Goal: Task Accomplishment & Management: Use online tool/utility

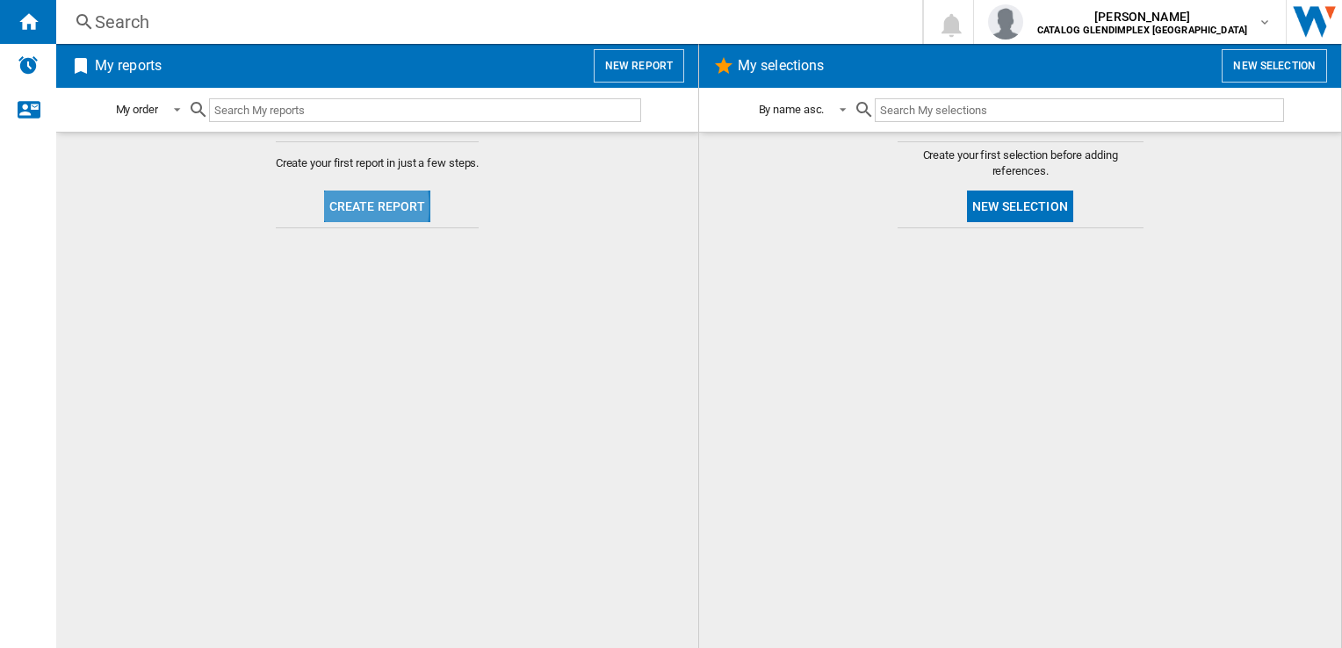
click at [327, 205] on button "Create report" at bounding box center [377, 207] width 107 height 32
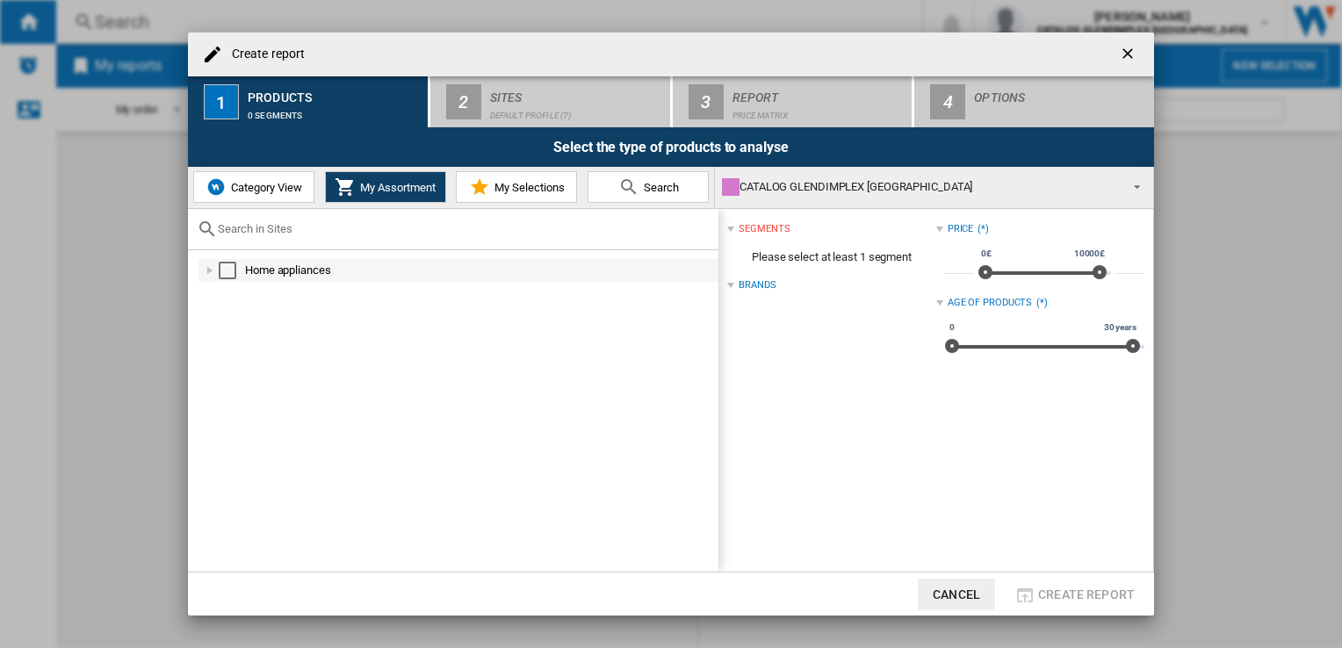
click at [205, 264] on div at bounding box center [210, 271] width 18 height 18
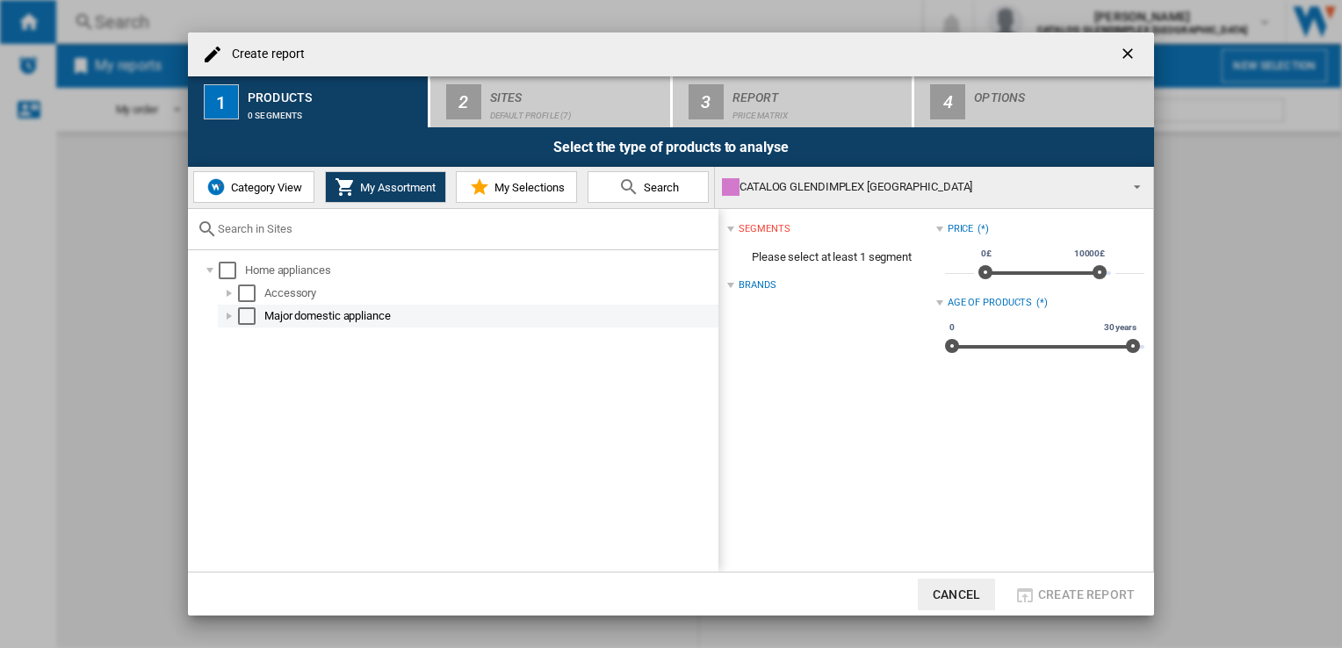
click at [231, 313] on div at bounding box center [229, 316] width 18 height 18
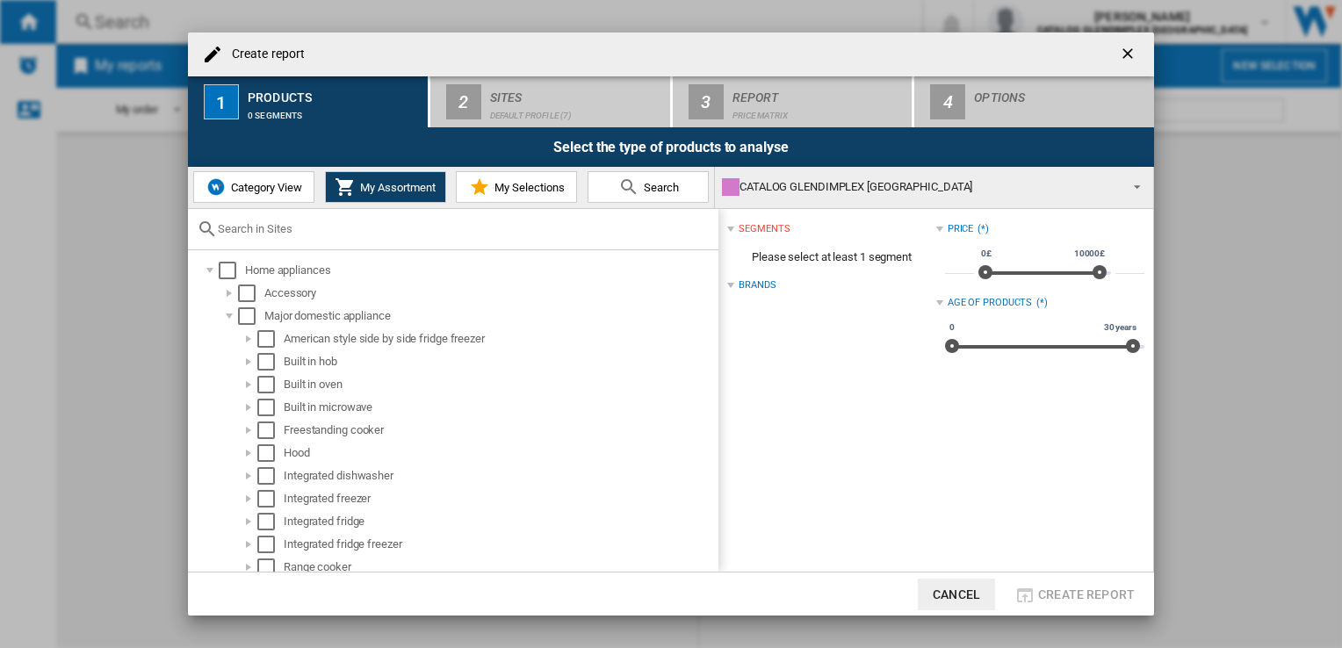
scroll to position [29, 0]
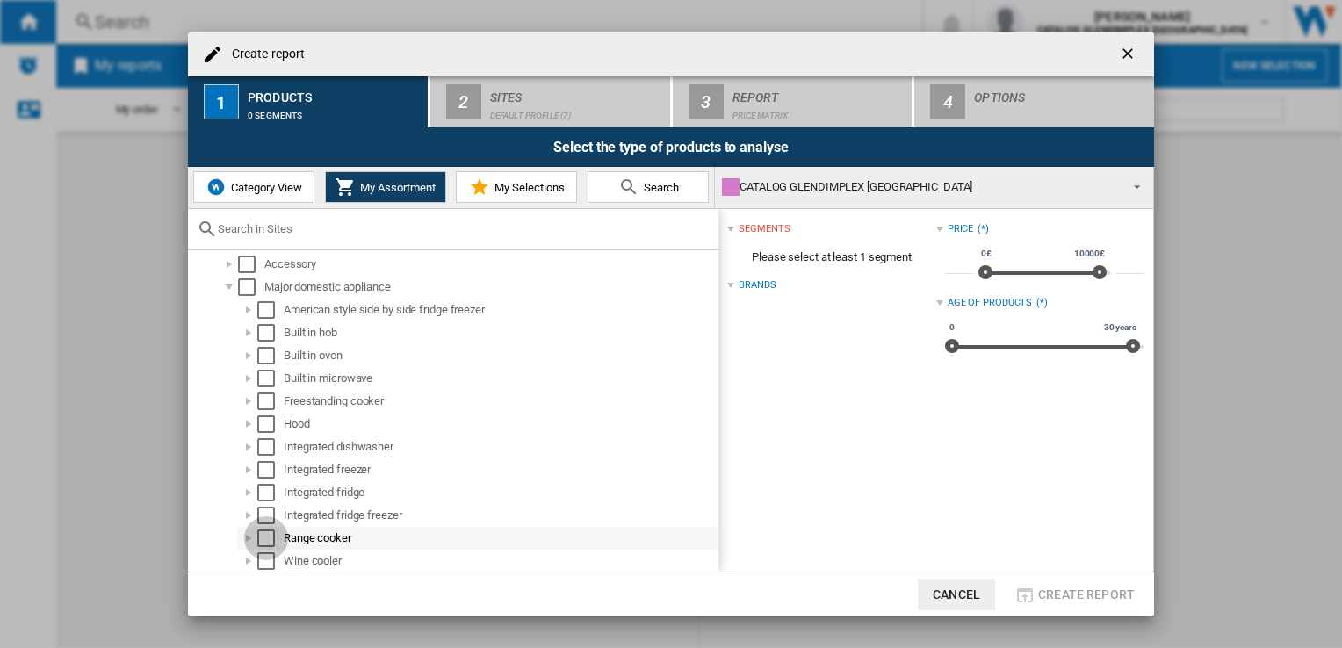
click at [267, 533] on div "Select" at bounding box center [266, 538] width 18 height 18
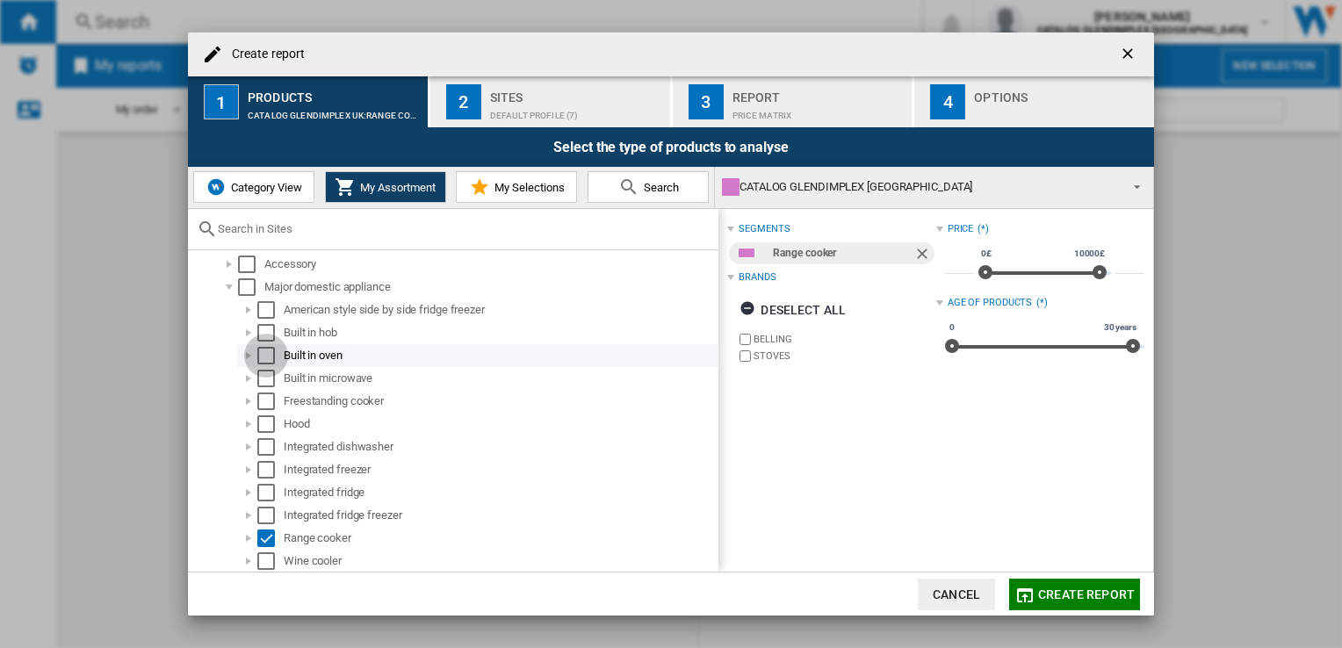
click at [269, 355] on div "Select" at bounding box center [266, 356] width 18 height 18
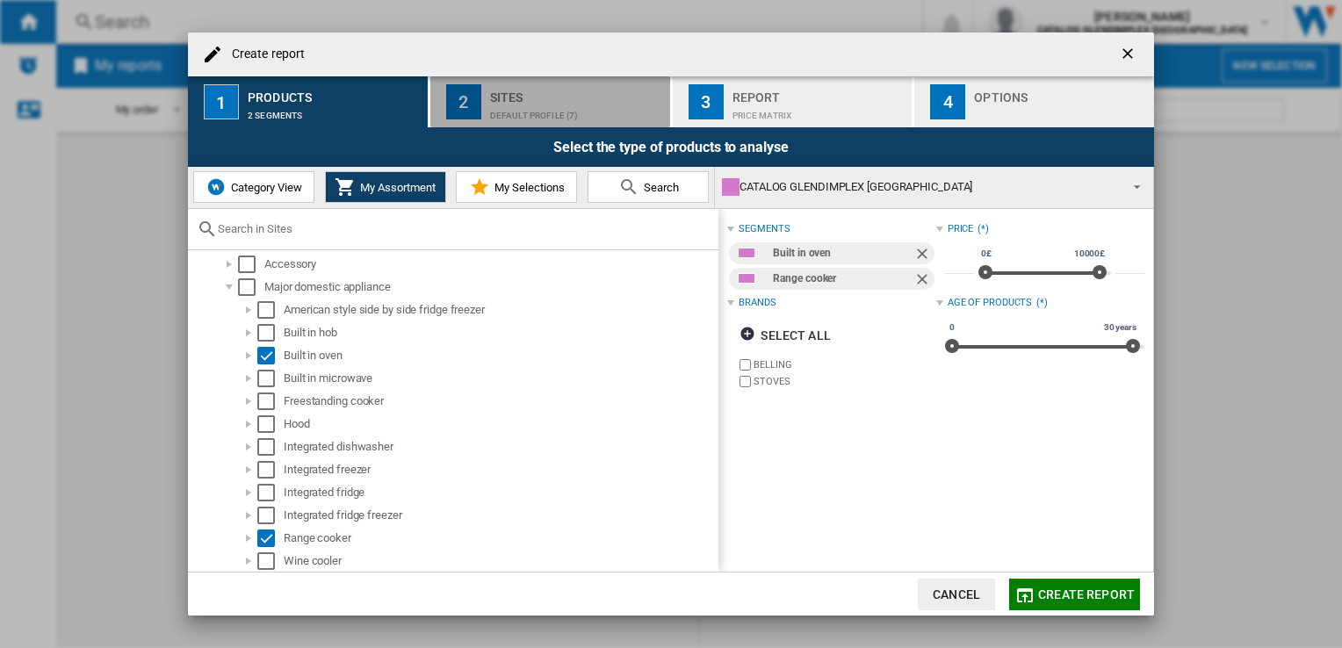
click at [523, 113] on div "Default profile (7)" at bounding box center [576, 111] width 173 height 18
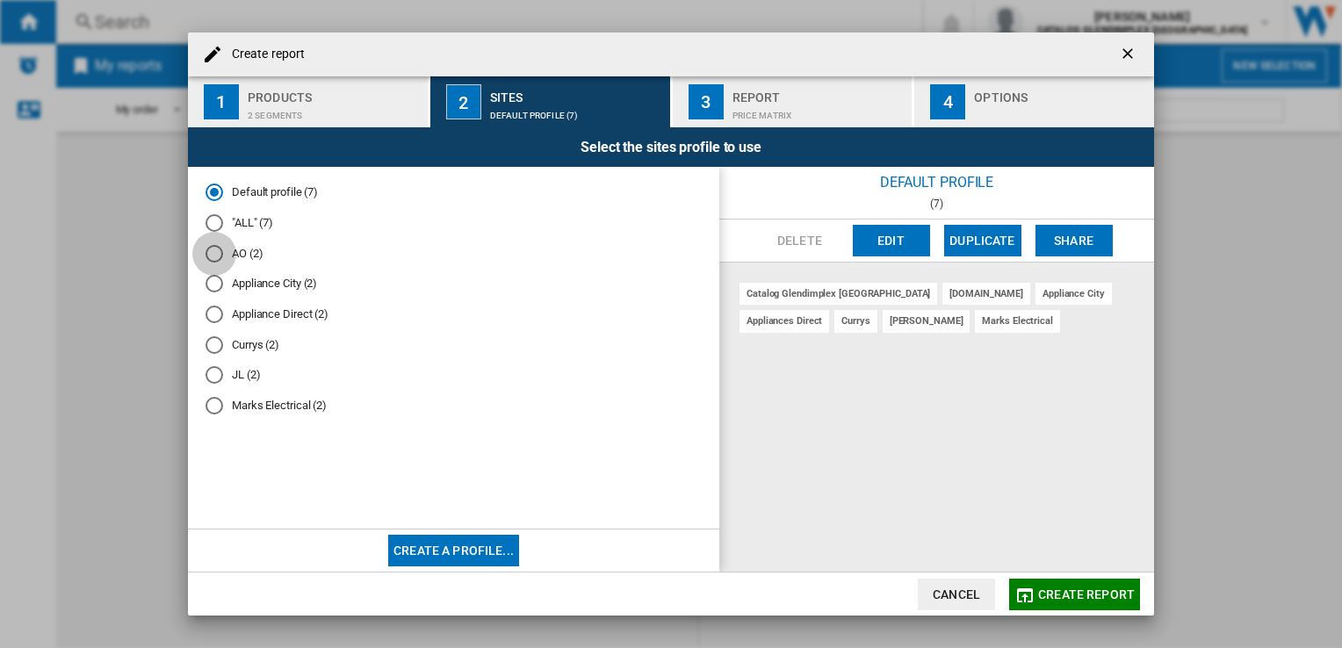
click at [211, 255] on div "AO (2)" at bounding box center [214, 254] width 18 height 18
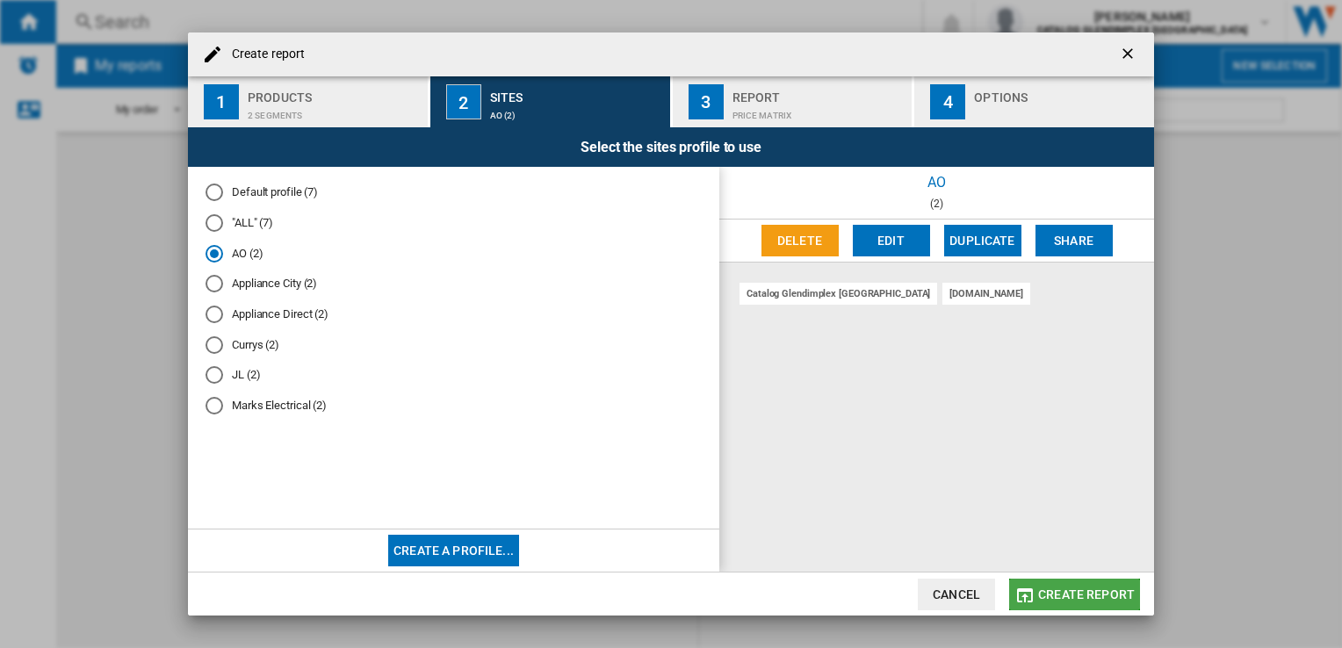
click at [1078, 594] on span "Create report" at bounding box center [1086, 594] width 97 height 14
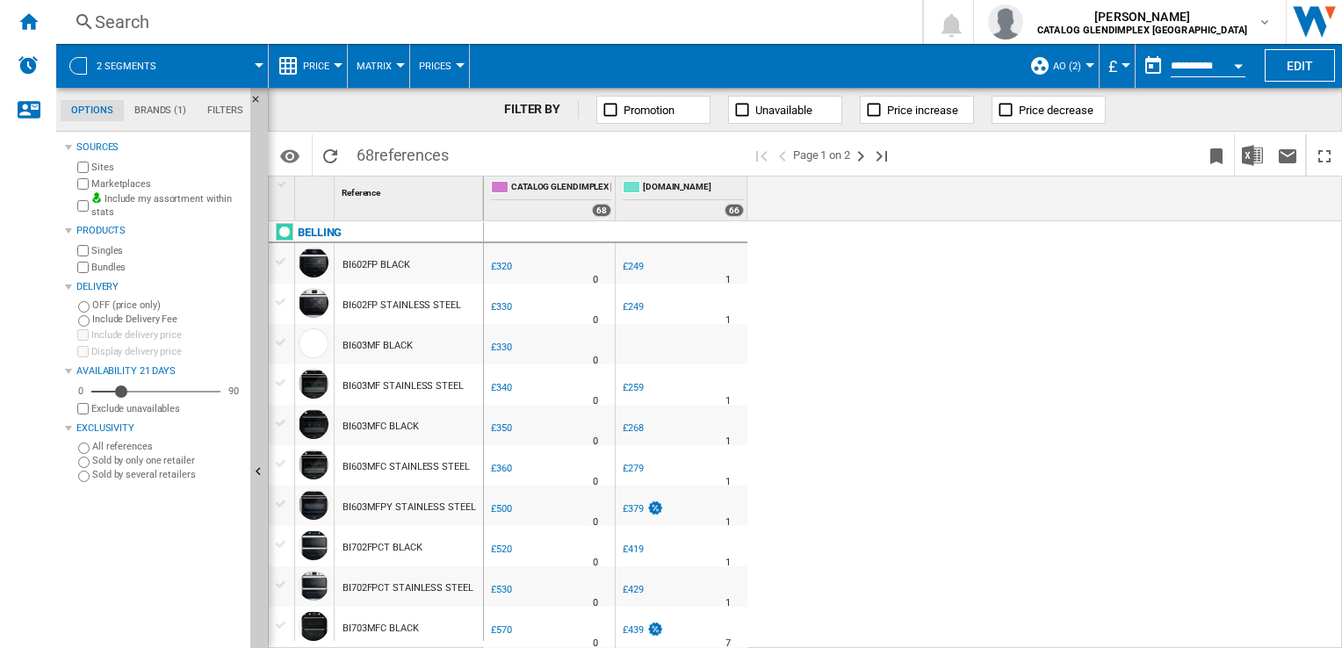
click at [1234, 65] on div "Open calendar" at bounding box center [1238, 66] width 9 height 4
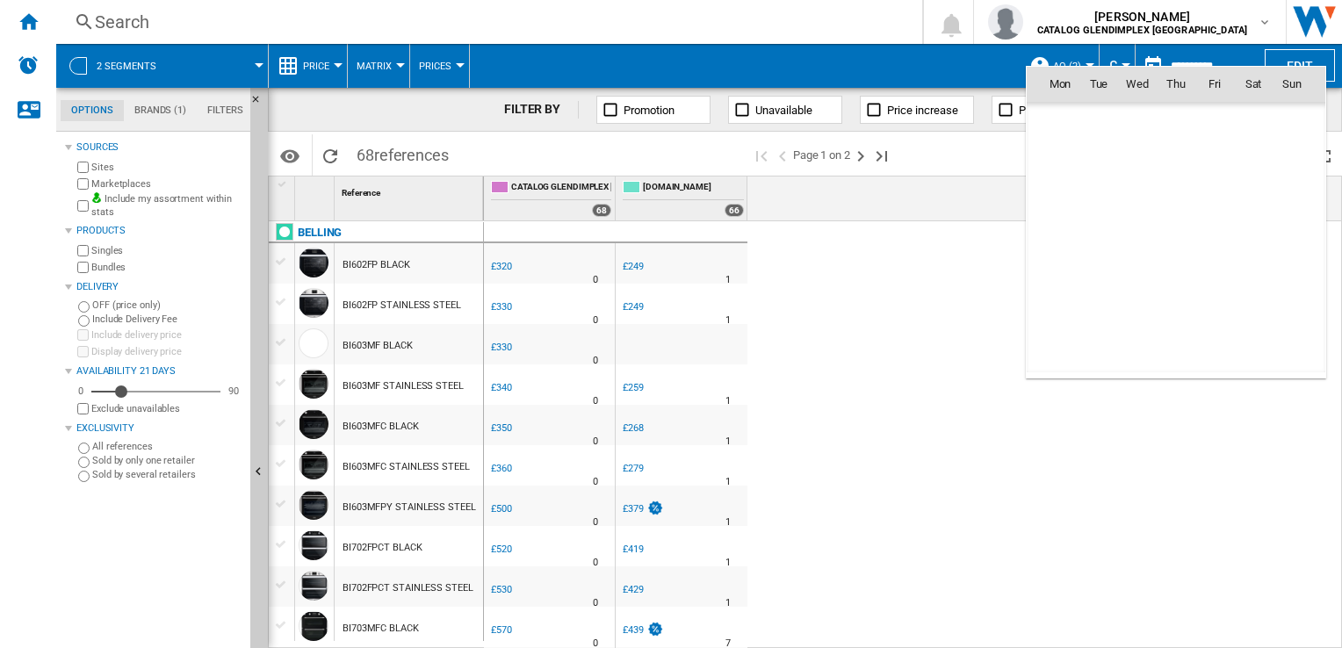
scroll to position [8376, 0]
click at [1076, 119] on span "[DATE]" at bounding box center [1065, 122] width 36 height 14
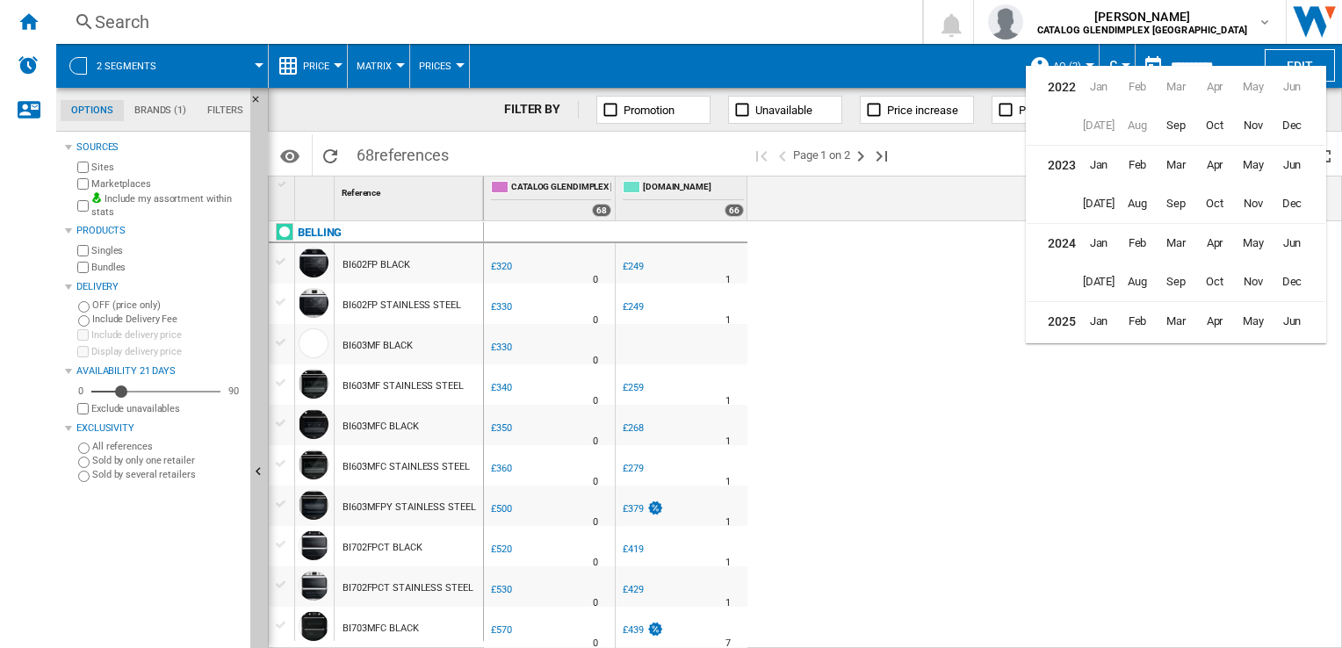
scroll to position [42, 0]
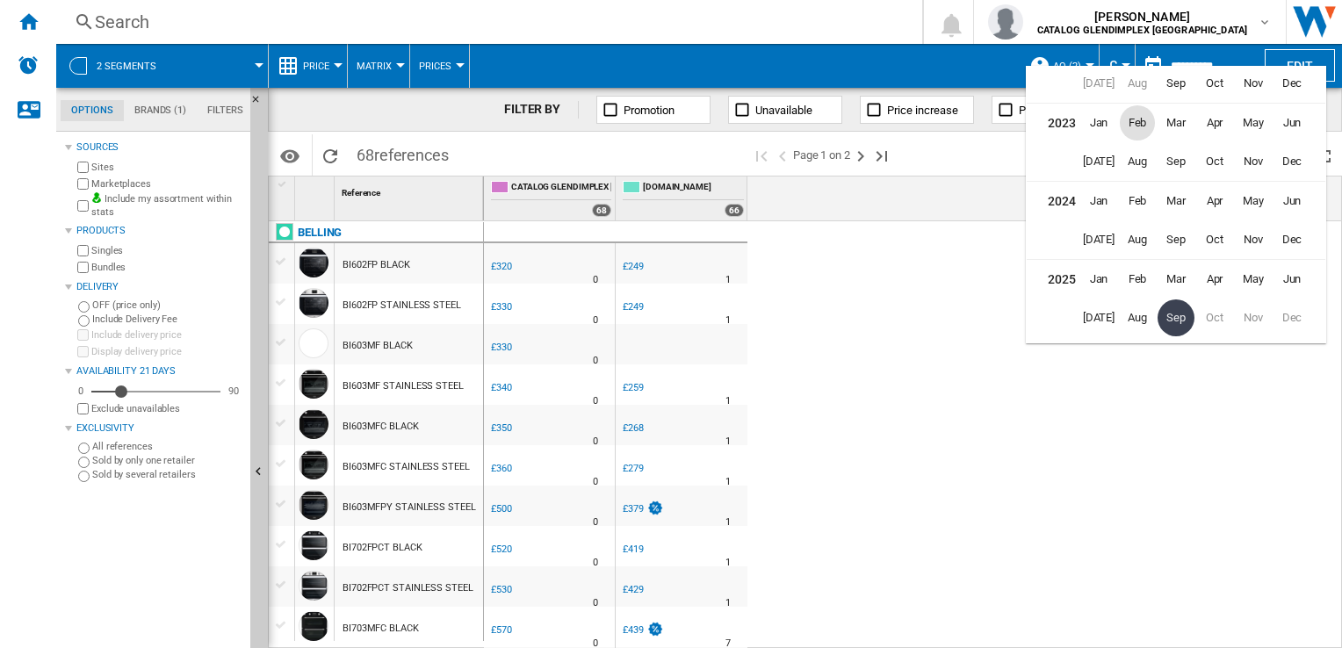
click at [1136, 127] on span "Feb" at bounding box center [1136, 122] width 35 height 35
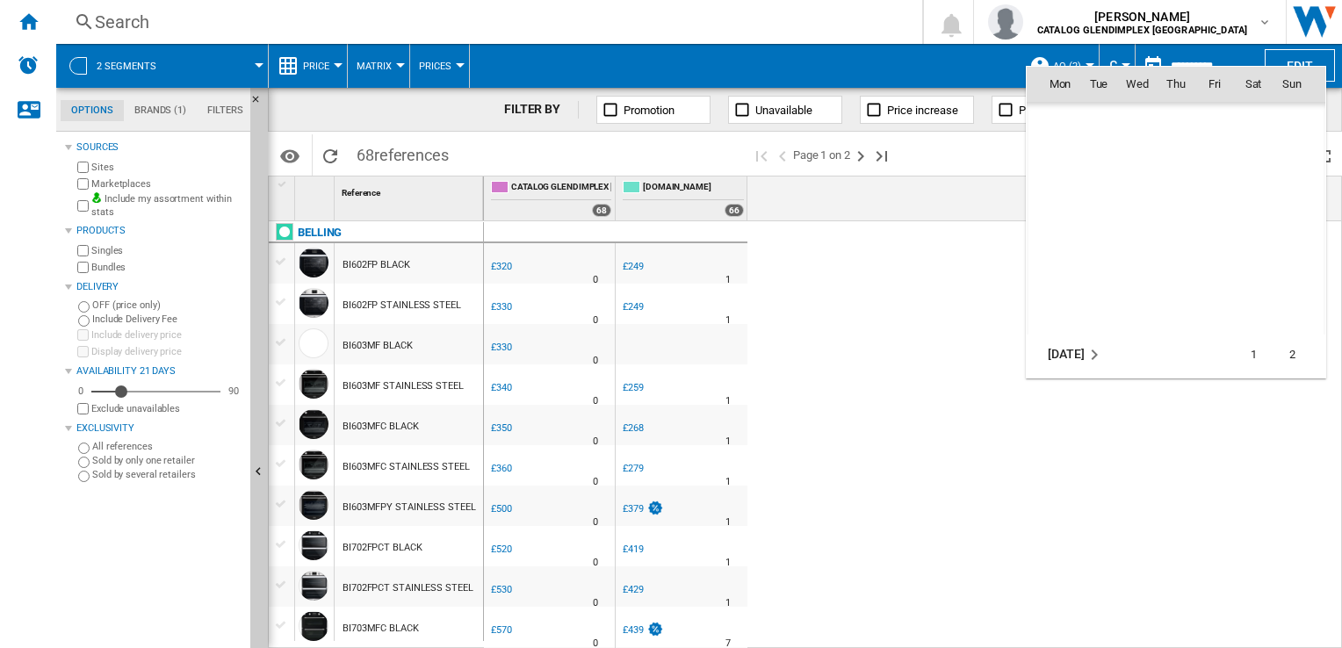
scroll to position [1162, 0]
click at [1133, 150] on span "1" at bounding box center [1136, 161] width 35 height 35
type input "**********"
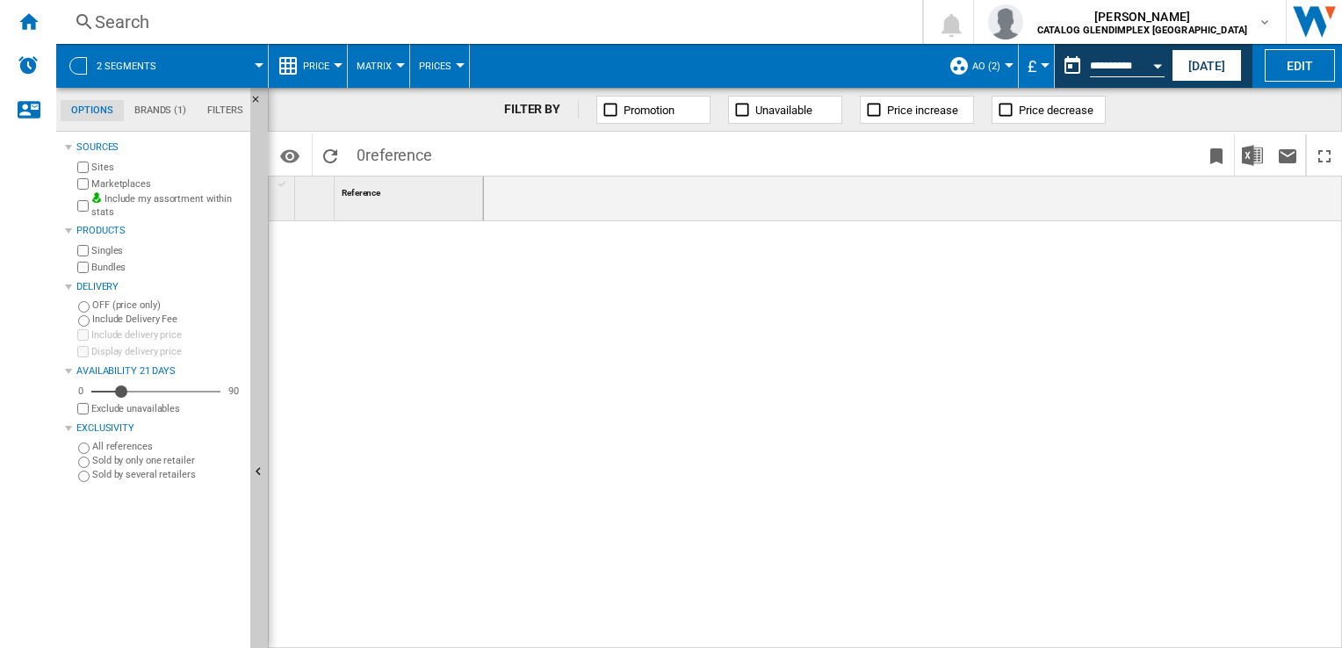
click at [330, 51] on button "Price" at bounding box center [320, 66] width 35 height 44
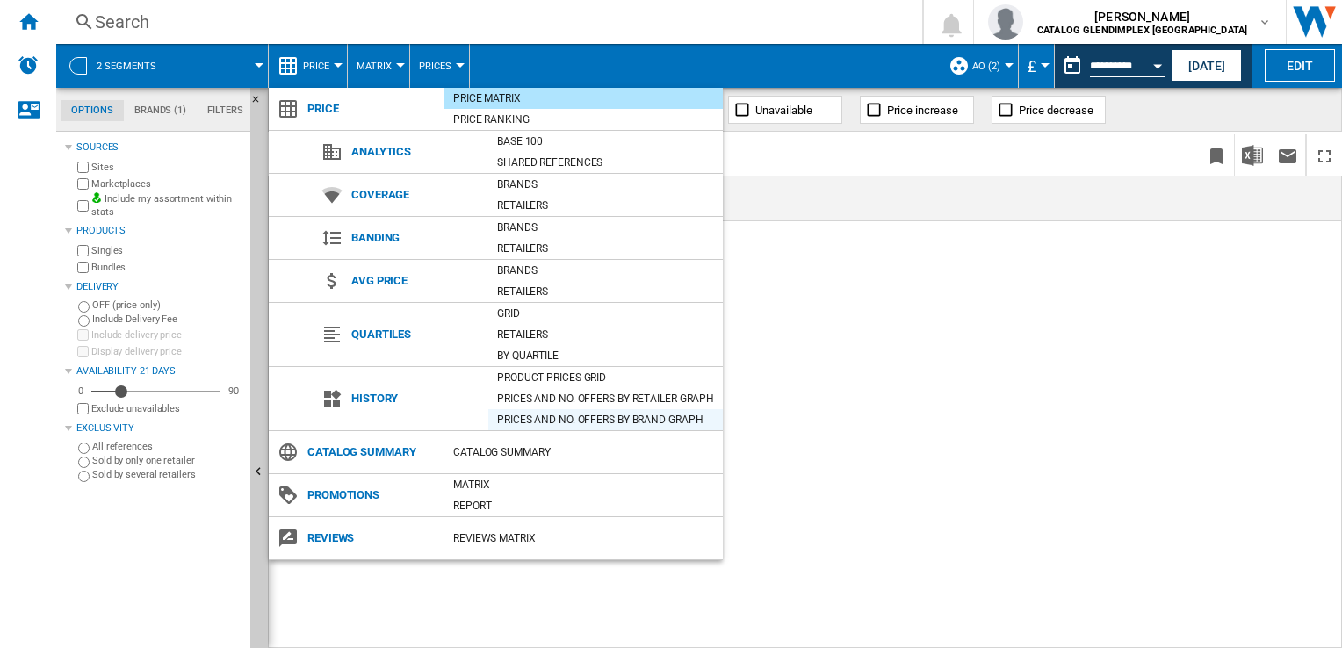
click at [537, 414] on div "Prices and No. offers by brand graph" at bounding box center [605, 420] width 234 height 18
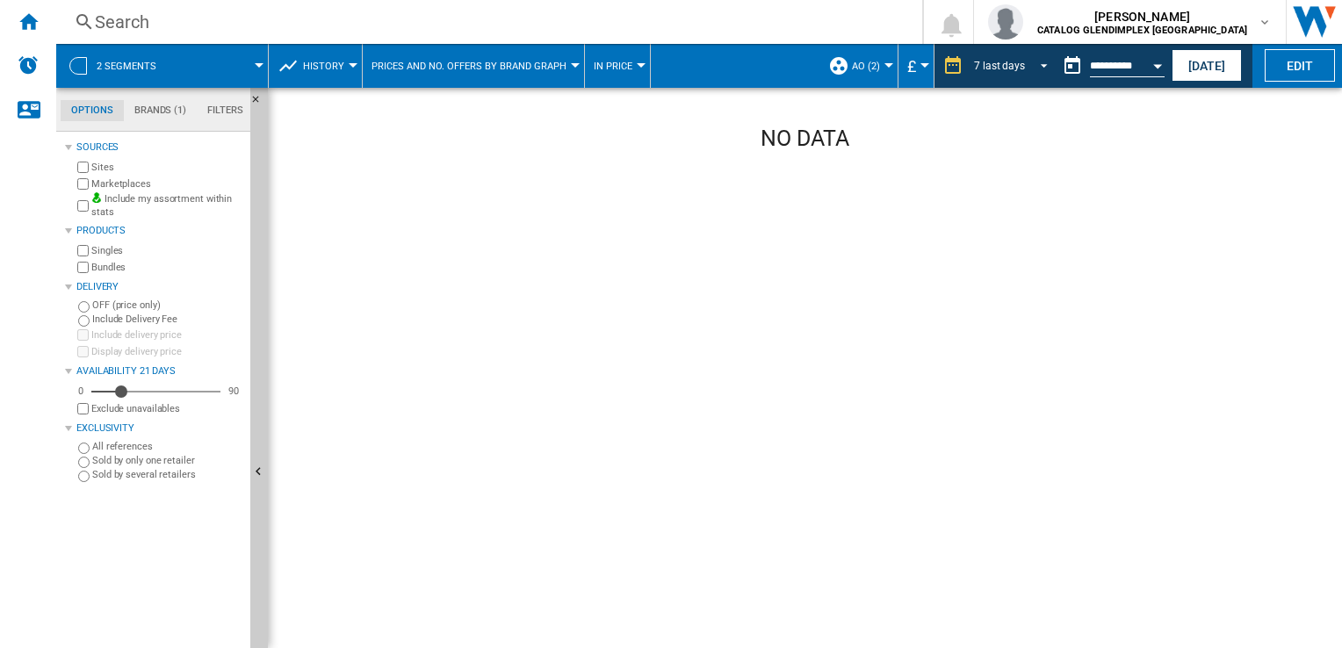
click at [1009, 68] on div "7 last days" at bounding box center [999, 66] width 51 height 12
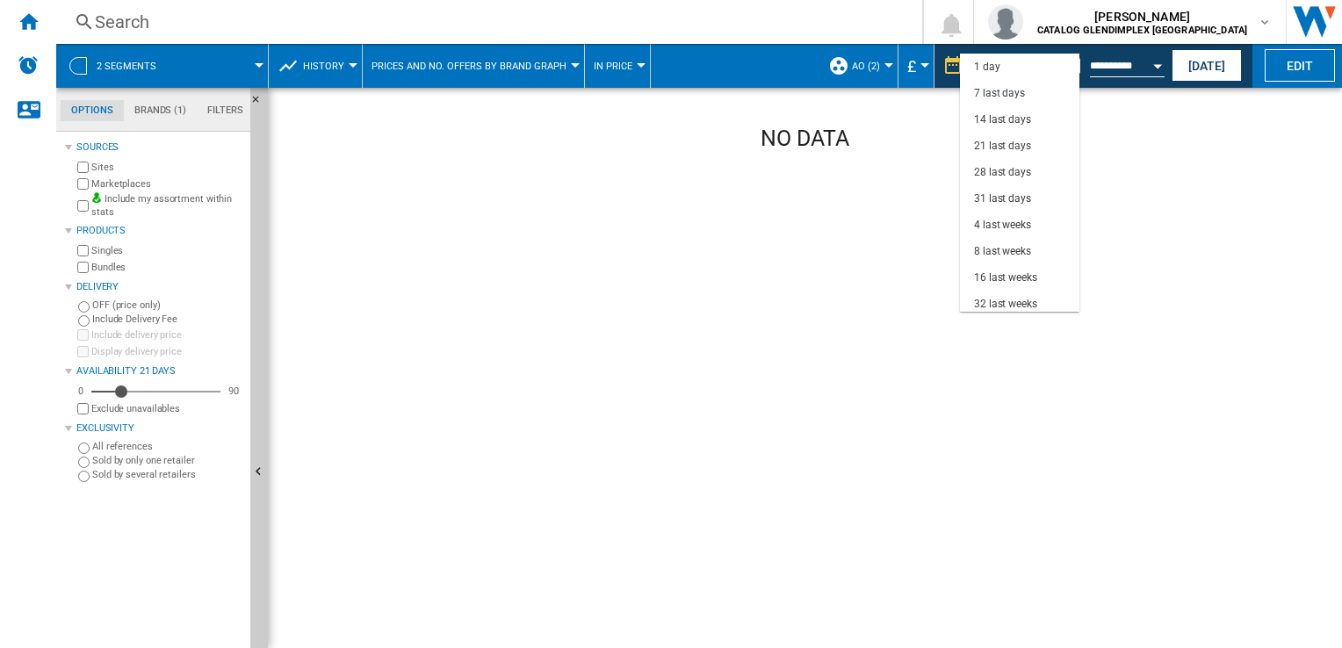
scroll to position [25, 0]
click at [1025, 276] on div "32 last weeks" at bounding box center [1005, 278] width 63 height 15
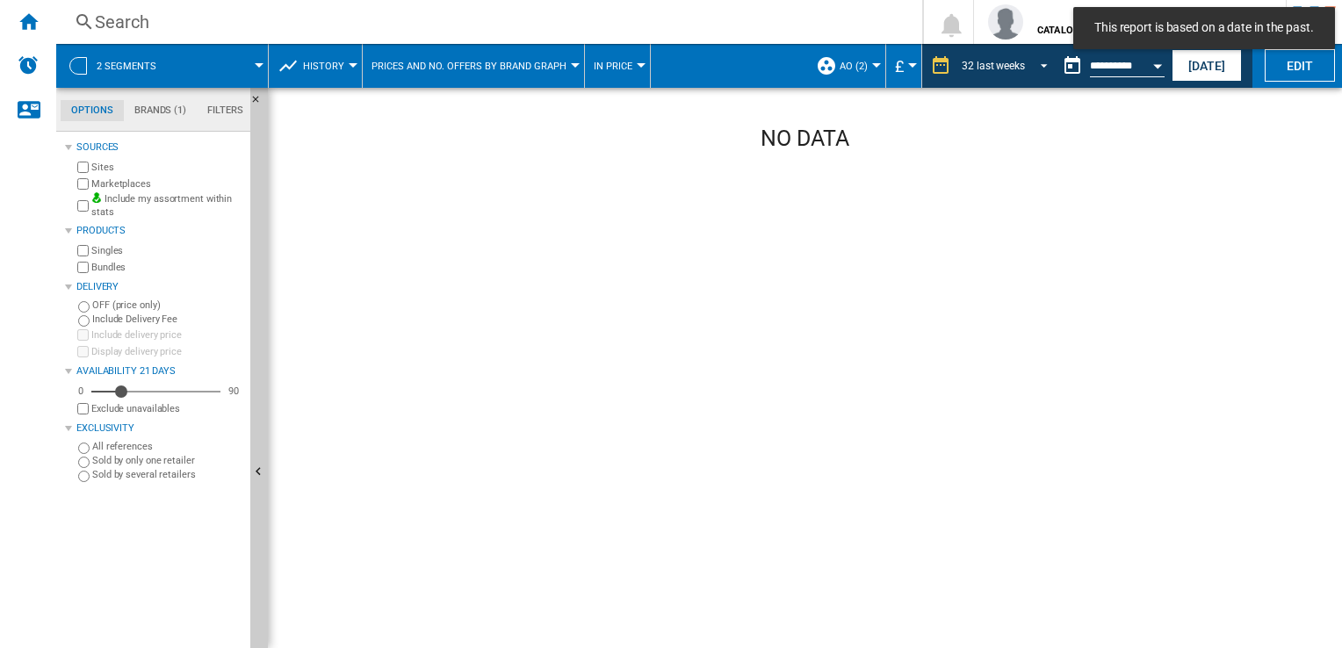
click at [1042, 68] on span "REPORTS.WIZARD.STEPS.REPORT.STEPS.REPORT_OPTIONS.PERIOD: 32 last weeks" at bounding box center [1038, 64] width 21 height 16
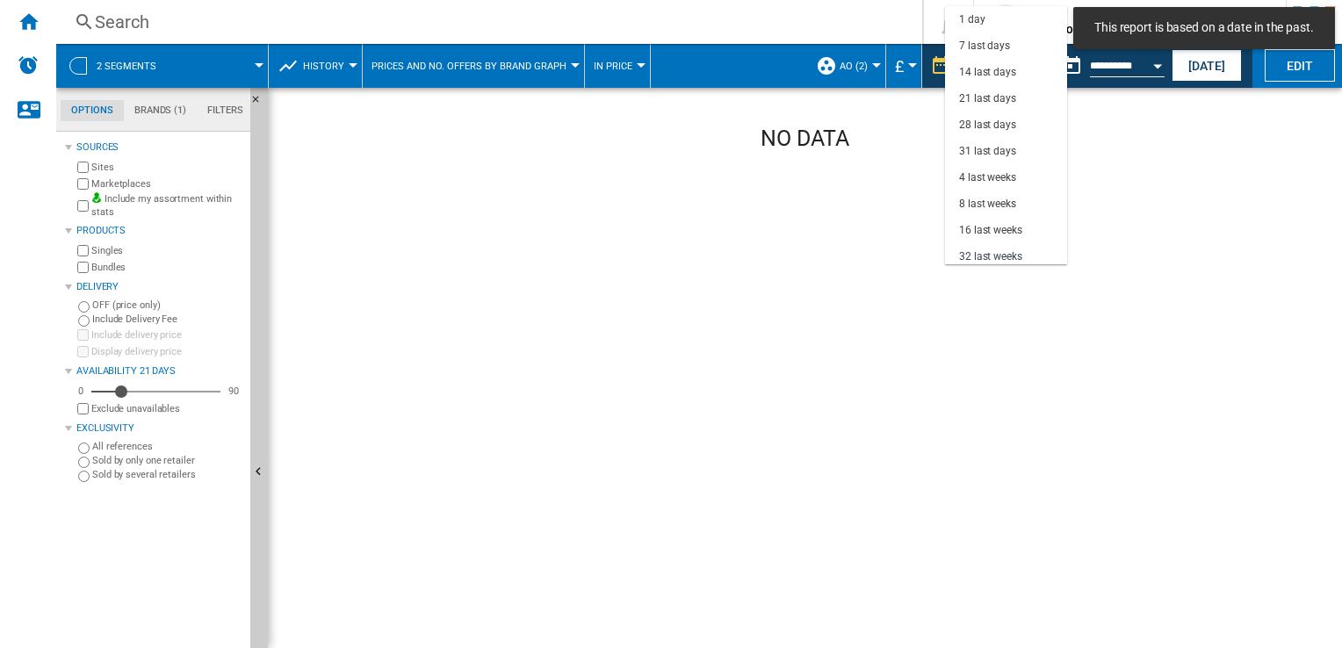
scroll to position [110, 0]
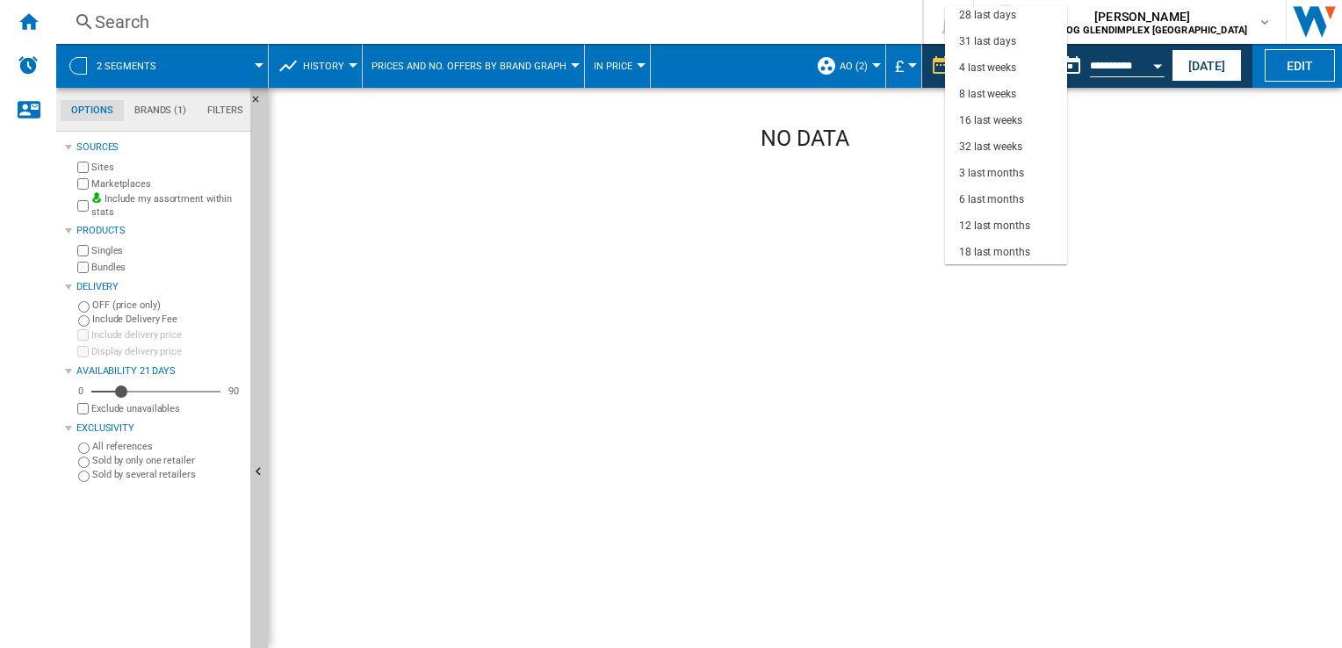
click at [1038, 279] on md-backdrop at bounding box center [671, 324] width 1342 height 648
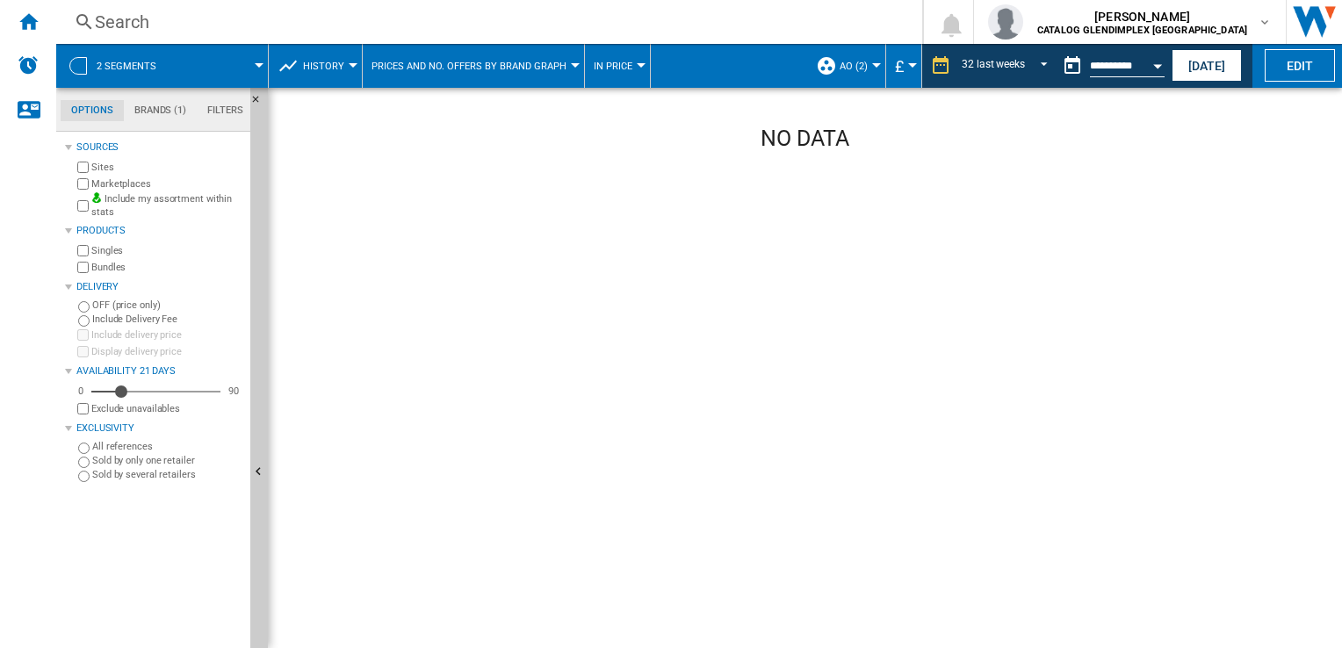
click at [567, 61] on button "Prices and No. offers by brand graph" at bounding box center [473, 66] width 204 height 44
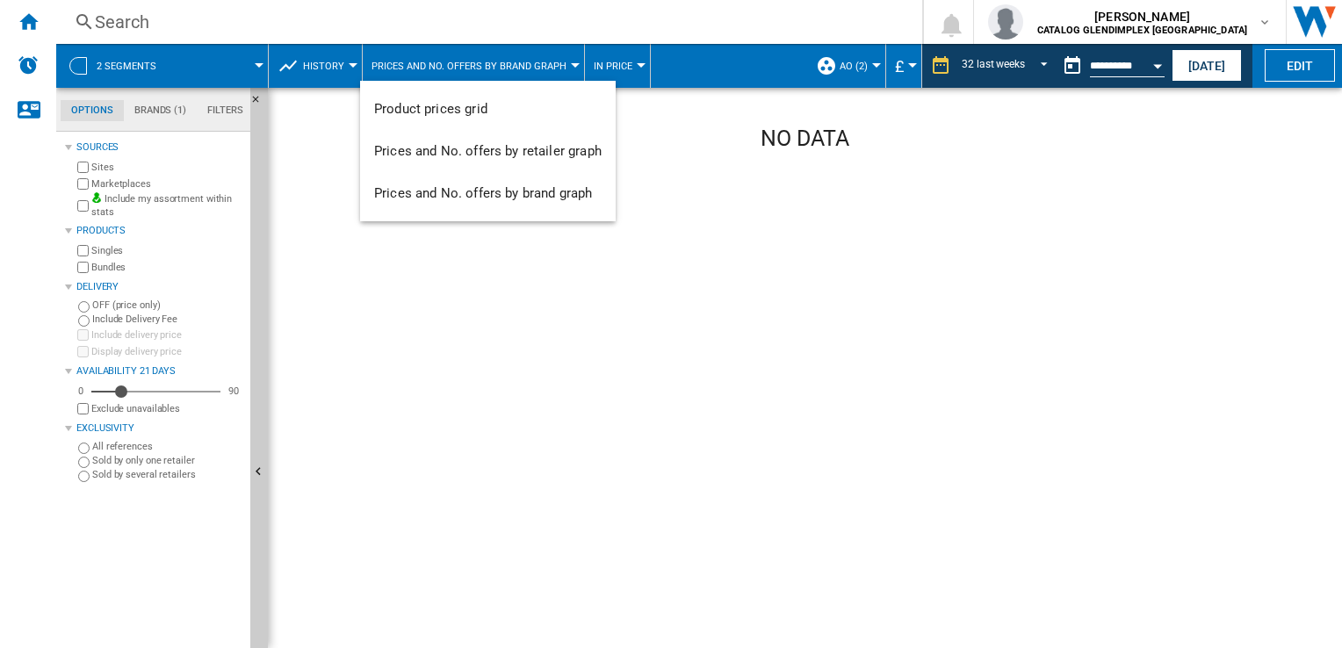
click at [567, 61] on md-backdrop at bounding box center [671, 324] width 1342 height 648
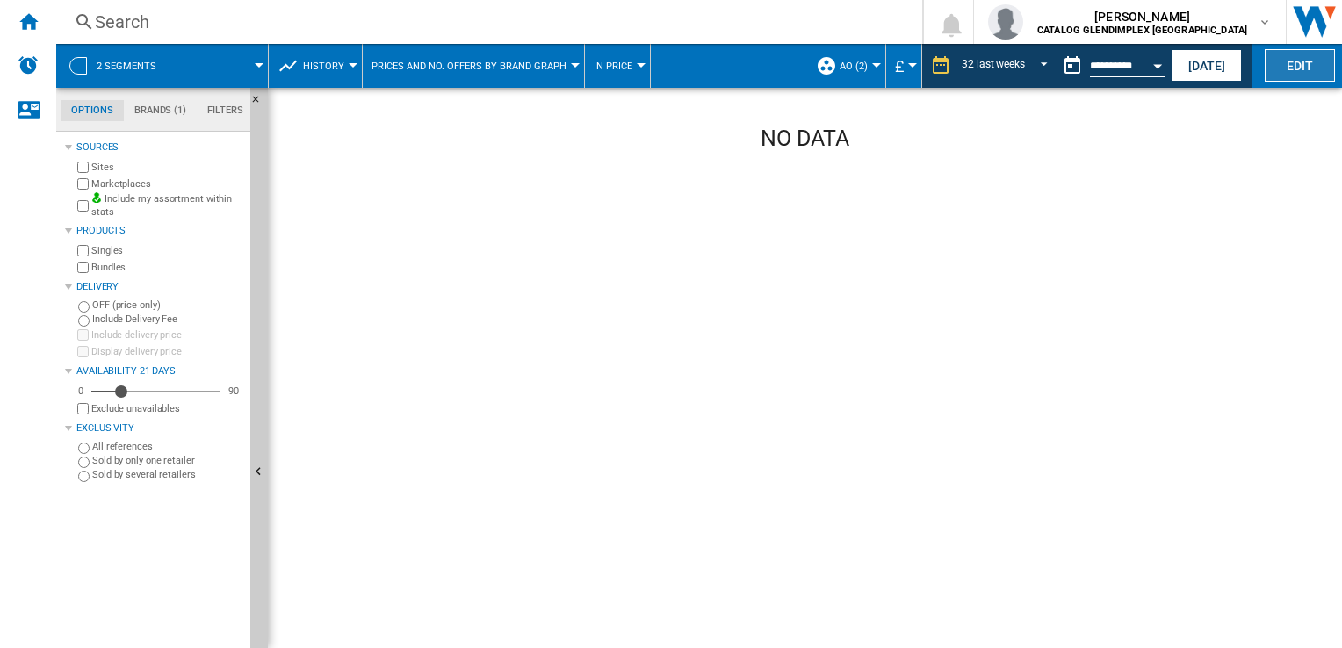
click at [1296, 72] on button "Edit" at bounding box center [1299, 65] width 70 height 32
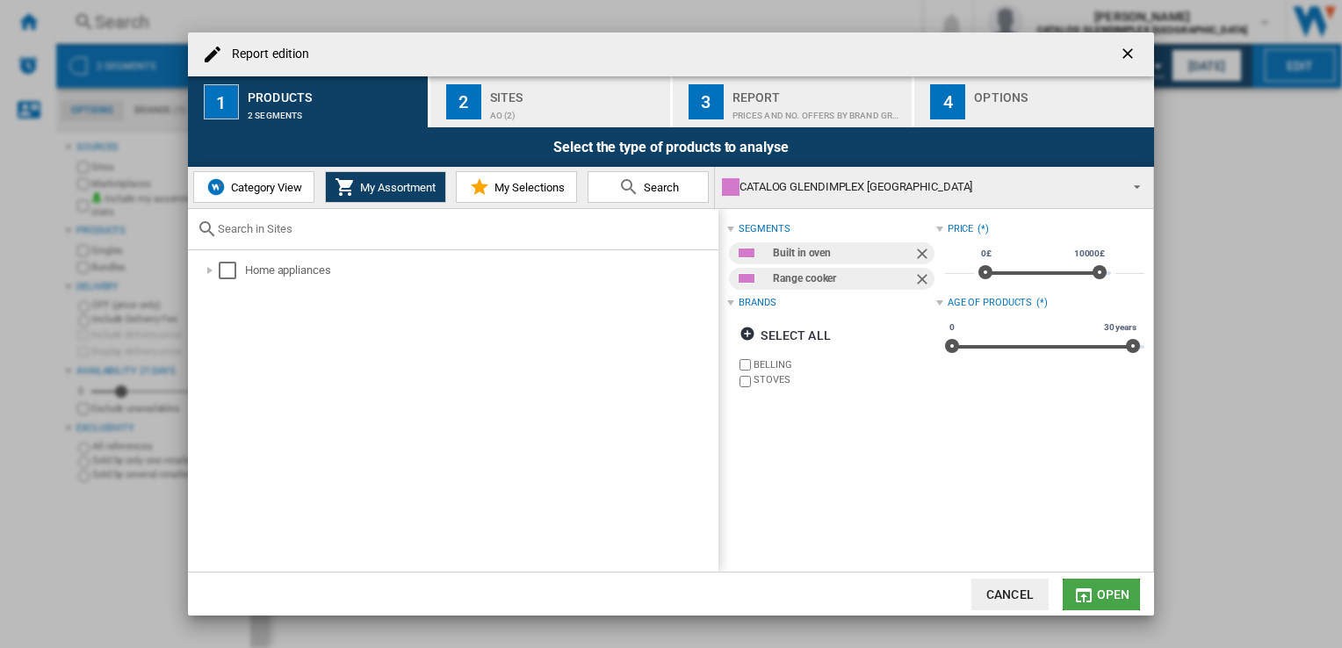
click at [1092, 594] on md-icon "Report edition ..." at bounding box center [1083, 595] width 21 height 21
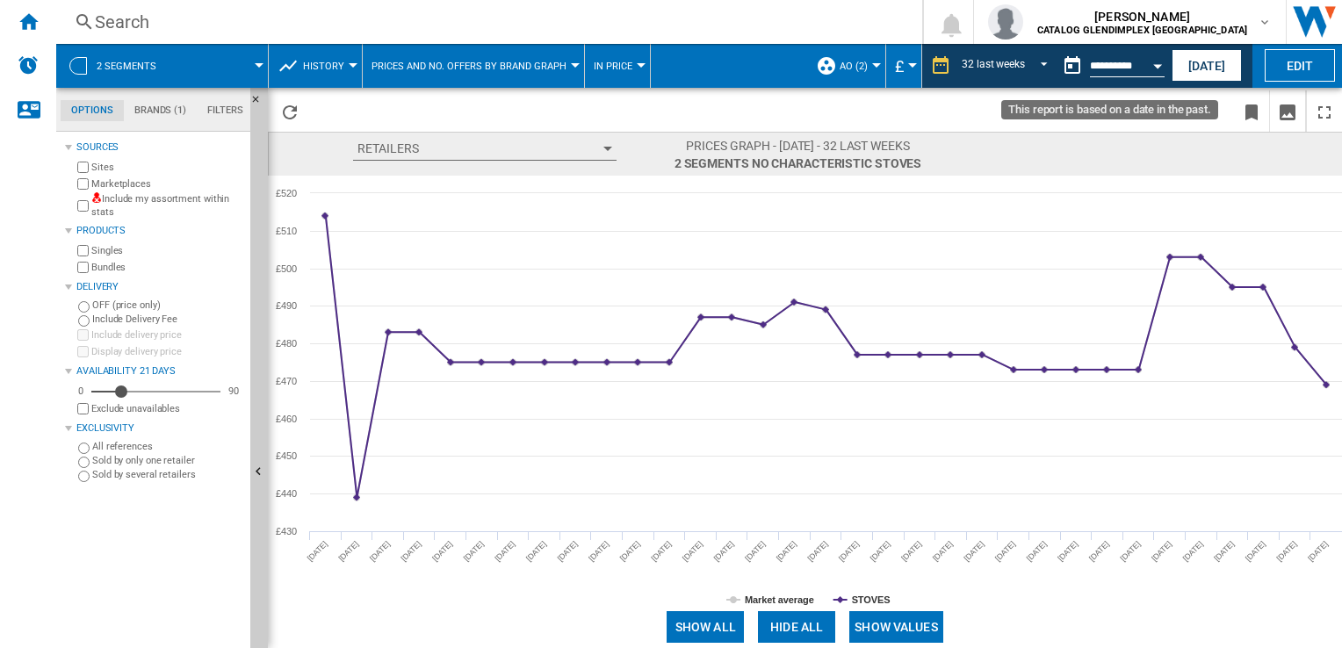
click at [1148, 61] on button "Open calendar" at bounding box center [1157, 63] width 32 height 32
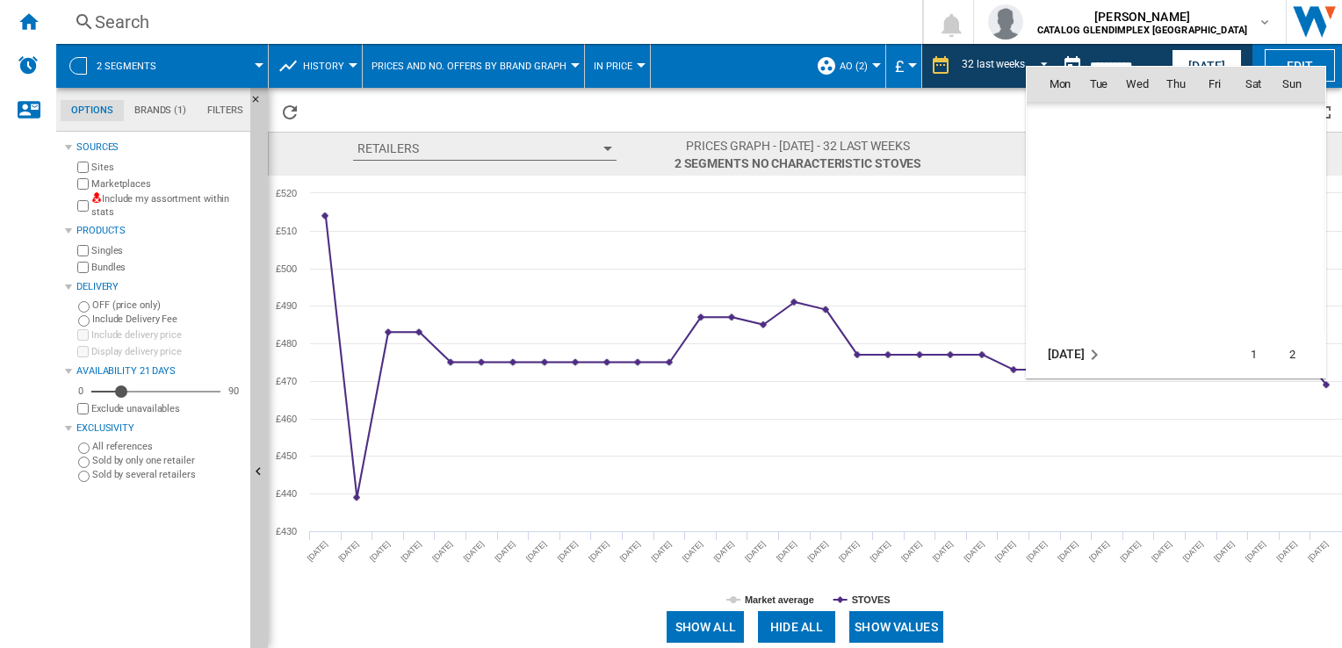
scroll to position [1162, 0]
click at [1100, 315] on span "28" at bounding box center [1098, 316] width 35 height 35
type input "**********"
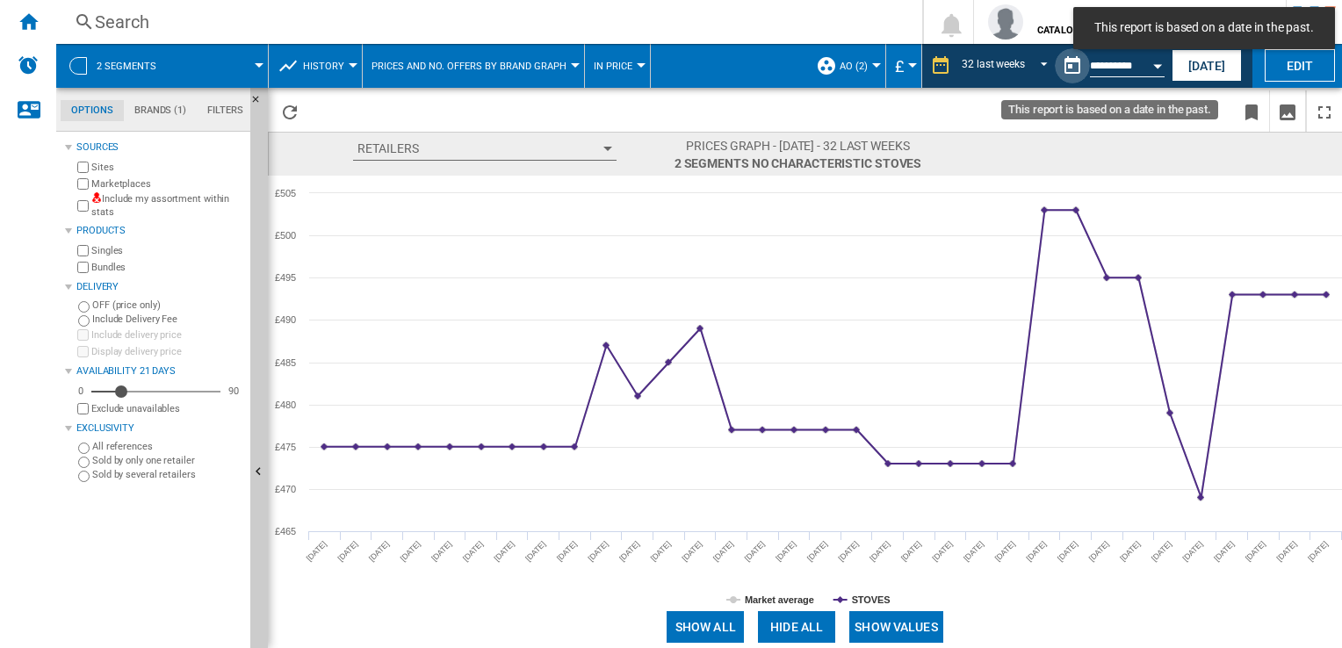
click at [1060, 64] on button "This report is based on a date in the past." at bounding box center [1071, 65] width 35 height 35
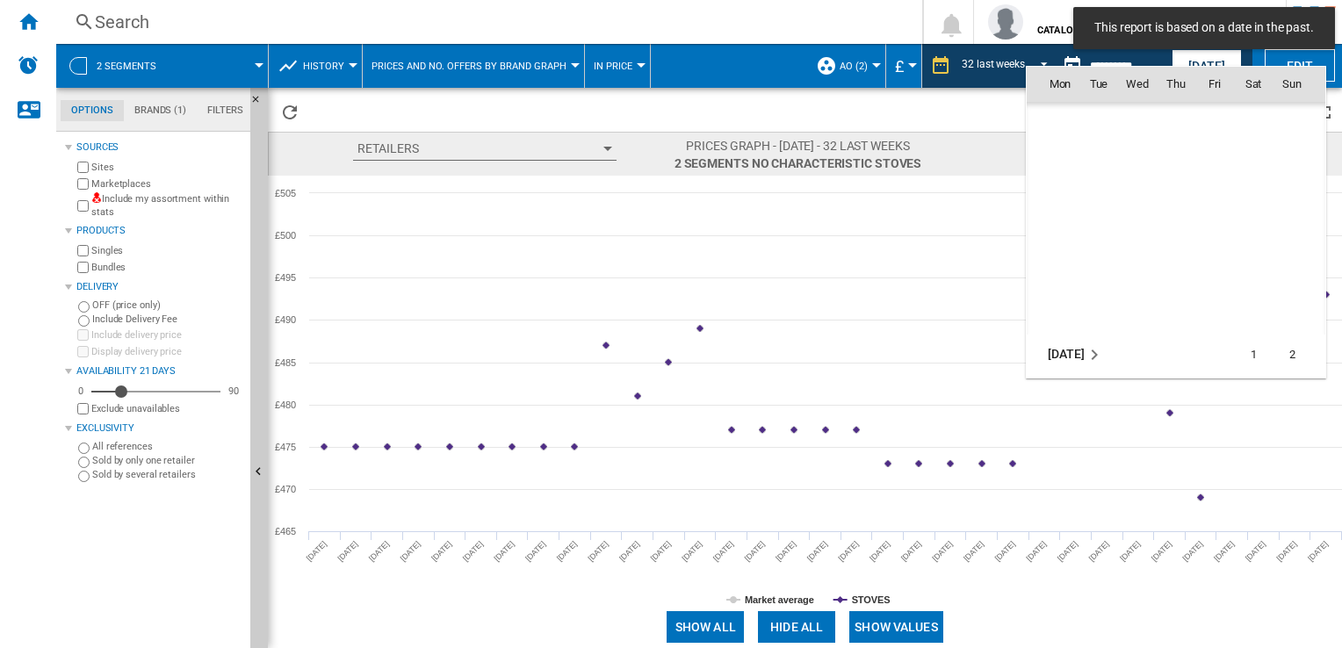
scroll to position [1162, 0]
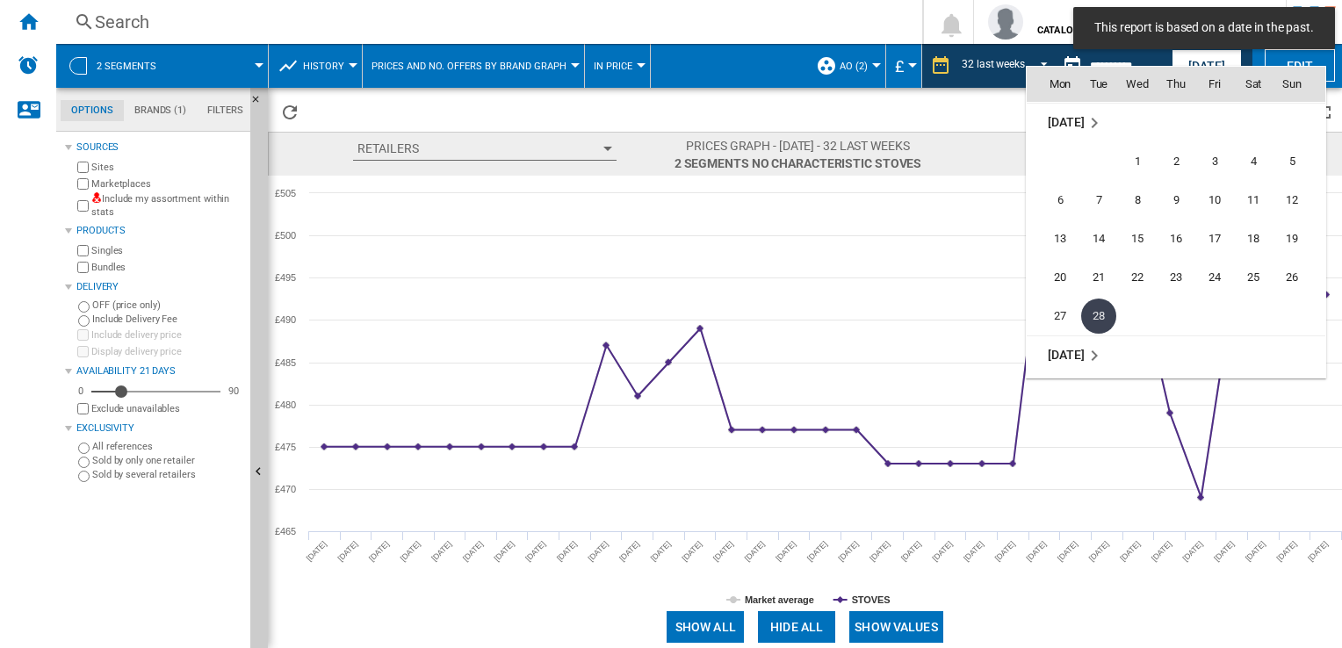
click at [1021, 65] on div at bounding box center [671, 324] width 1342 height 648
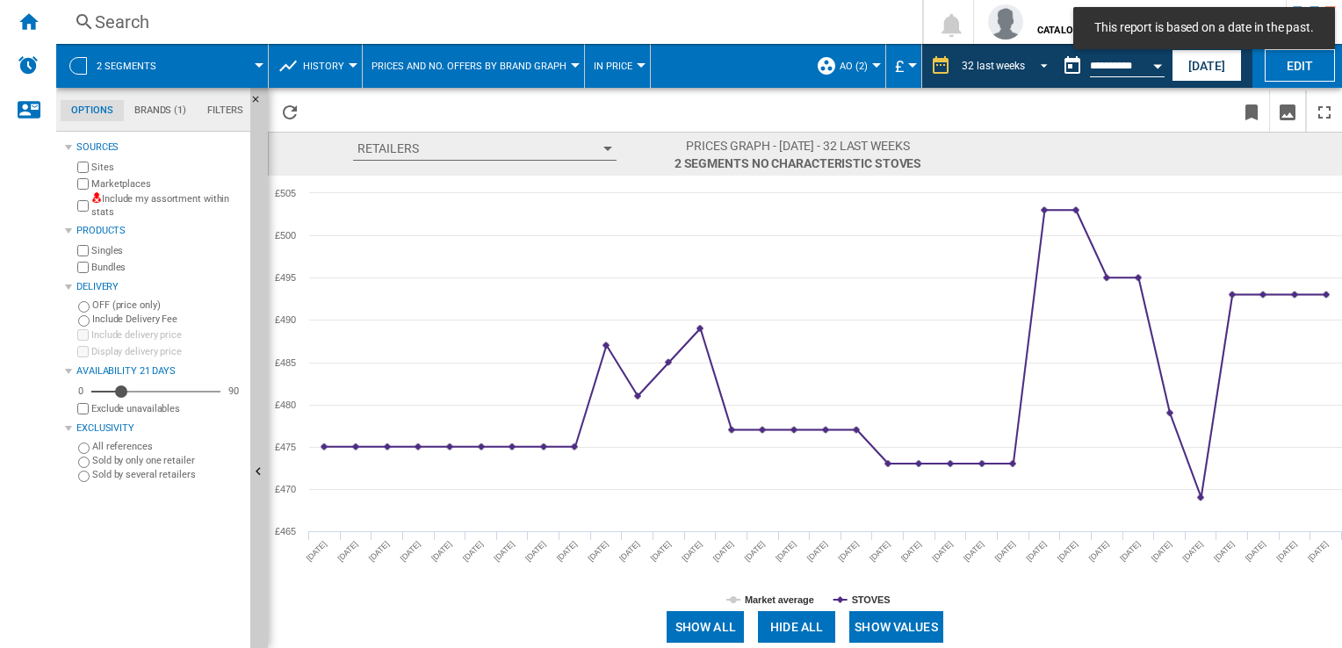
click at [1042, 64] on span "REPORTS.WIZARD.STEPS.REPORT.STEPS.REPORT_OPTIONS.PERIOD: 32 last weeks" at bounding box center [1038, 64] width 21 height 16
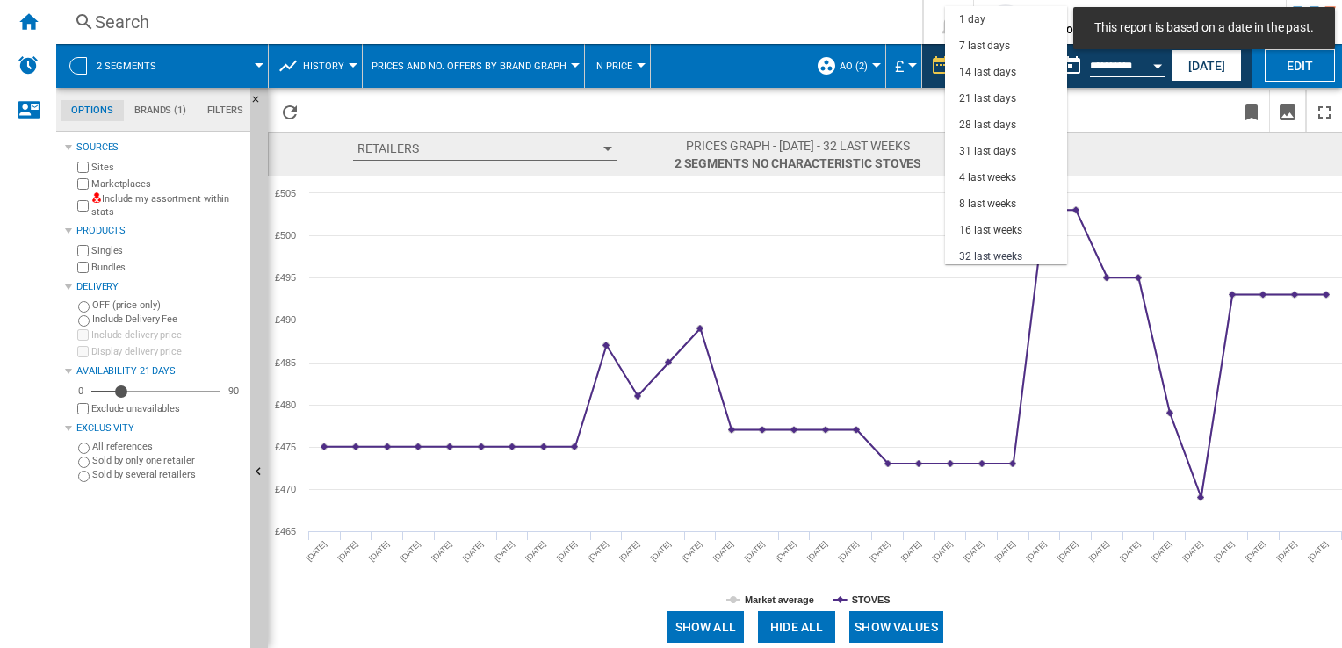
scroll to position [110, 0]
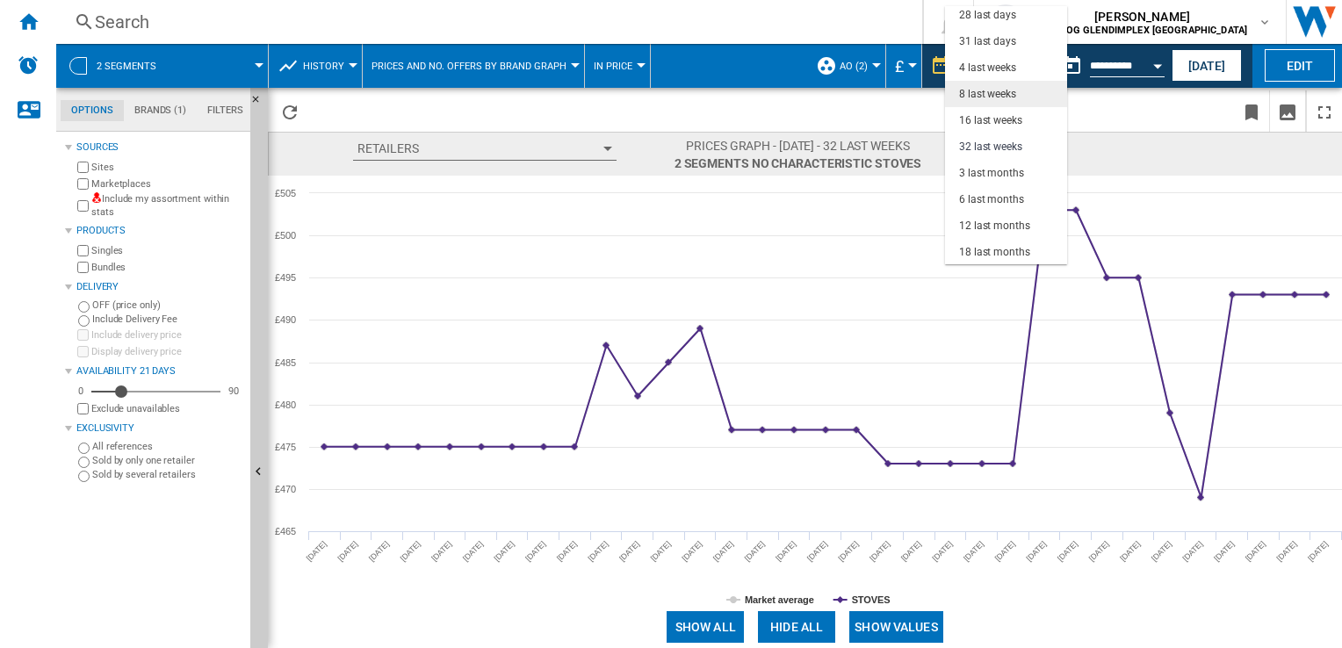
click at [1004, 90] on div "8 last weeks" at bounding box center [987, 94] width 57 height 15
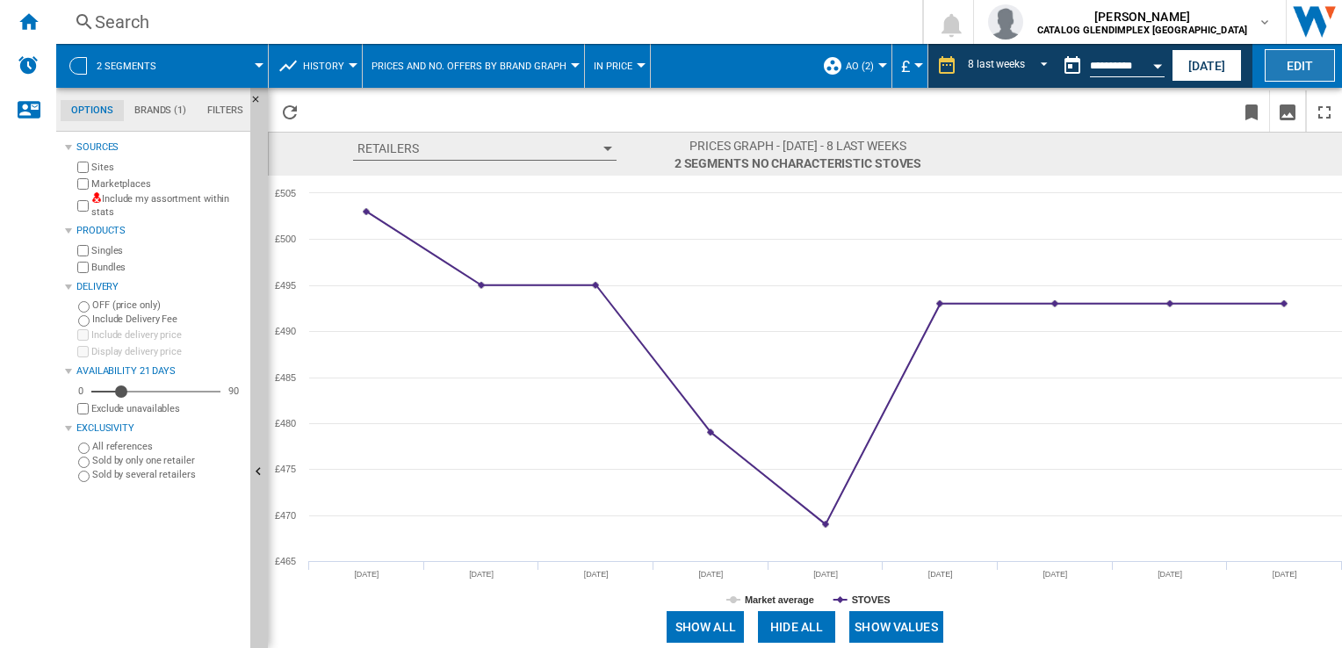
click at [1297, 52] on button "Edit" at bounding box center [1299, 65] width 70 height 32
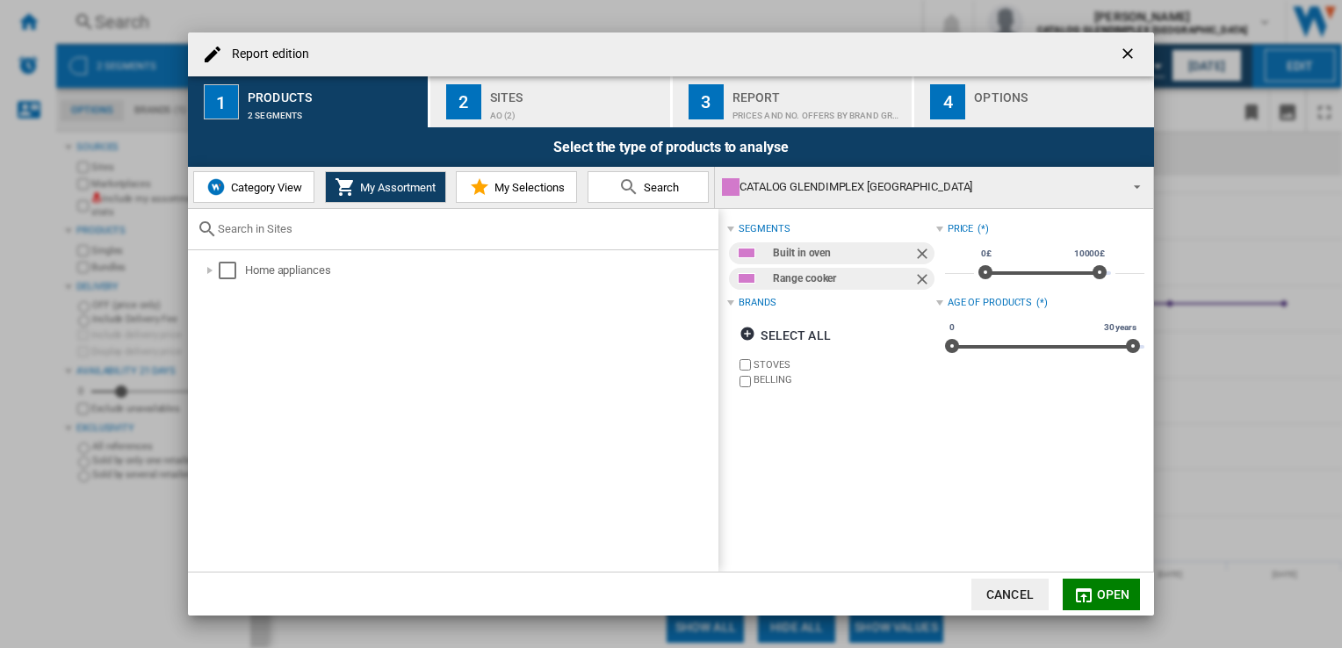
click at [919, 247] on ng-md-icon "Remove" at bounding box center [923, 255] width 21 height 21
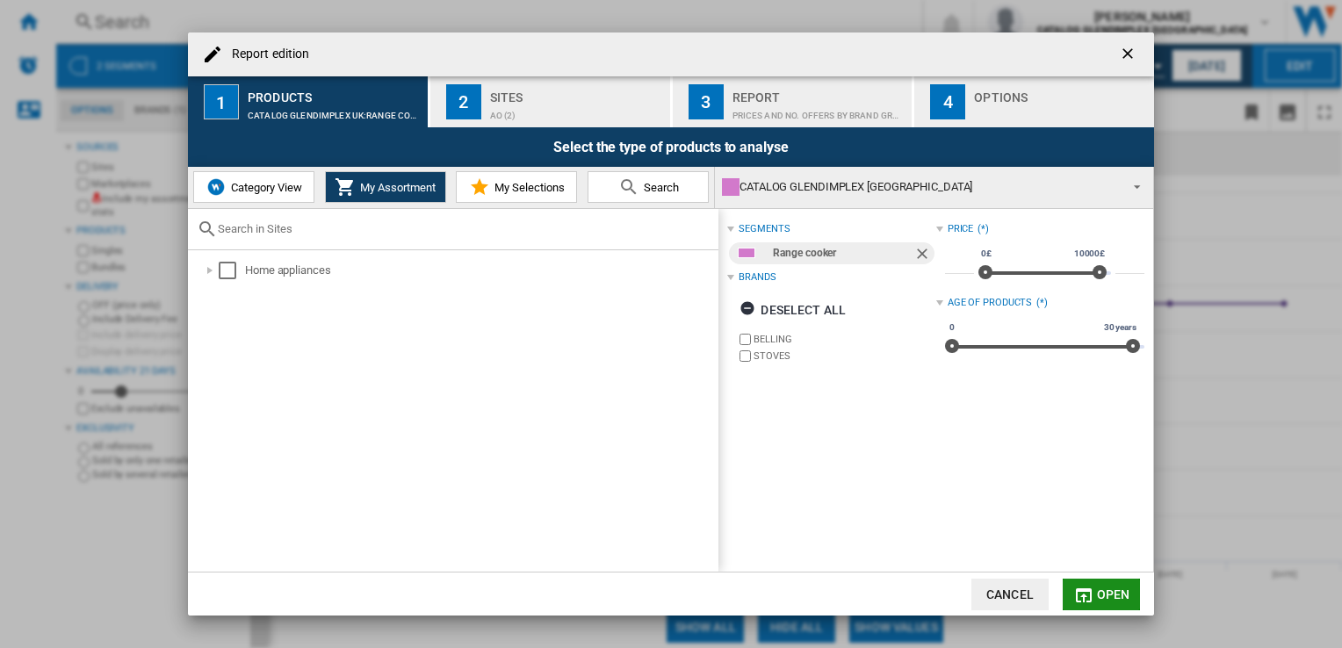
click at [1110, 592] on span "Open" at bounding box center [1113, 594] width 33 height 14
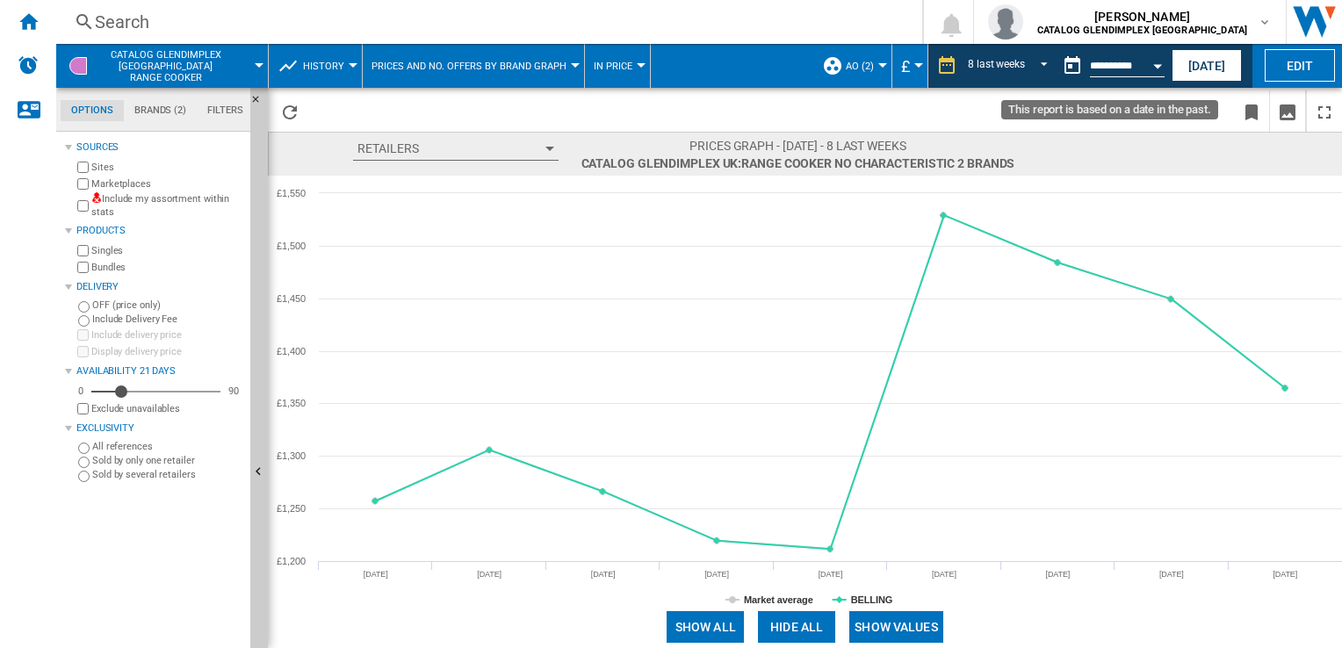
click at [1157, 72] on button "Open calendar" at bounding box center [1157, 63] width 32 height 32
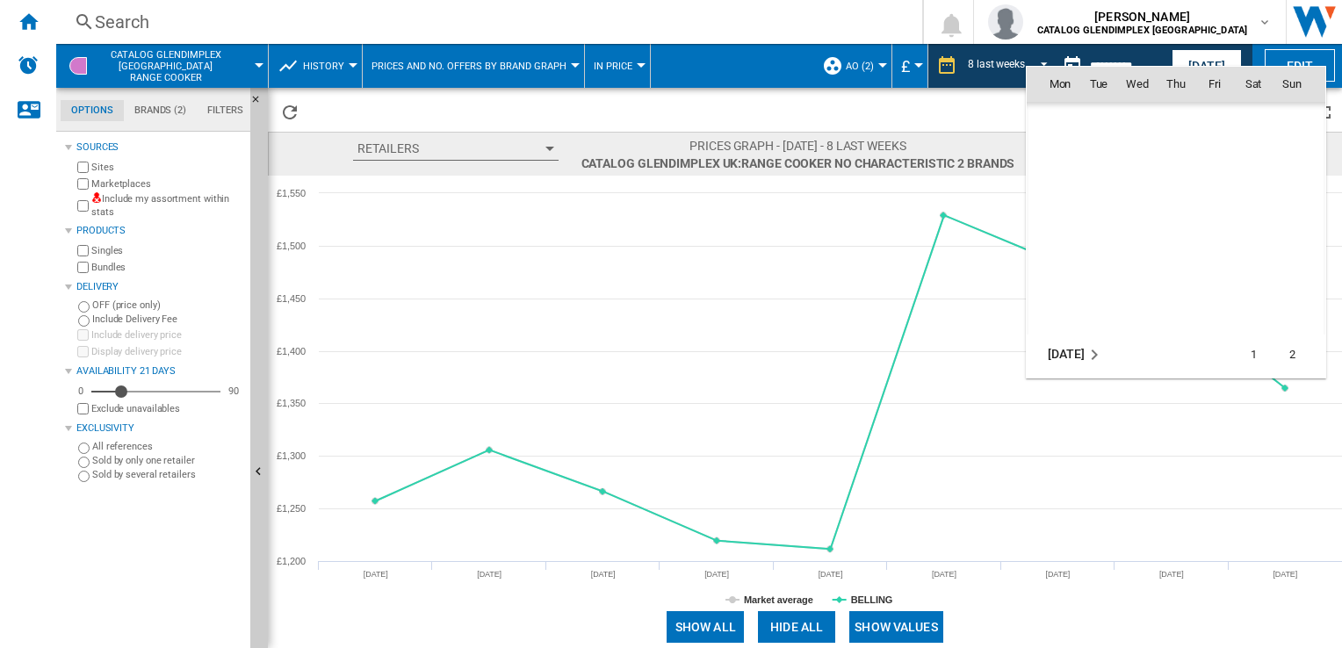
scroll to position [1162, 0]
click at [1089, 356] on md-icon "March 2023" at bounding box center [1093, 355] width 21 height 21
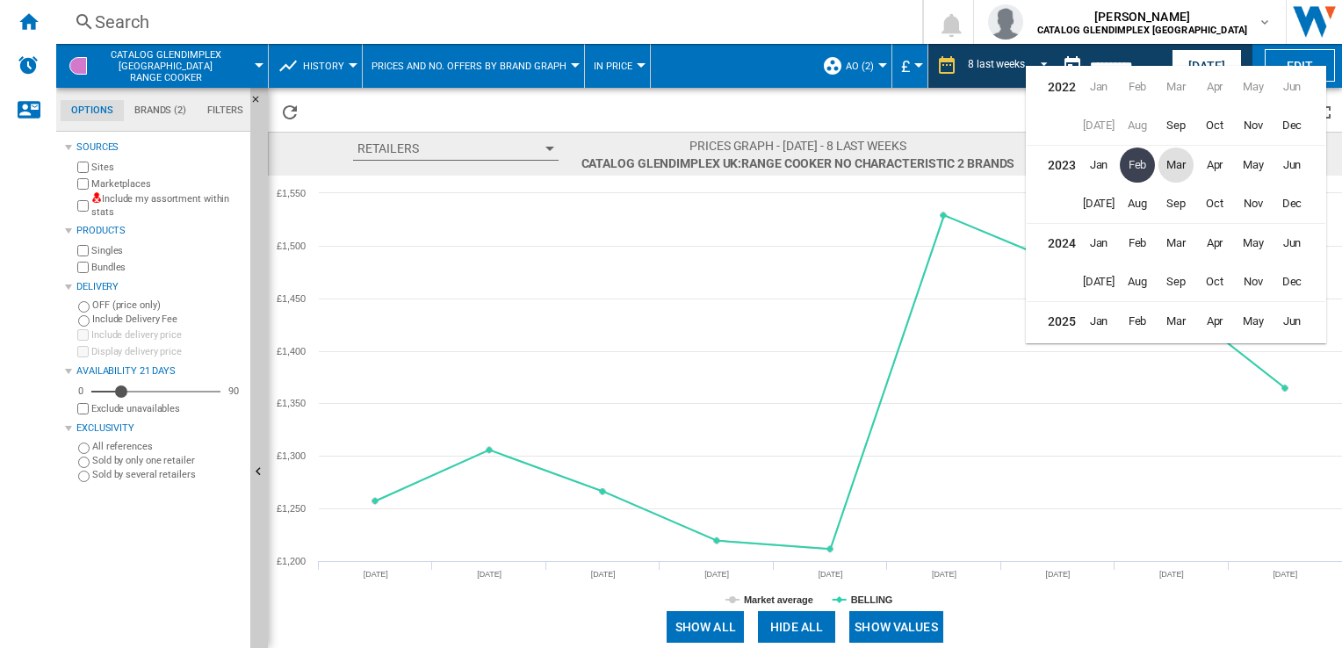
scroll to position [39, 0]
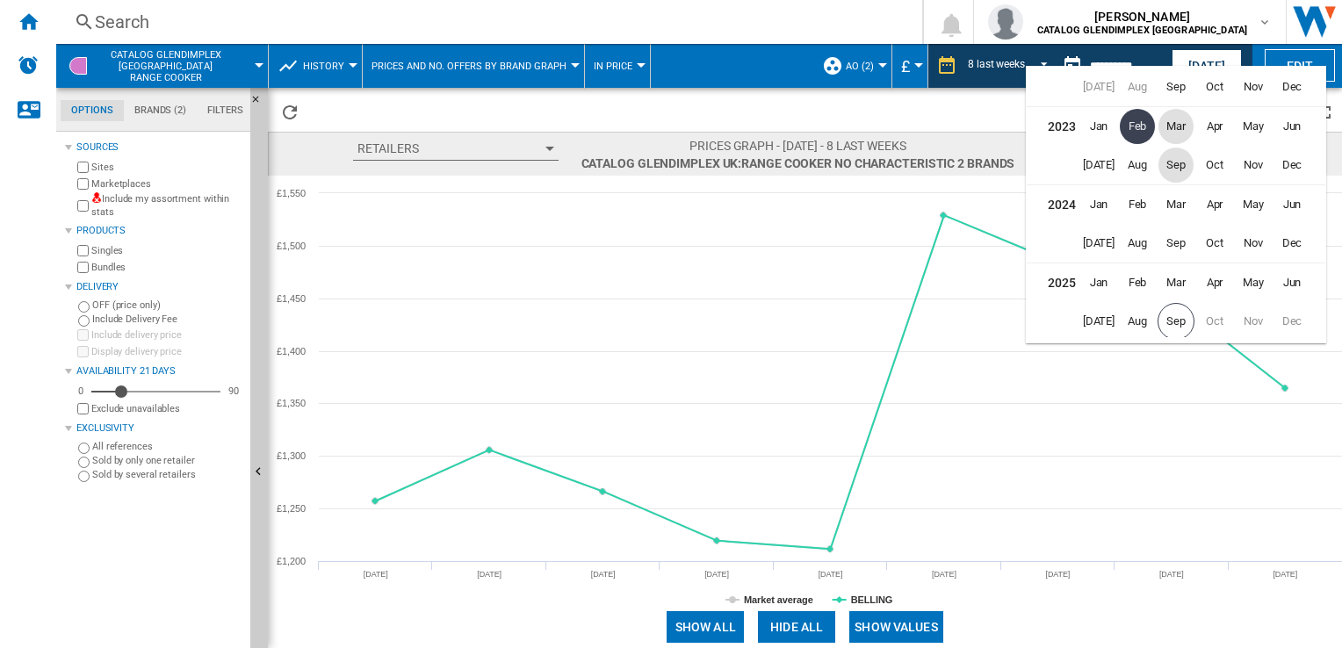
click at [1180, 174] on span "Sep" at bounding box center [1175, 165] width 35 height 35
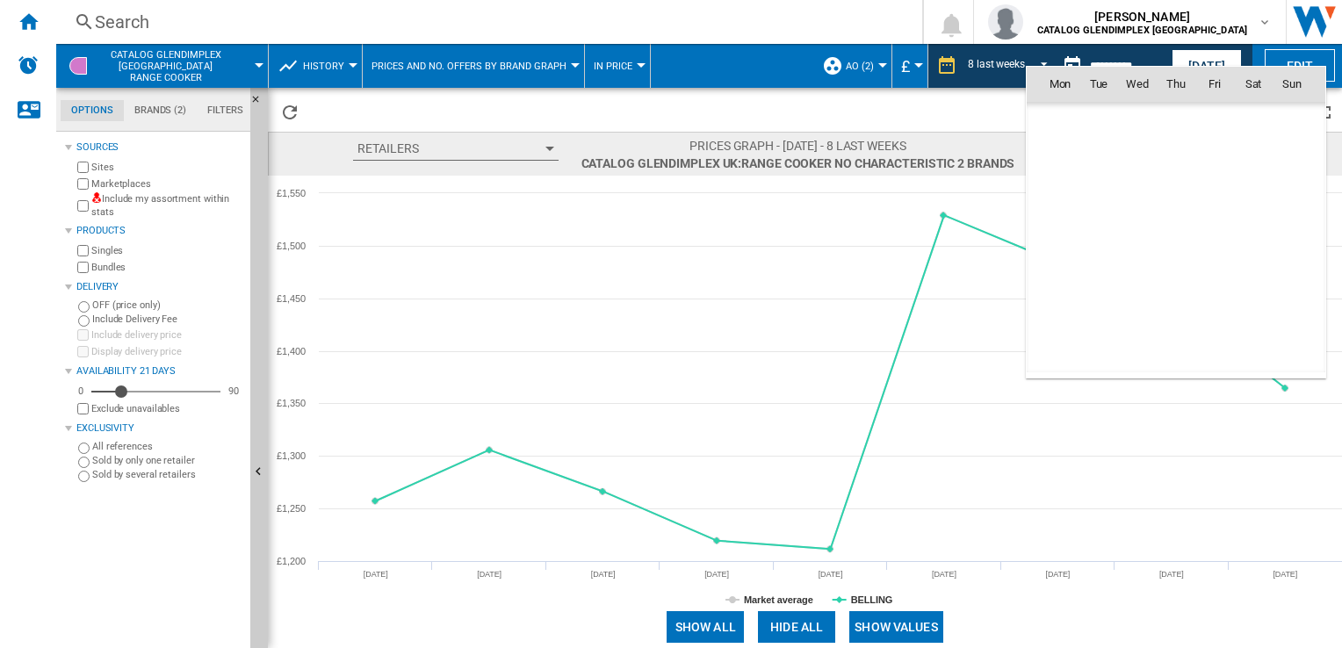
scroll to position [2792, 0]
click at [1082, 119] on span "[DATE]" at bounding box center [1065, 122] width 36 height 14
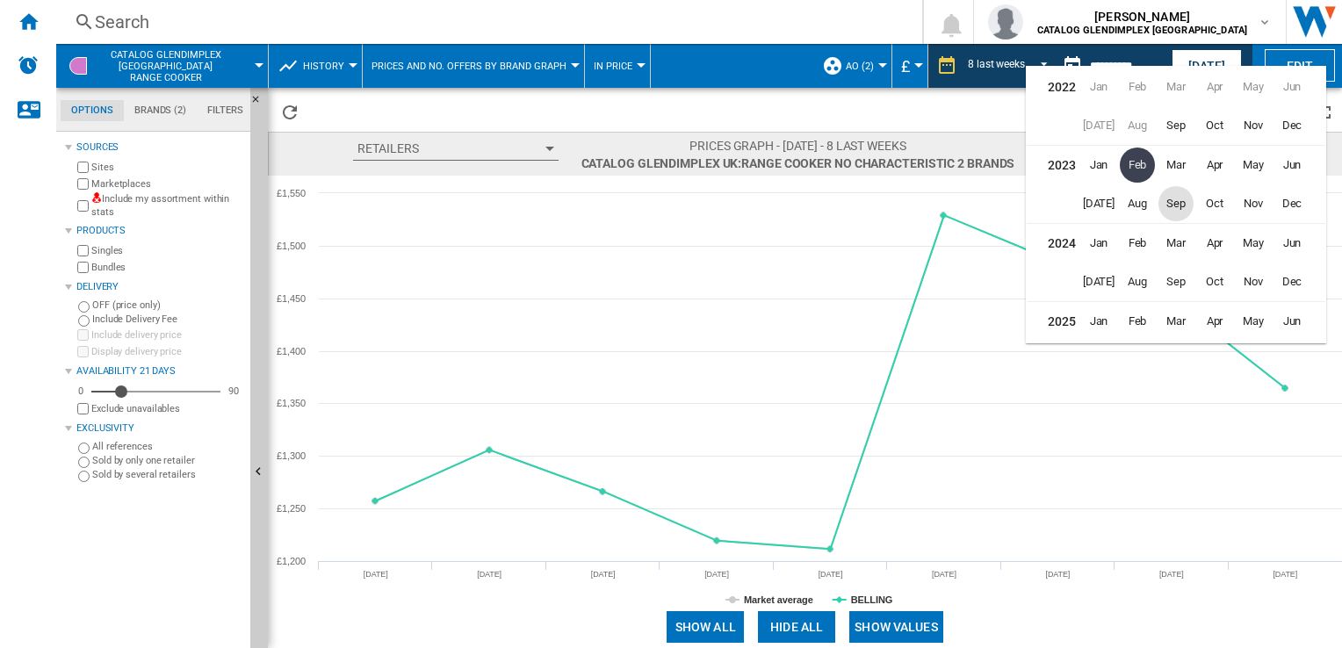
scroll to position [39, 0]
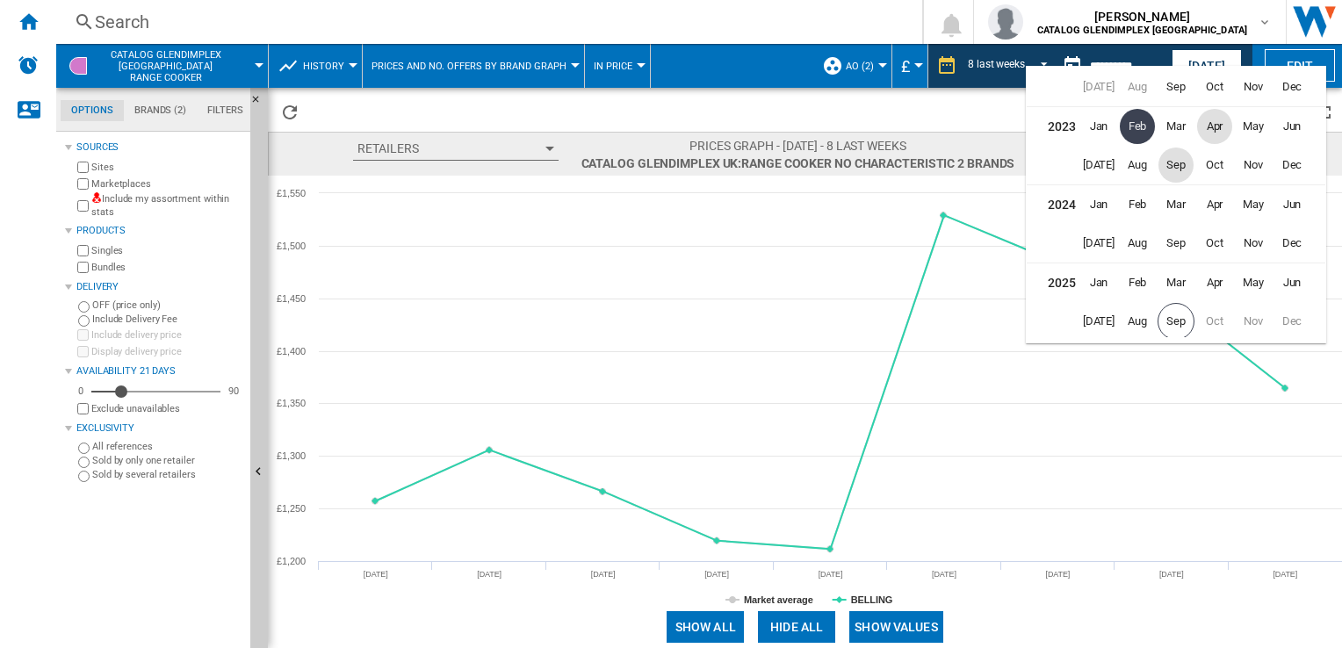
click at [1206, 125] on span "Apr" at bounding box center [1214, 126] width 35 height 35
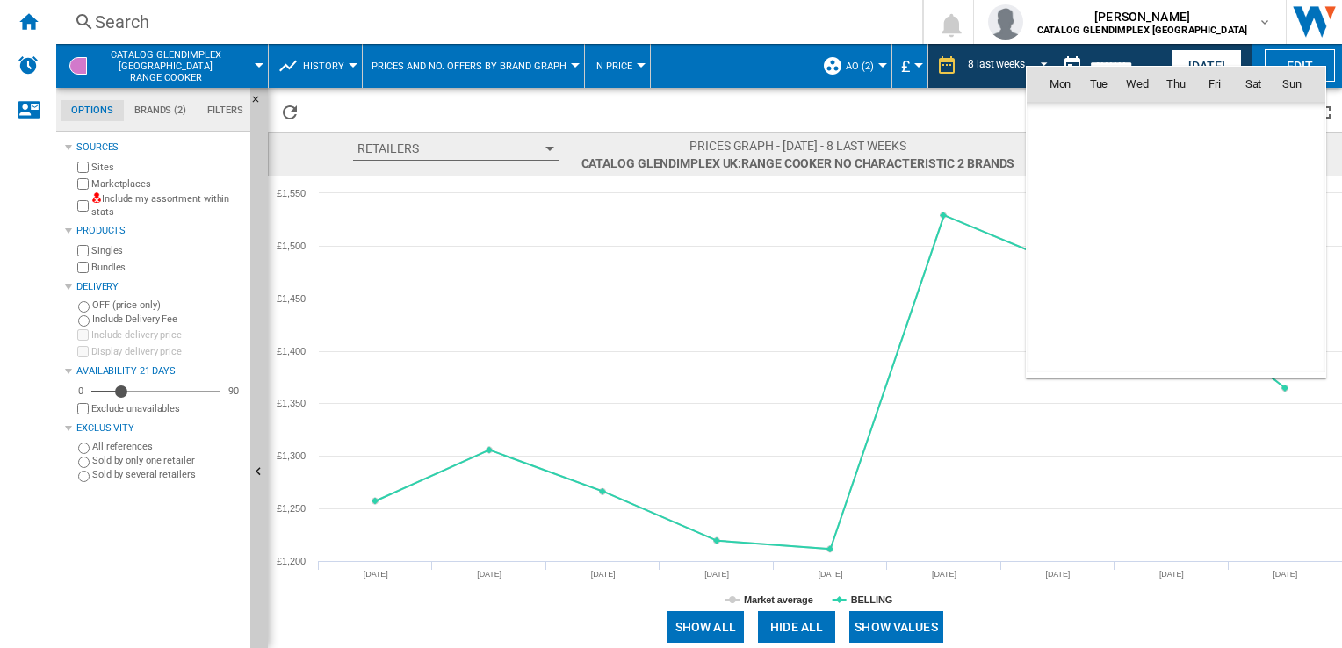
scroll to position [1629, 0]
click at [1243, 122] on span "1" at bounding box center [1252, 121] width 35 height 35
type input "**********"
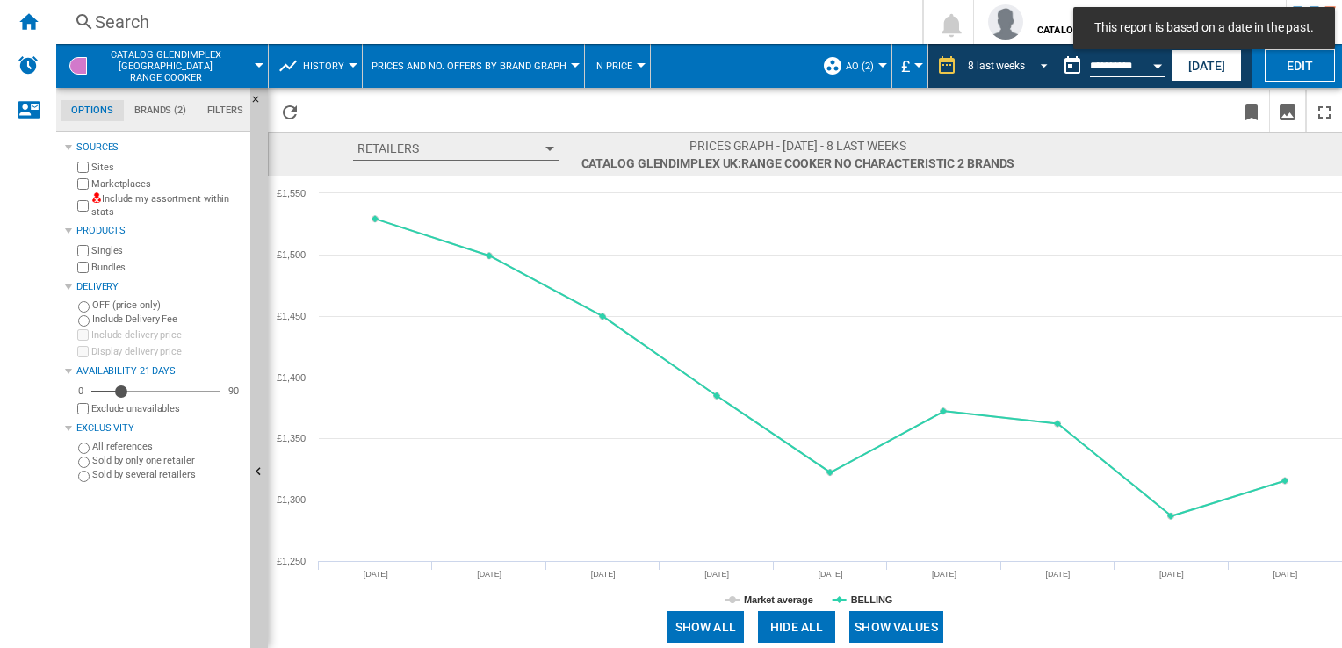
click at [1033, 70] on span "REPORTS.WIZARD.STEPS.REPORT.STEPS.REPORT_OPTIONS.PERIOD: 8 last weeks" at bounding box center [1038, 64] width 21 height 16
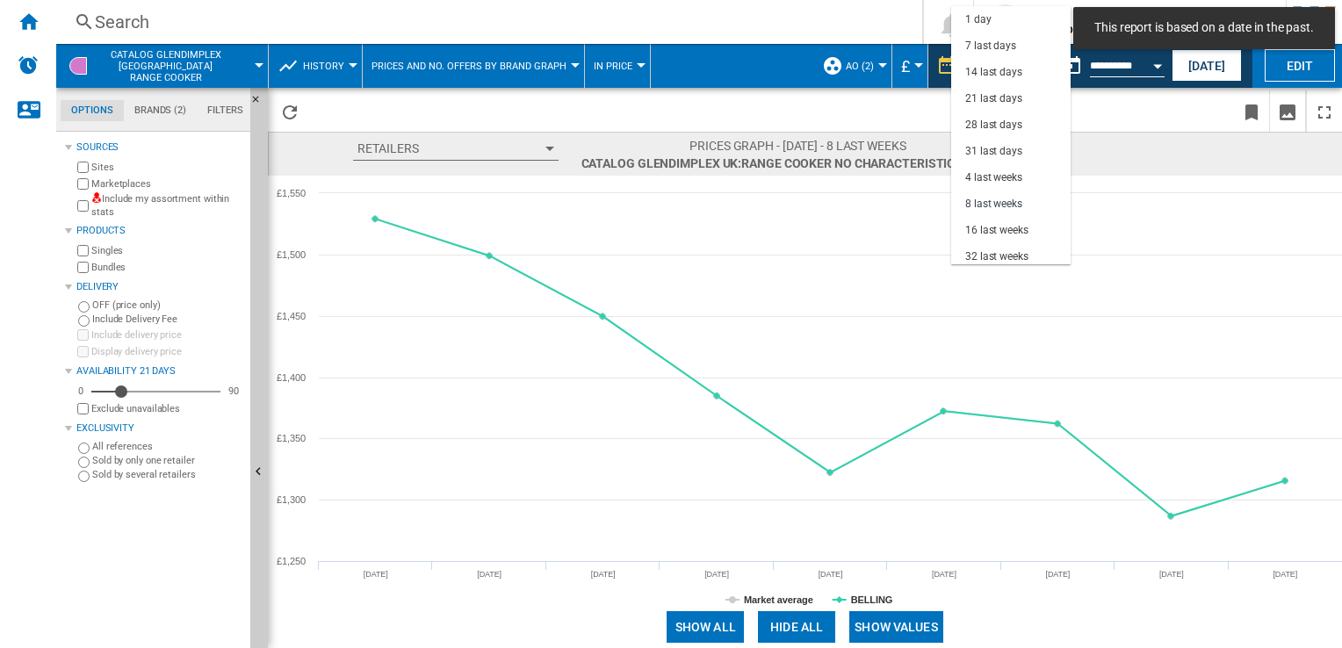
scroll to position [110, 0]
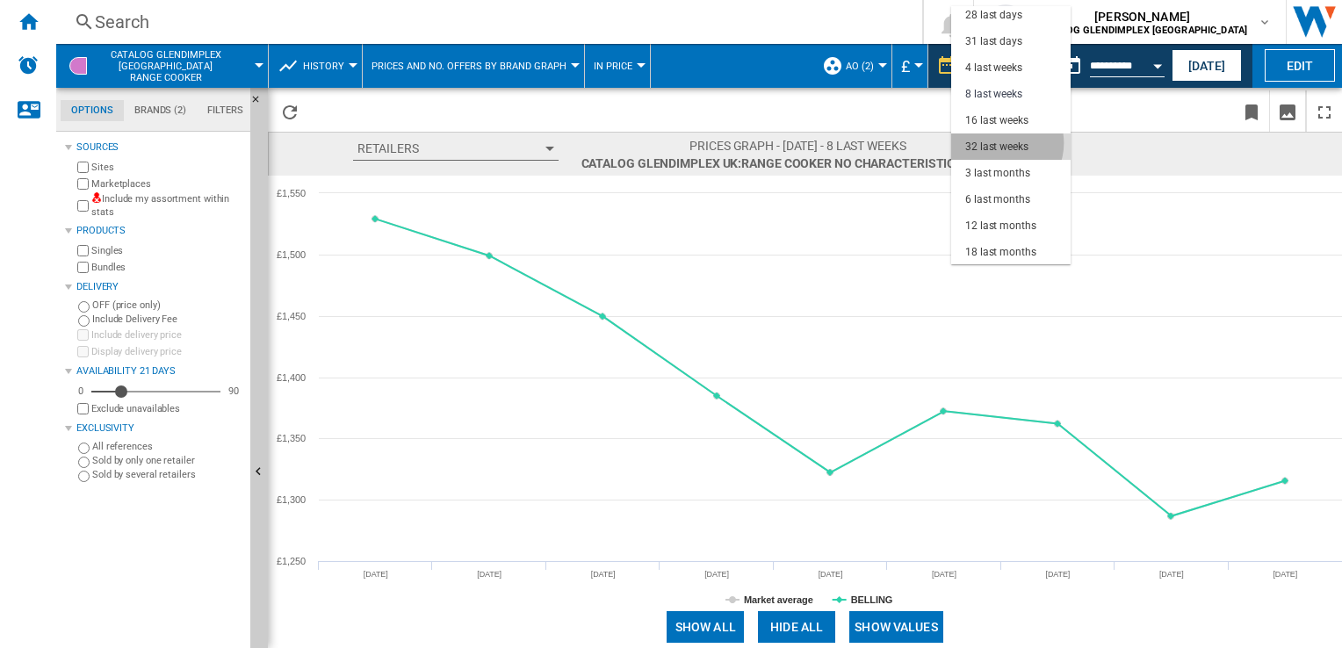
click at [1000, 142] on div "32 last weeks" at bounding box center [996, 147] width 63 height 15
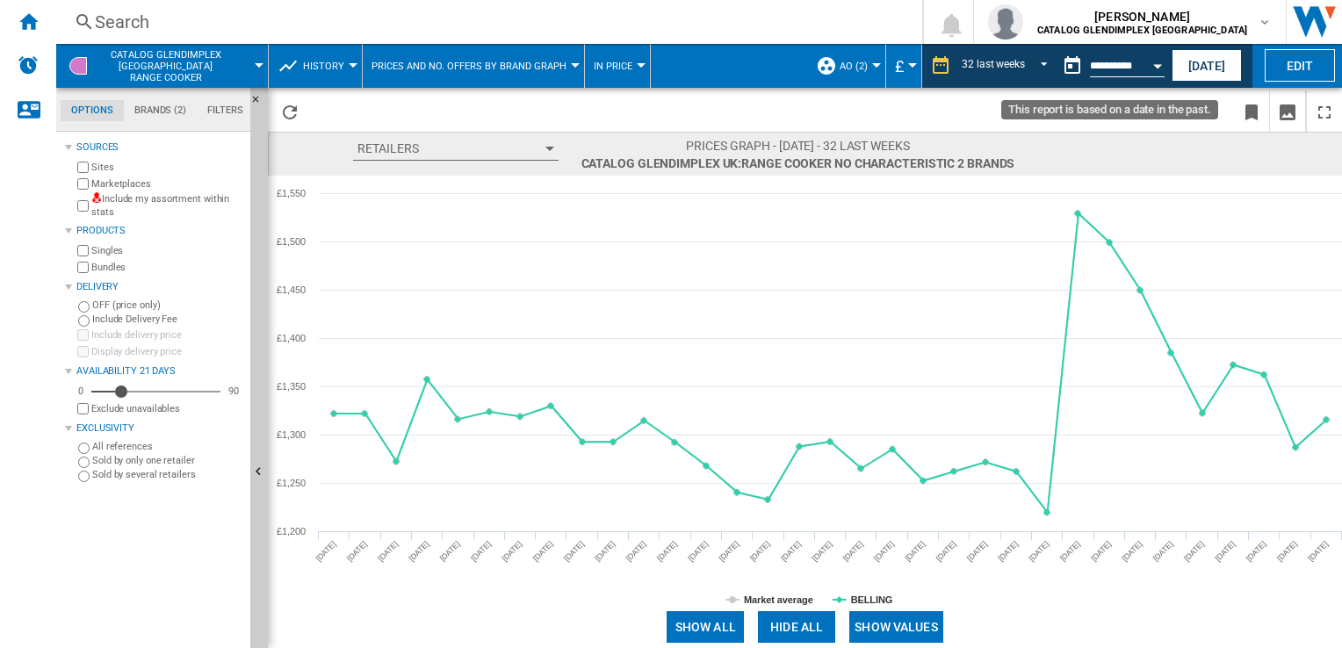
click at [1155, 71] on button "Open calendar" at bounding box center [1157, 63] width 32 height 32
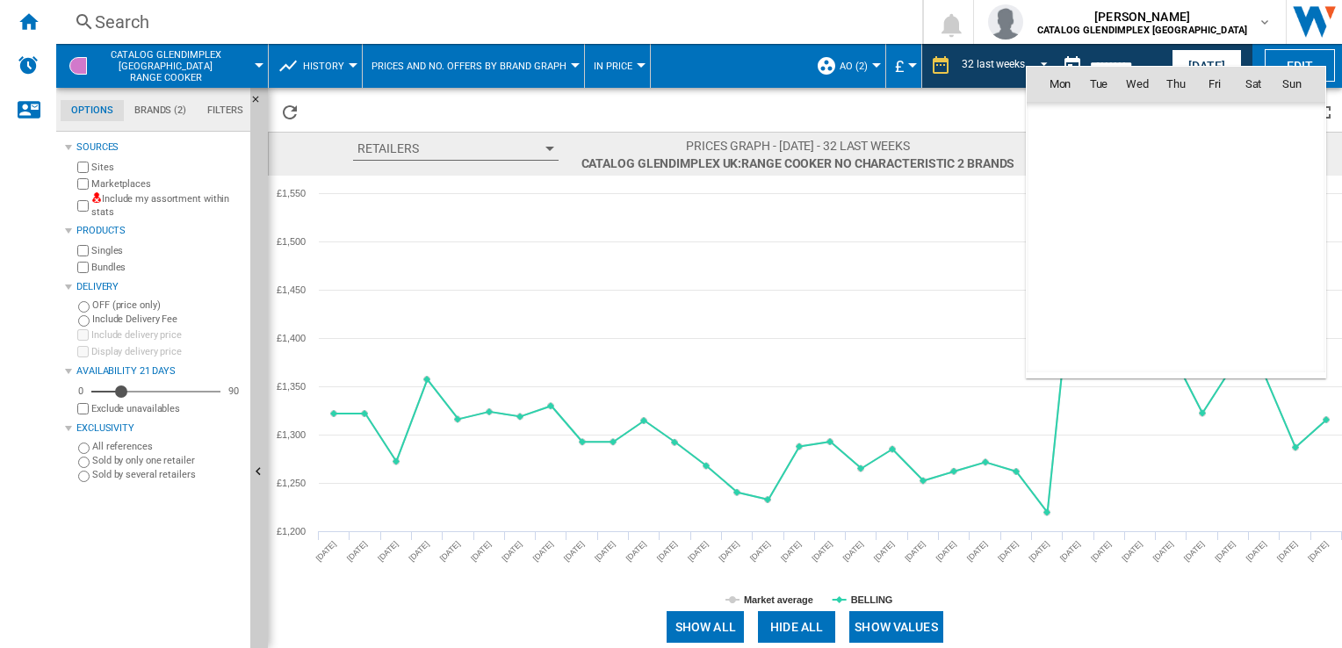
scroll to position [1629, 0]
click at [1081, 348] on span "[DATE]" at bounding box center [1065, 355] width 36 height 14
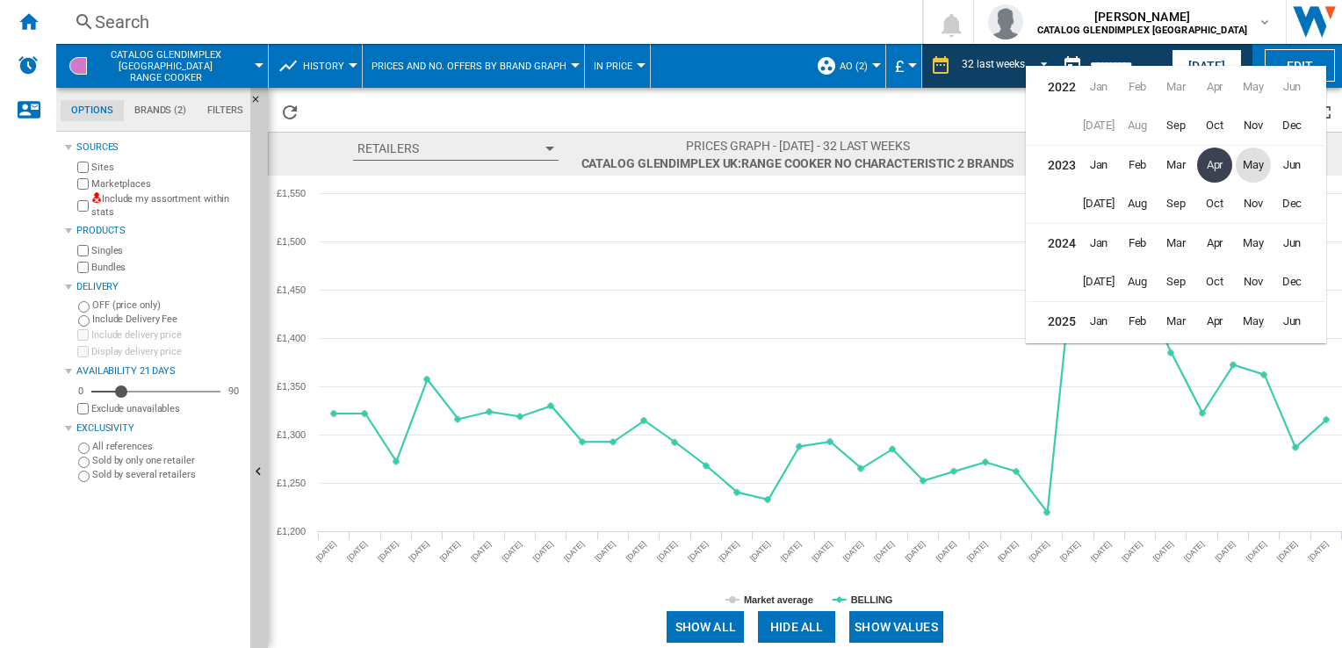
scroll to position [39, 0]
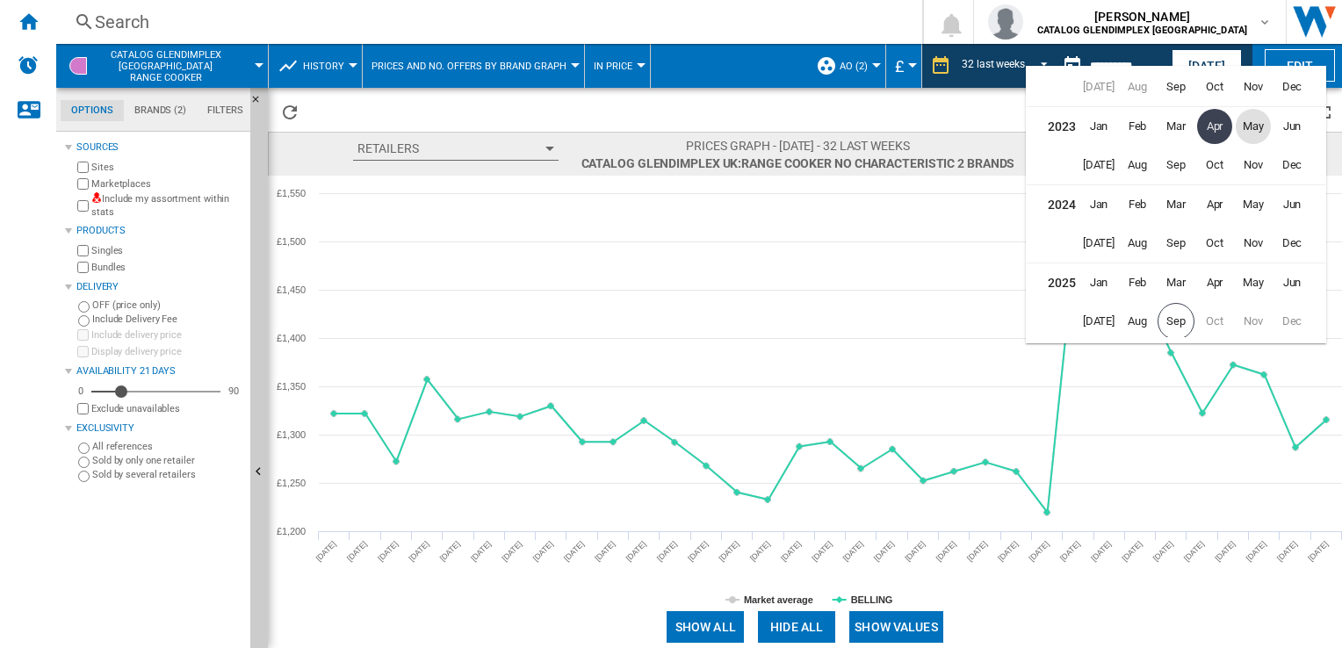
click at [1255, 134] on span "May" at bounding box center [1252, 126] width 35 height 35
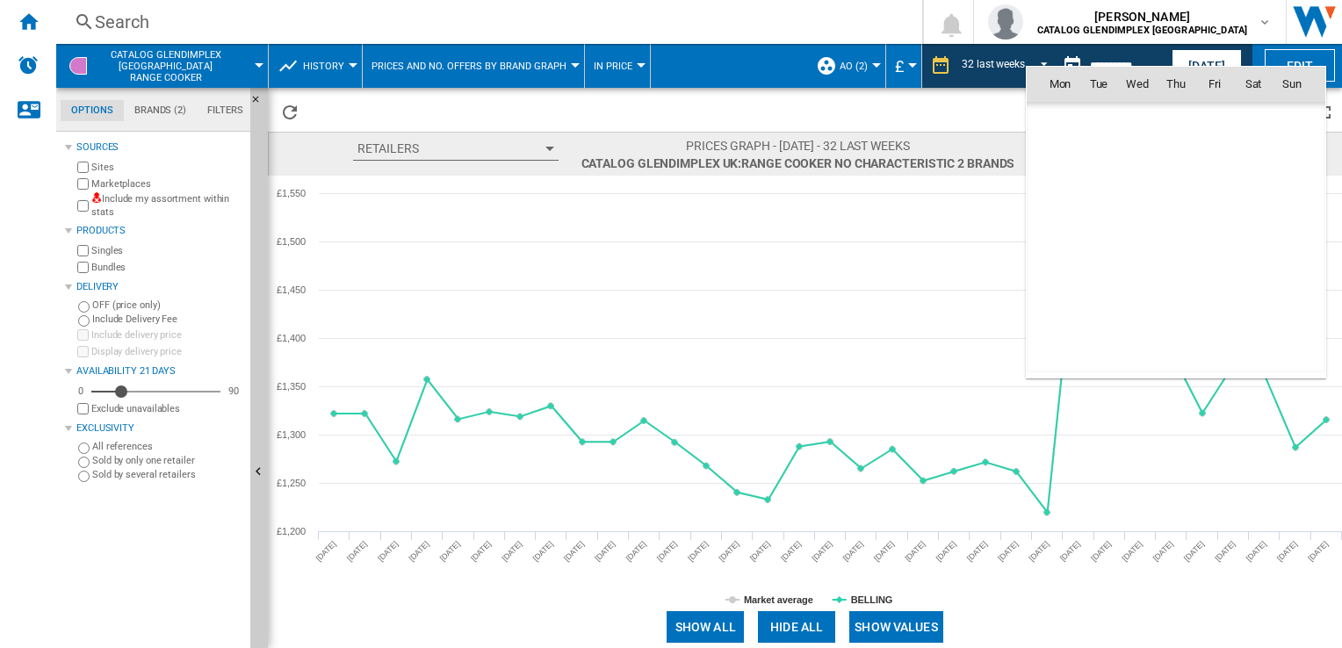
scroll to position [1861, 0]
click at [1061, 163] on span "1" at bounding box center [1059, 160] width 35 height 35
type input "**********"
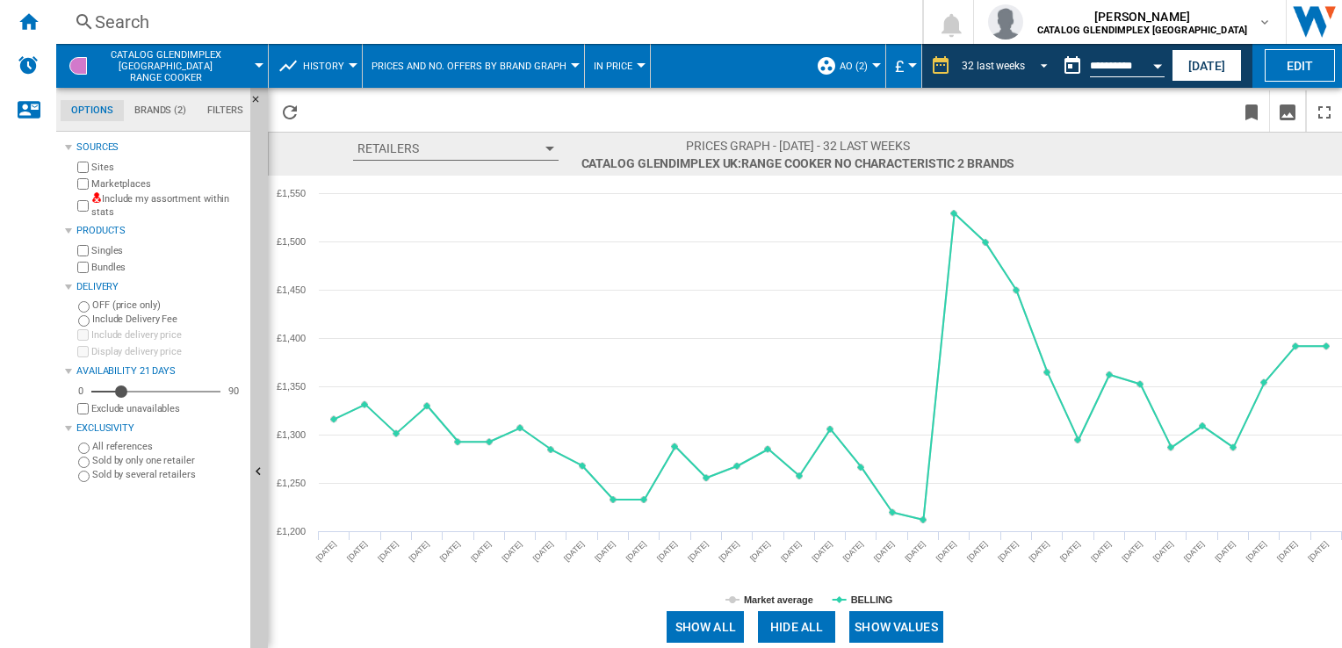
click at [1038, 68] on span "REPORTS.WIZARD.STEPS.REPORT.STEPS.REPORT_OPTIONS.PERIOD: 32 last weeks" at bounding box center [1038, 64] width 21 height 16
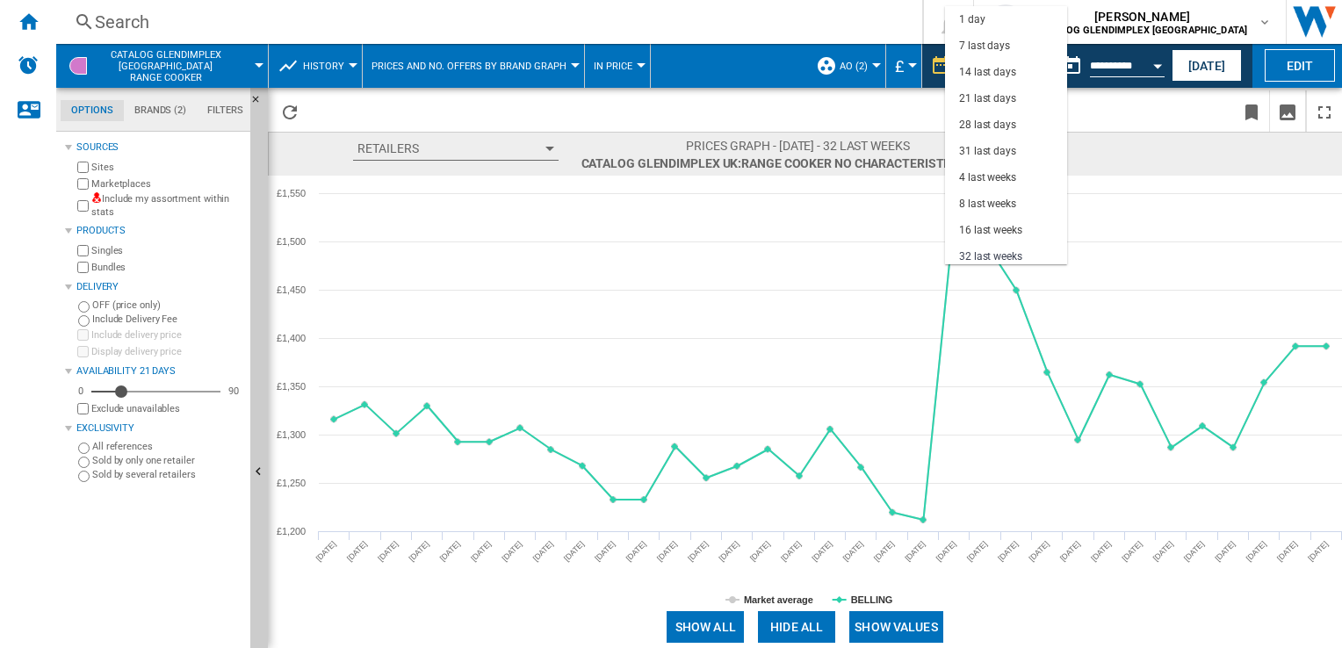
scroll to position [110, 0]
click at [988, 213] on md-option "12 last months" at bounding box center [1006, 225] width 122 height 26
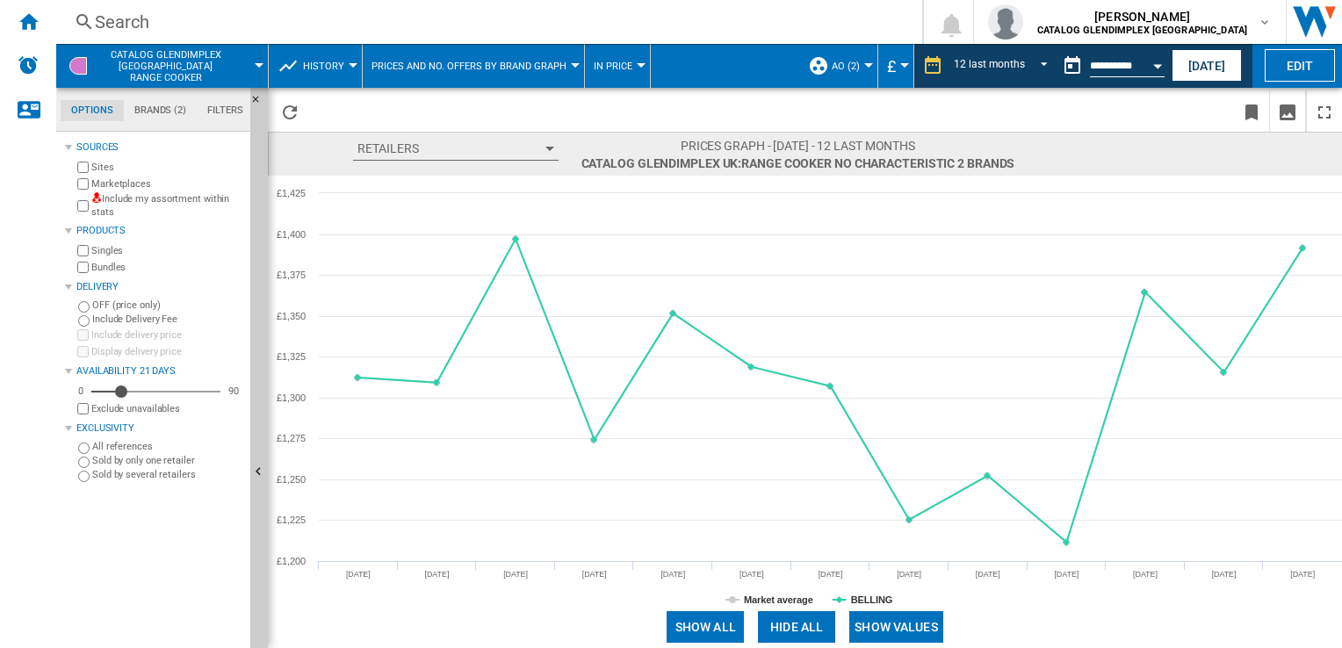
click at [1158, 61] on button "Open calendar" at bounding box center [1157, 63] width 32 height 32
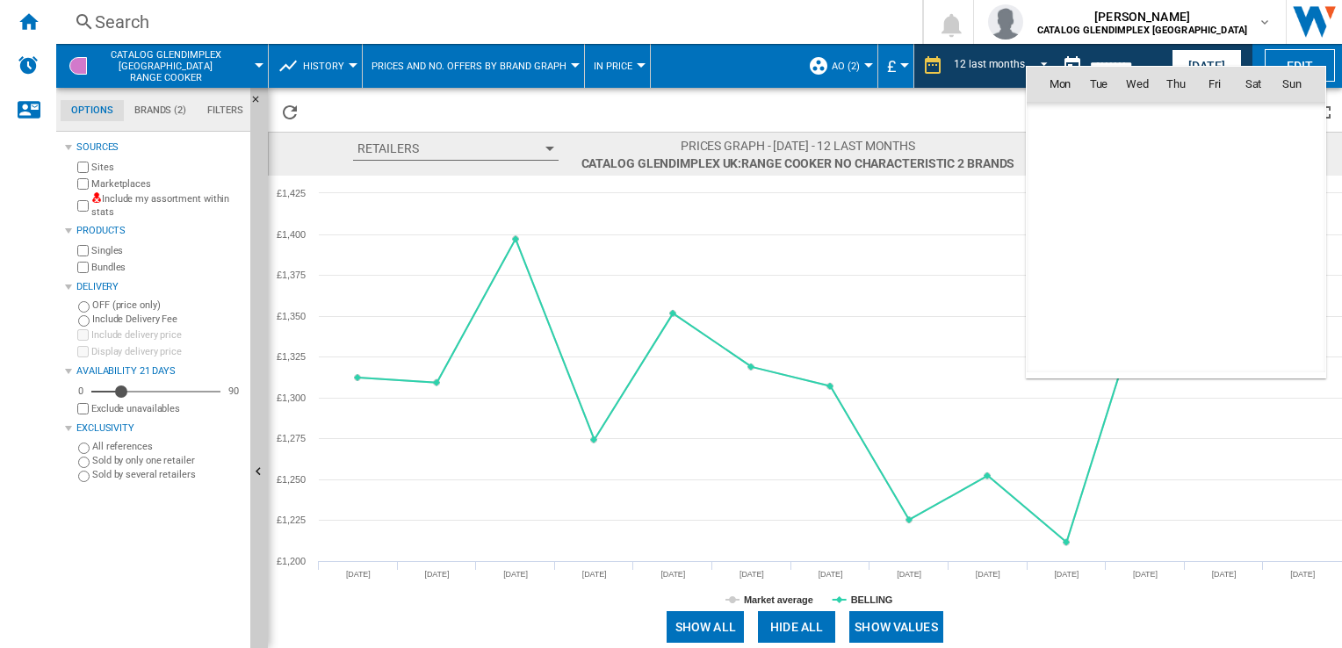
scroll to position [1861, 0]
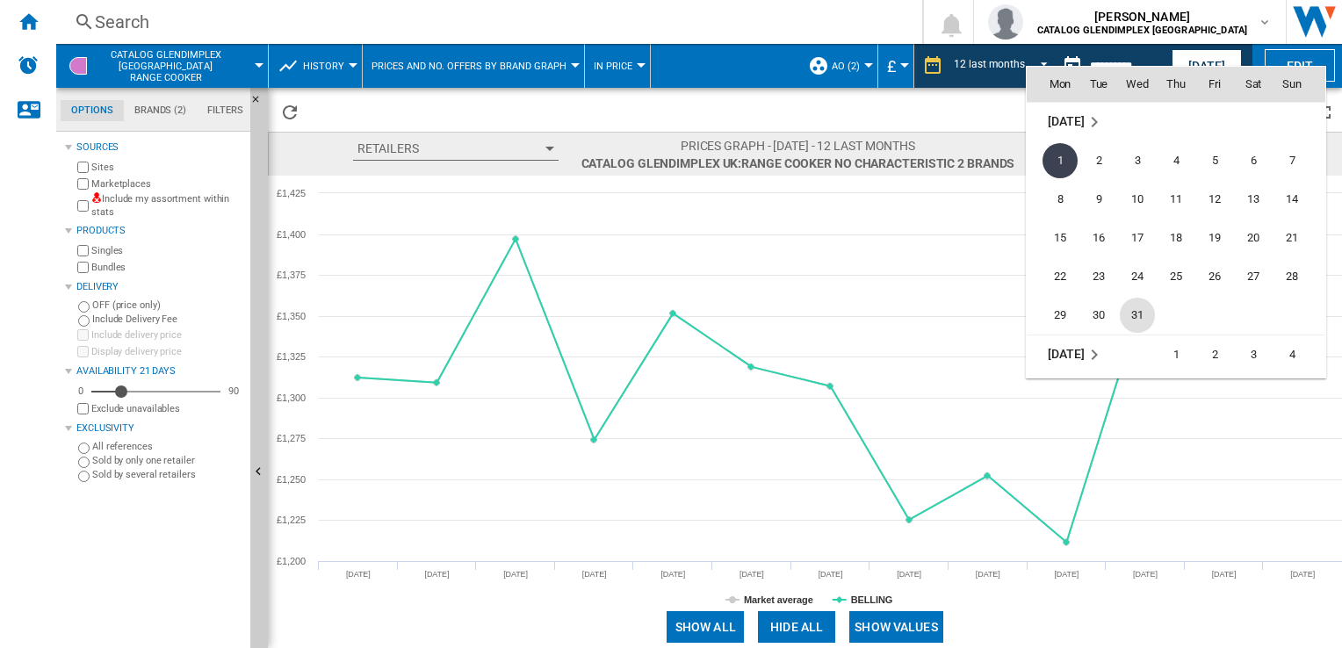
click at [1131, 312] on span "31" at bounding box center [1136, 315] width 35 height 35
type input "**********"
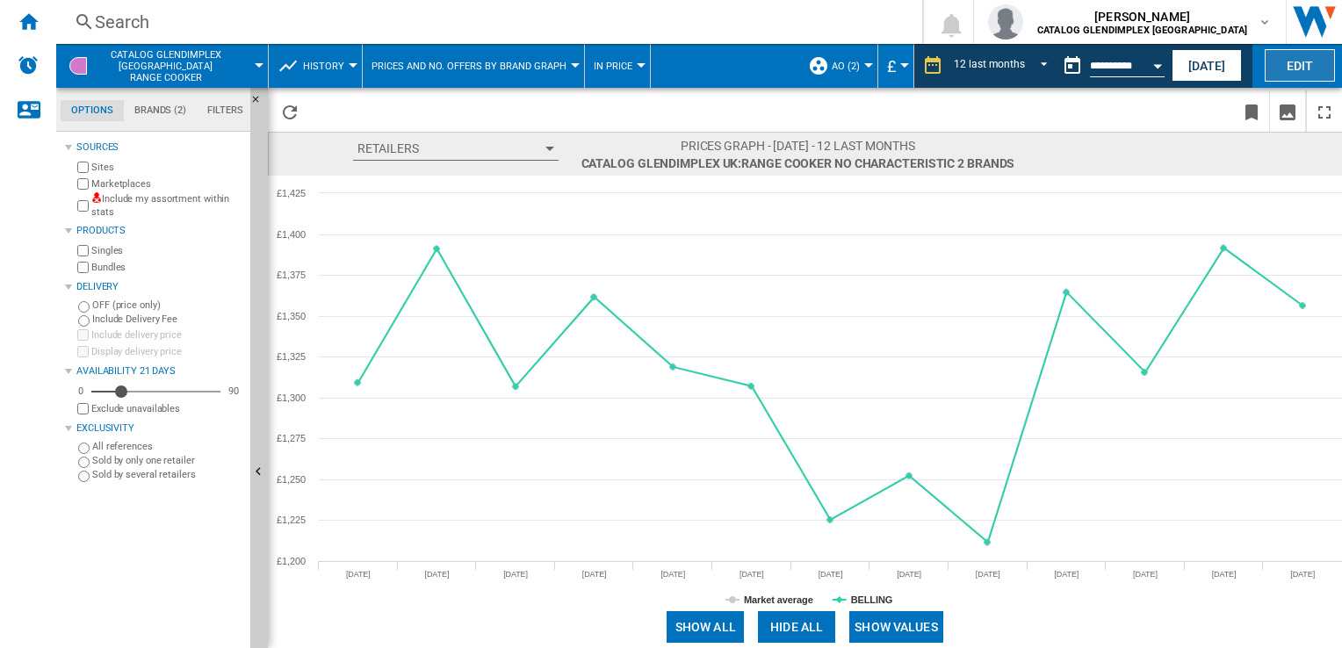
click at [1285, 55] on button "Edit" at bounding box center [1299, 65] width 70 height 32
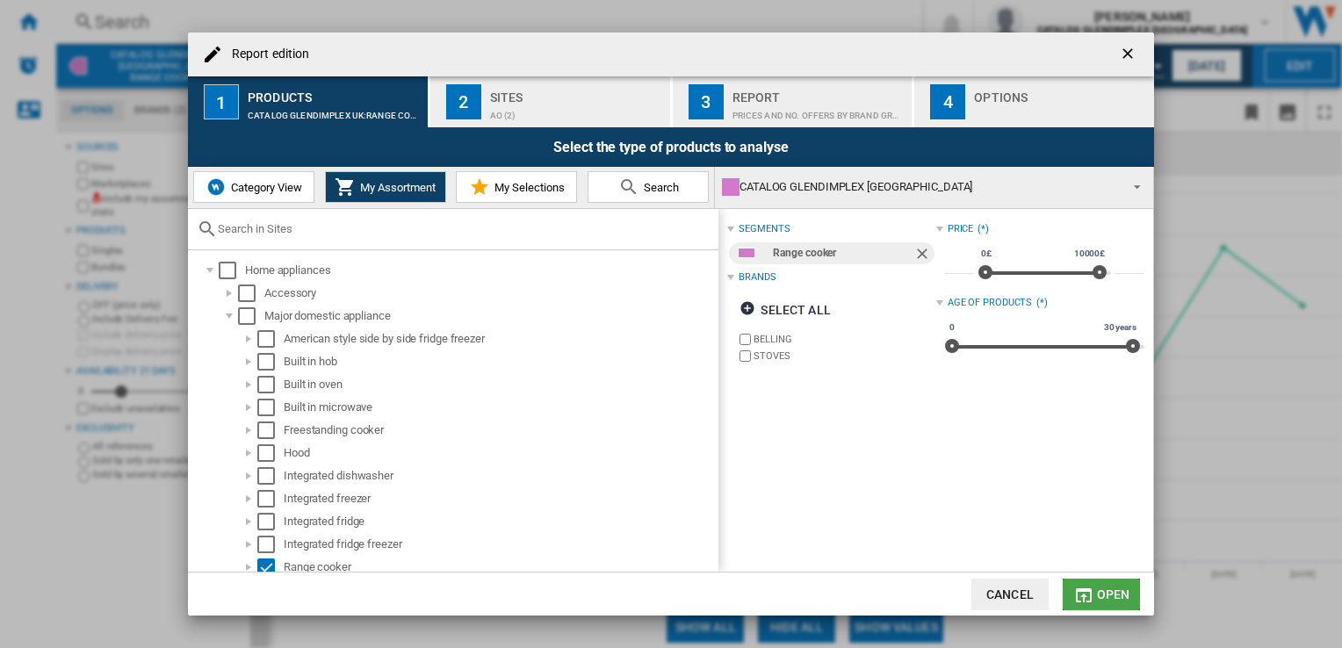
click at [1102, 594] on span "Open" at bounding box center [1113, 594] width 33 height 14
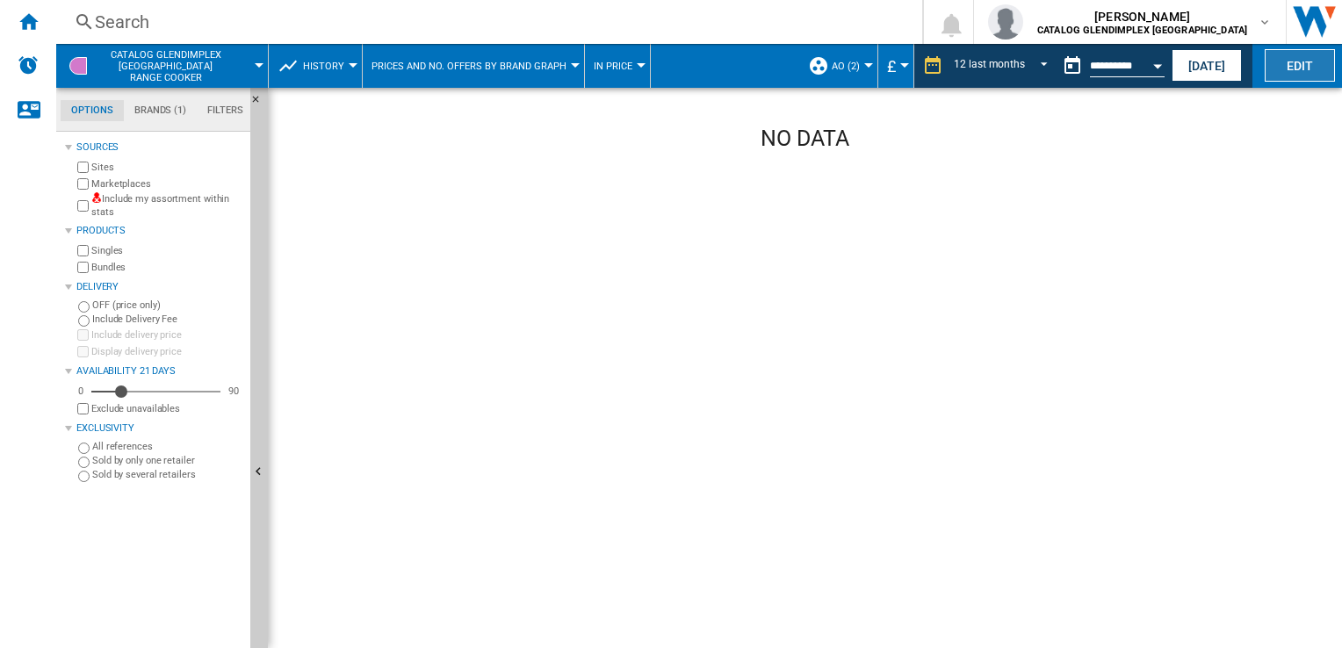
click at [1277, 60] on button "Edit" at bounding box center [1299, 65] width 70 height 32
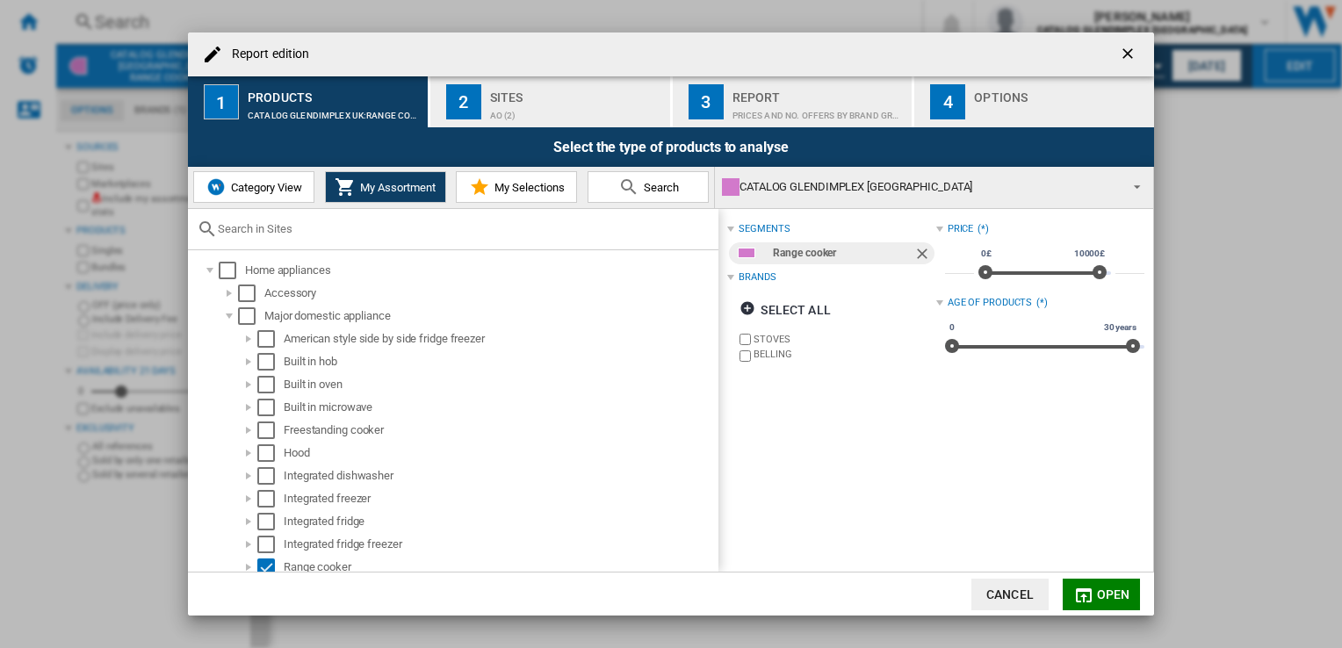
click at [251, 192] on span "Category View" at bounding box center [265, 187] width 76 height 13
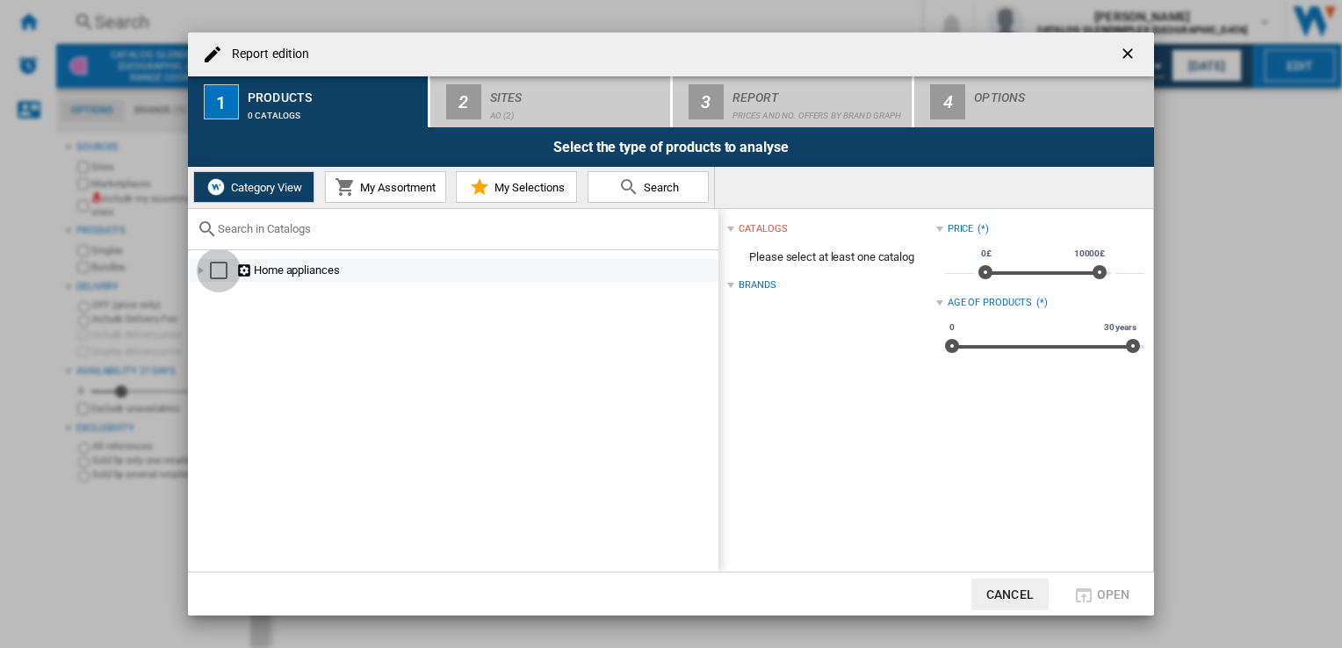
click at [219, 269] on div "Select" at bounding box center [219, 271] width 18 height 18
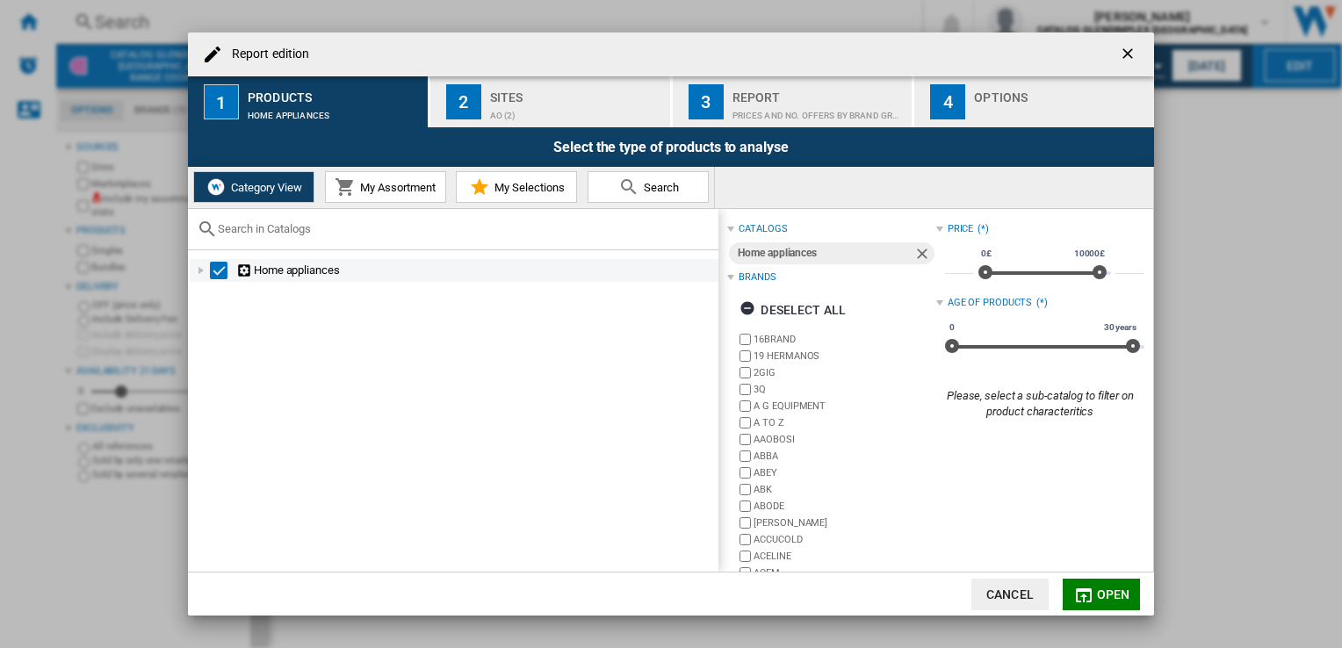
click at [204, 268] on div "Report edition ..." at bounding box center [201, 271] width 18 height 18
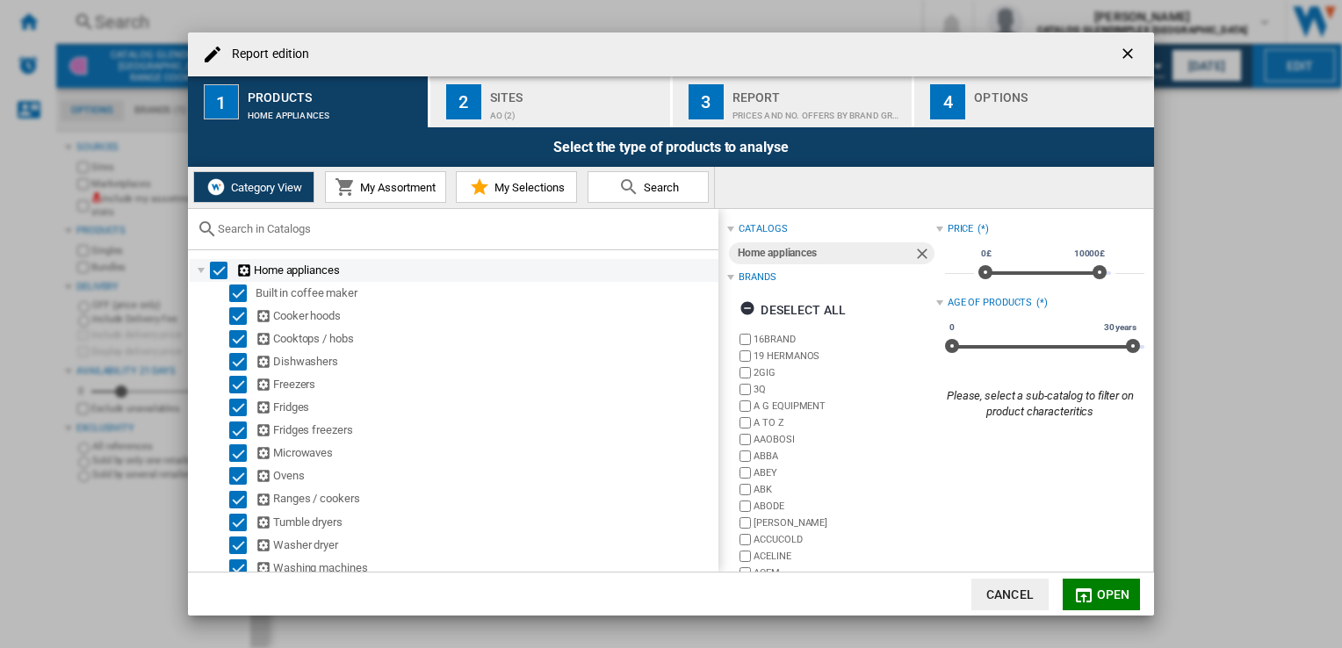
click at [215, 265] on div "Select" at bounding box center [219, 271] width 18 height 18
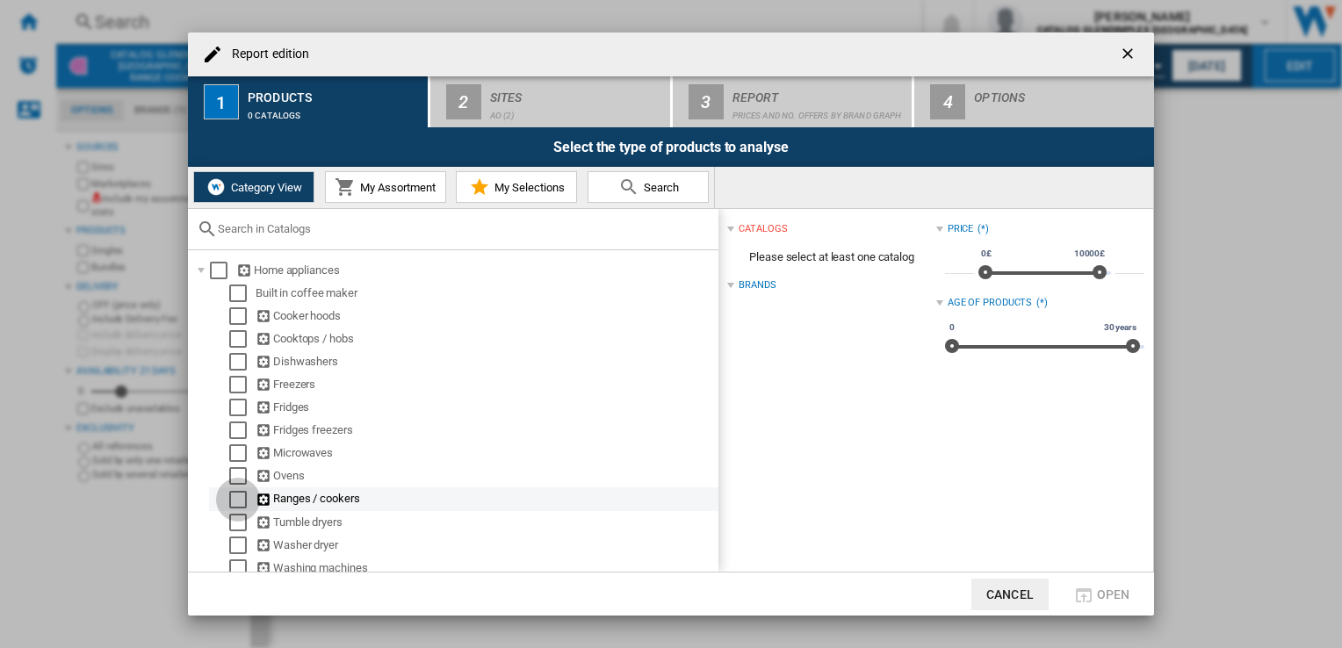
click at [235, 498] on div "Select" at bounding box center [238, 500] width 18 height 18
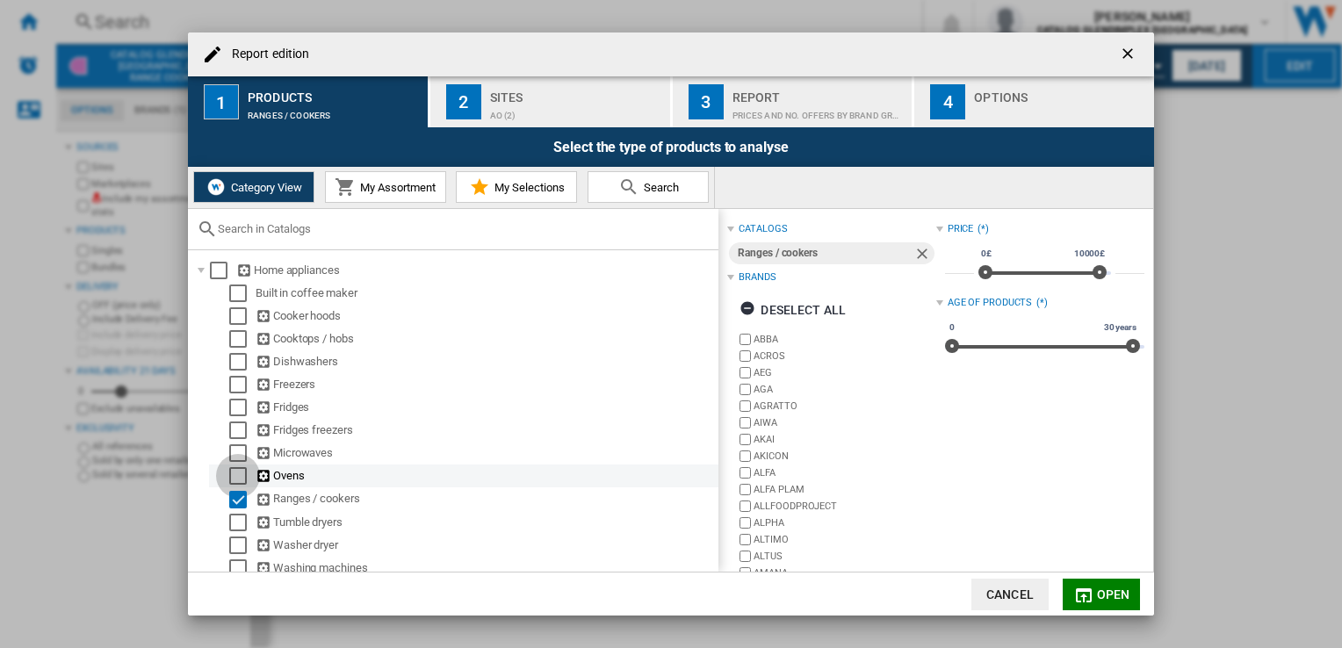
click at [237, 474] on div "Select" at bounding box center [238, 476] width 18 height 18
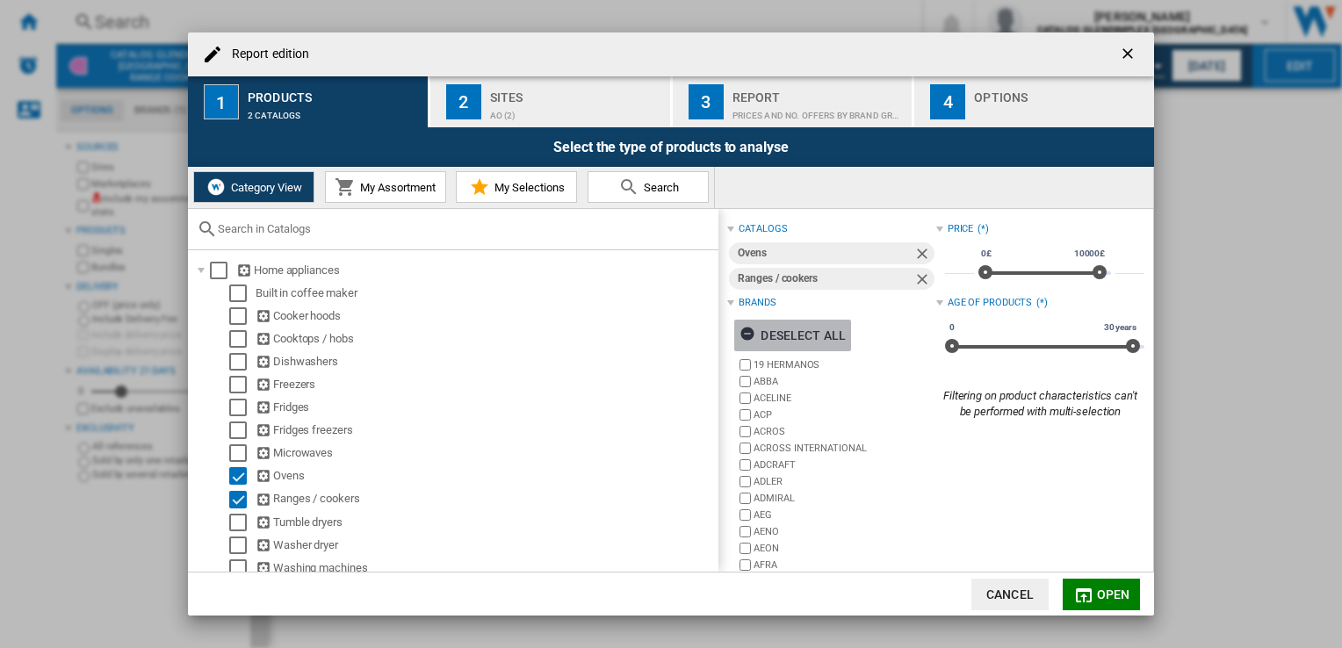
click at [780, 336] on div "Deselect all" at bounding box center [792, 336] width 106 height 32
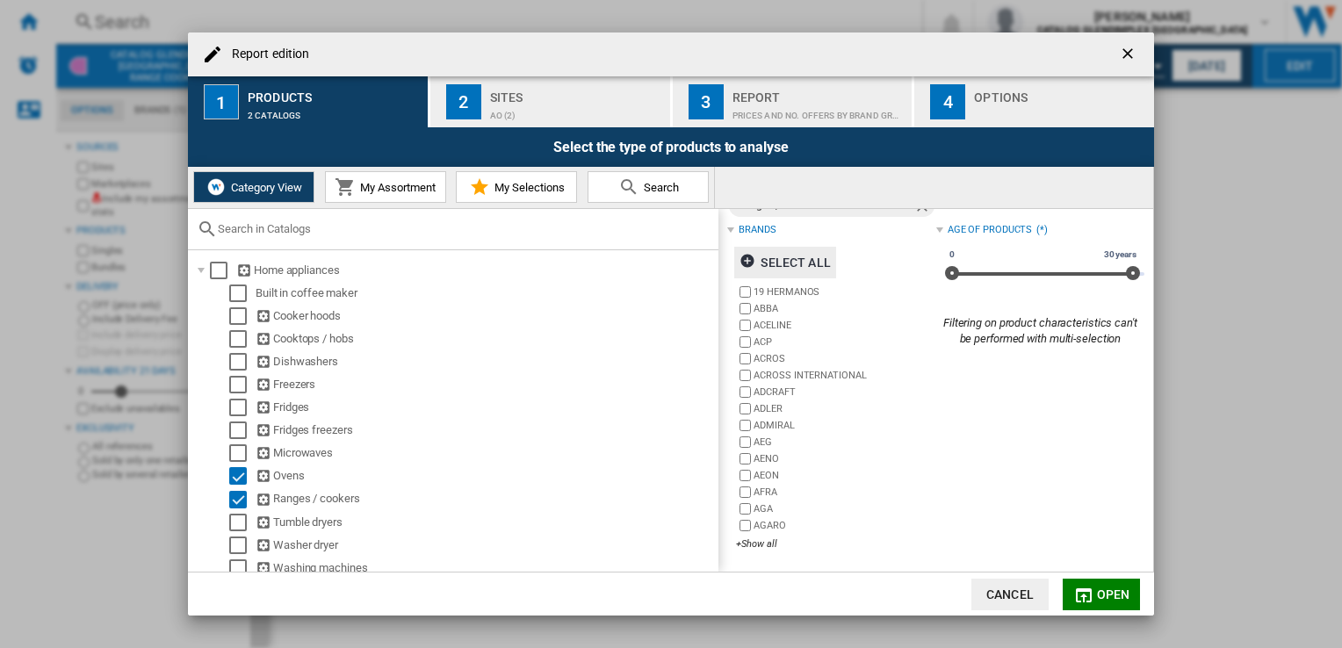
click at [763, 534] on div "19 HERMANOS ABBA ACELINE ACP ACROS ACROSS INTERNATIONAL ADCRAFT [PERSON_NAME] A…" at bounding box center [835, 419] width 199 height 270
click at [757, 547] on div "+Show all" at bounding box center [835, 543] width 199 height 13
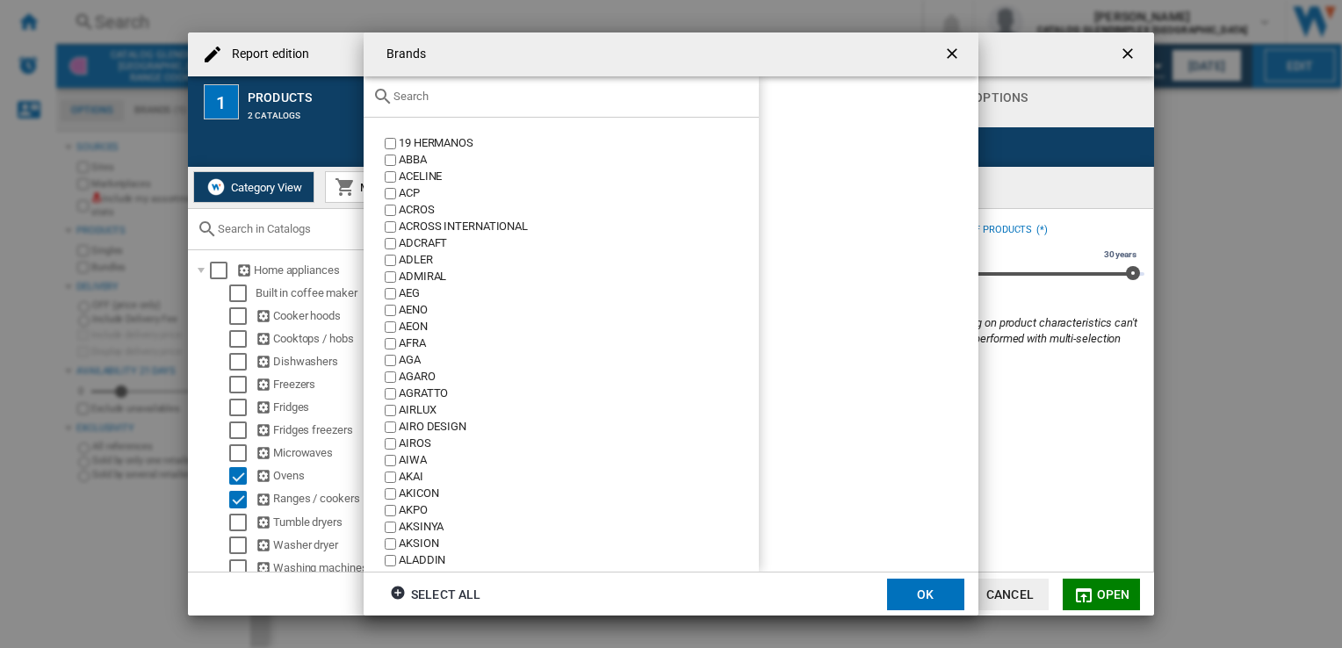
click at [502, 105] on div at bounding box center [560, 96] width 395 height 41
click at [486, 92] on input "text" at bounding box center [571, 96] width 356 height 13
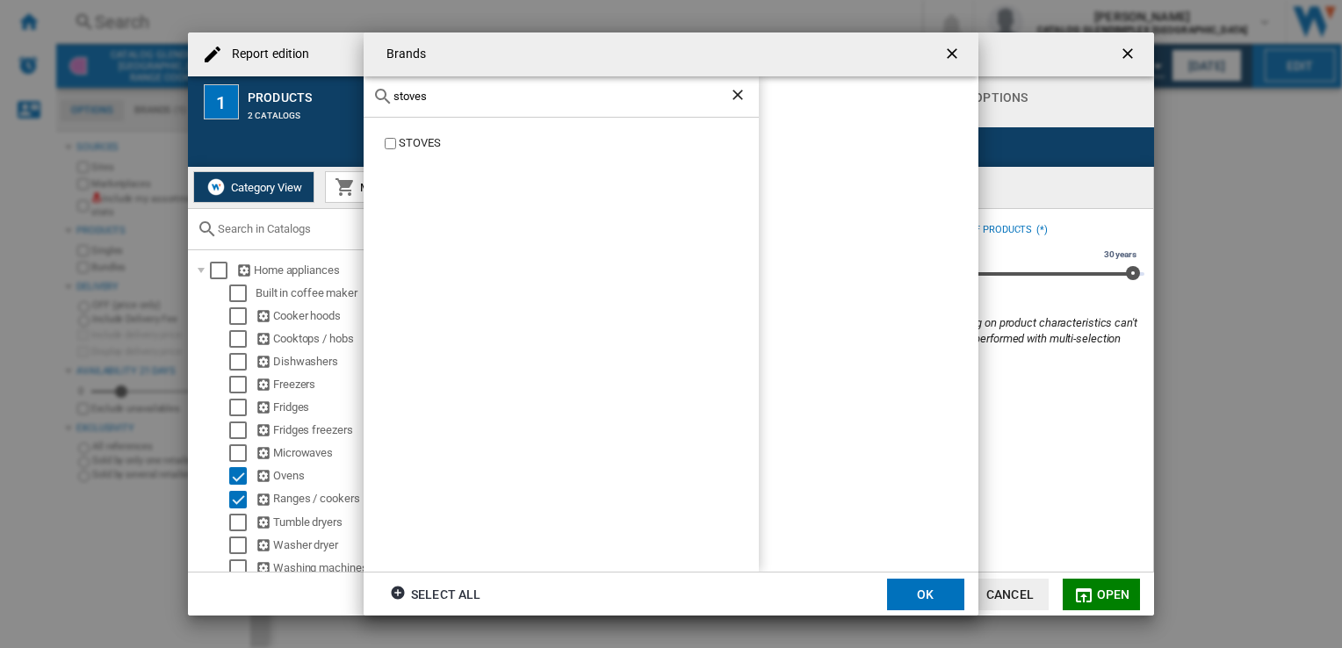
type input "stoves"
click at [910, 588] on button "OK" at bounding box center [925, 595] width 77 height 32
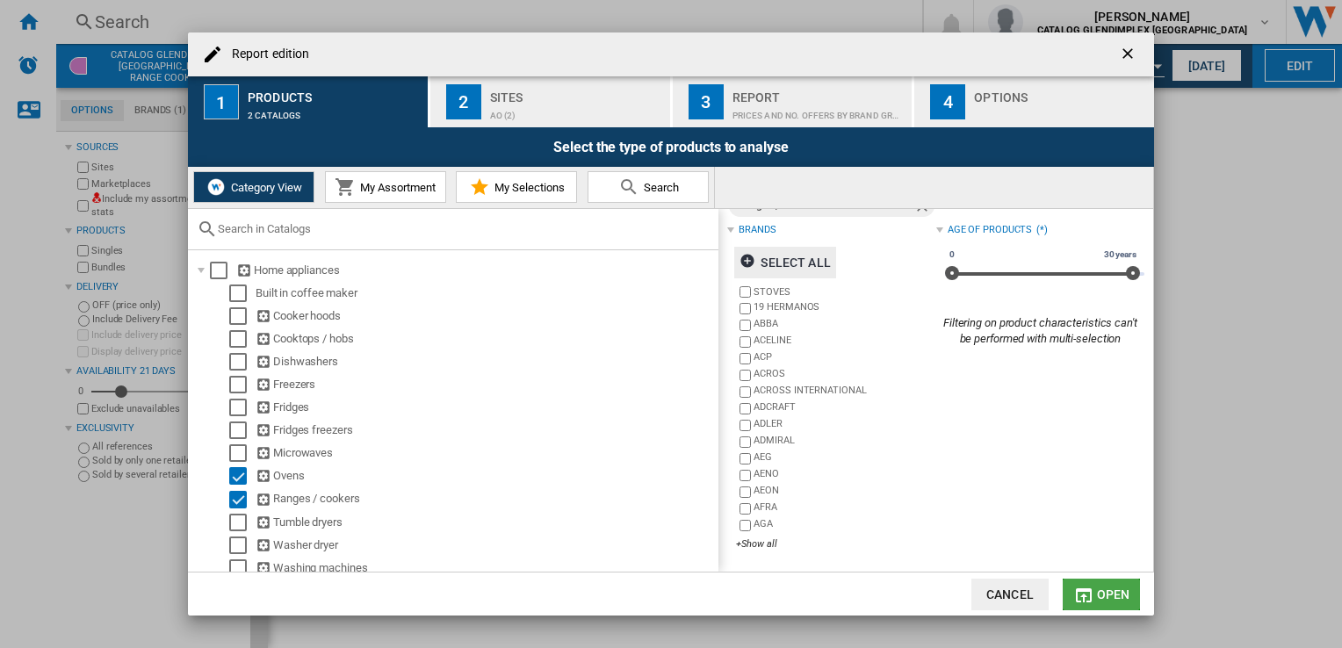
click at [1088, 588] on md-icon "Report edition ..." at bounding box center [1083, 595] width 21 height 21
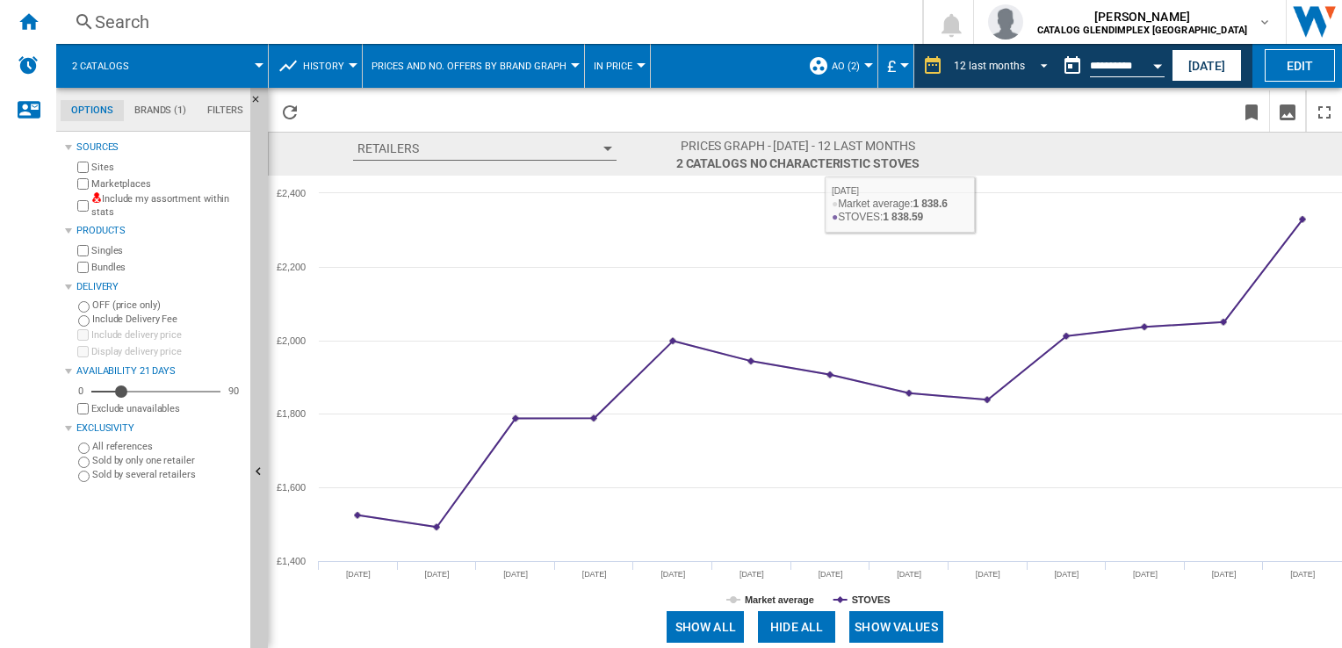
click at [1037, 68] on span "REPORTS.WIZARD.STEPS.REPORT.STEPS.REPORT_OPTIONS.PERIOD: 12 last months" at bounding box center [1038, 64] width 21 height 16
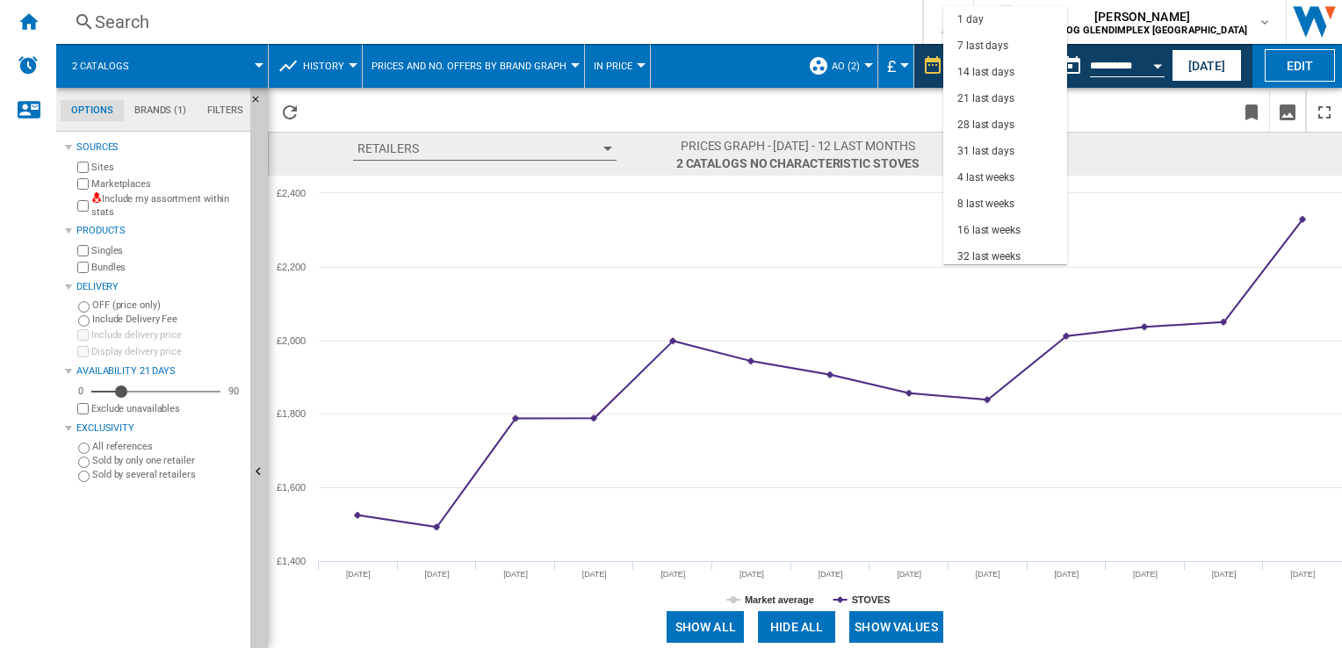
scroll to position [110, 0]
click at [995, 251] on div "18 last months" at bounding box center [992, 252] width 71 height 15
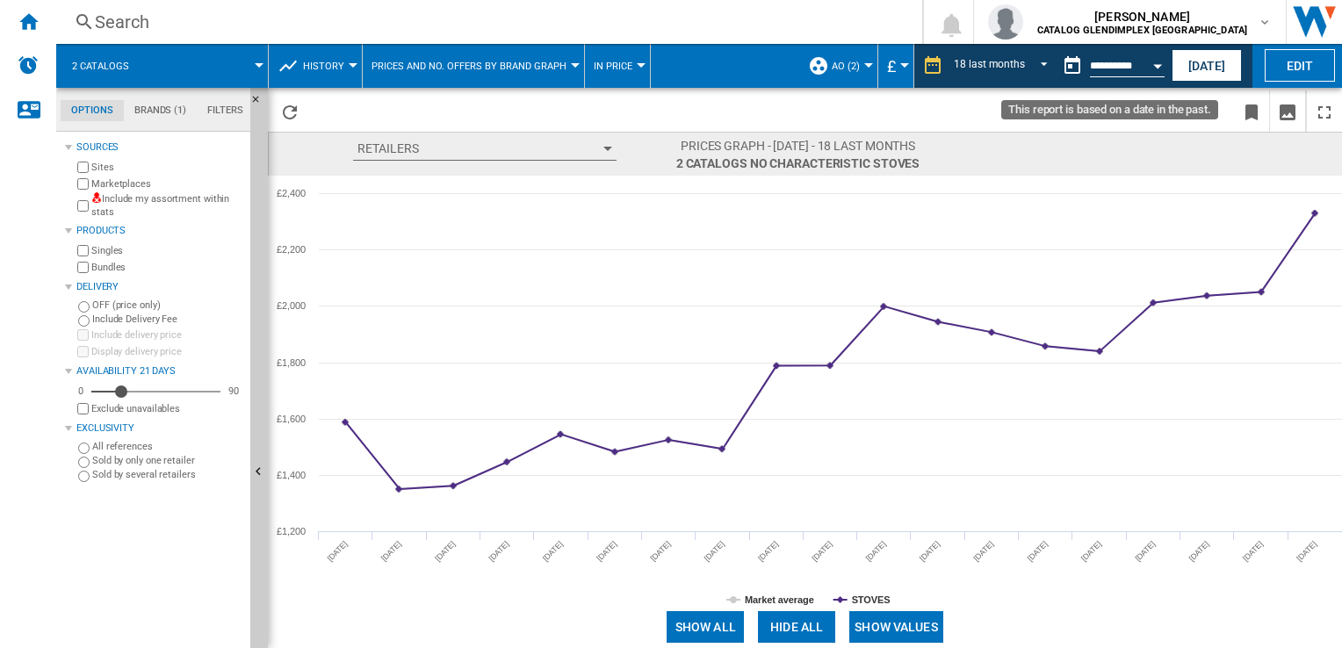
click at [1151, 68] on button "Open calendar" at bounding box center [1157, 63] width 32 height 32
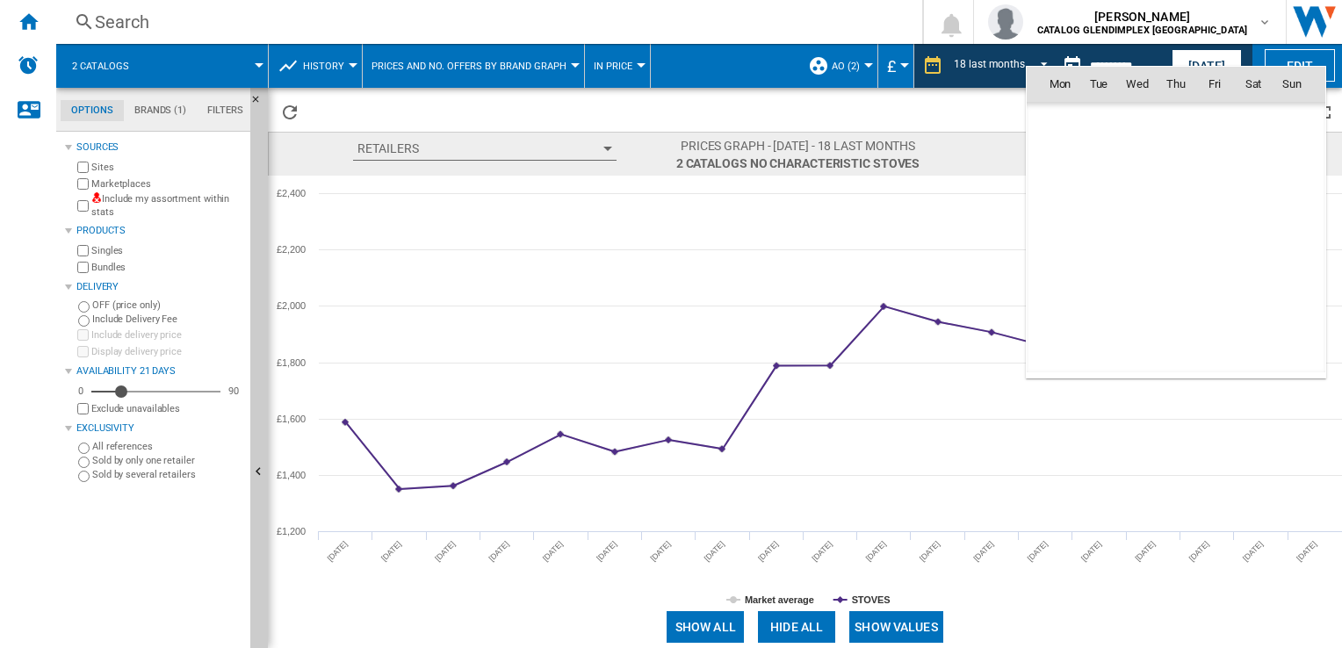
scroll to position [1861, 0]
click at [1075, 350] on span "[DATE]" at bounding box center [1065, 355] width 36 height 14
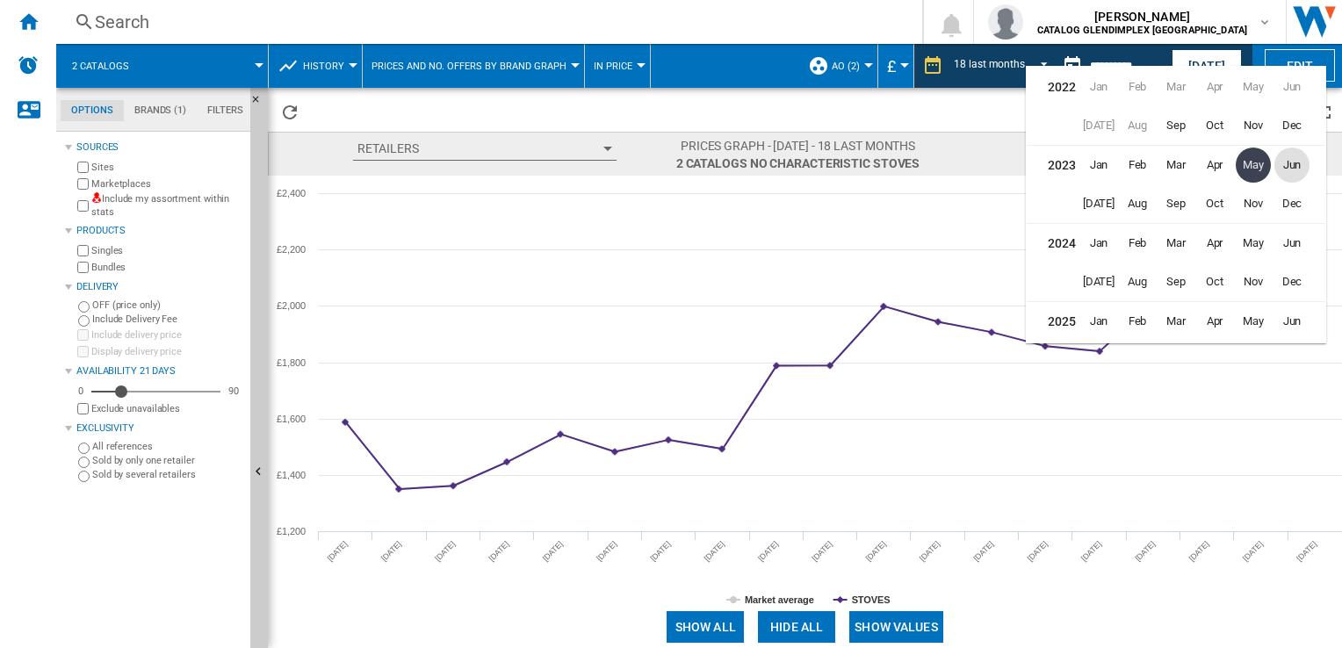
scroll to position [39, 0]
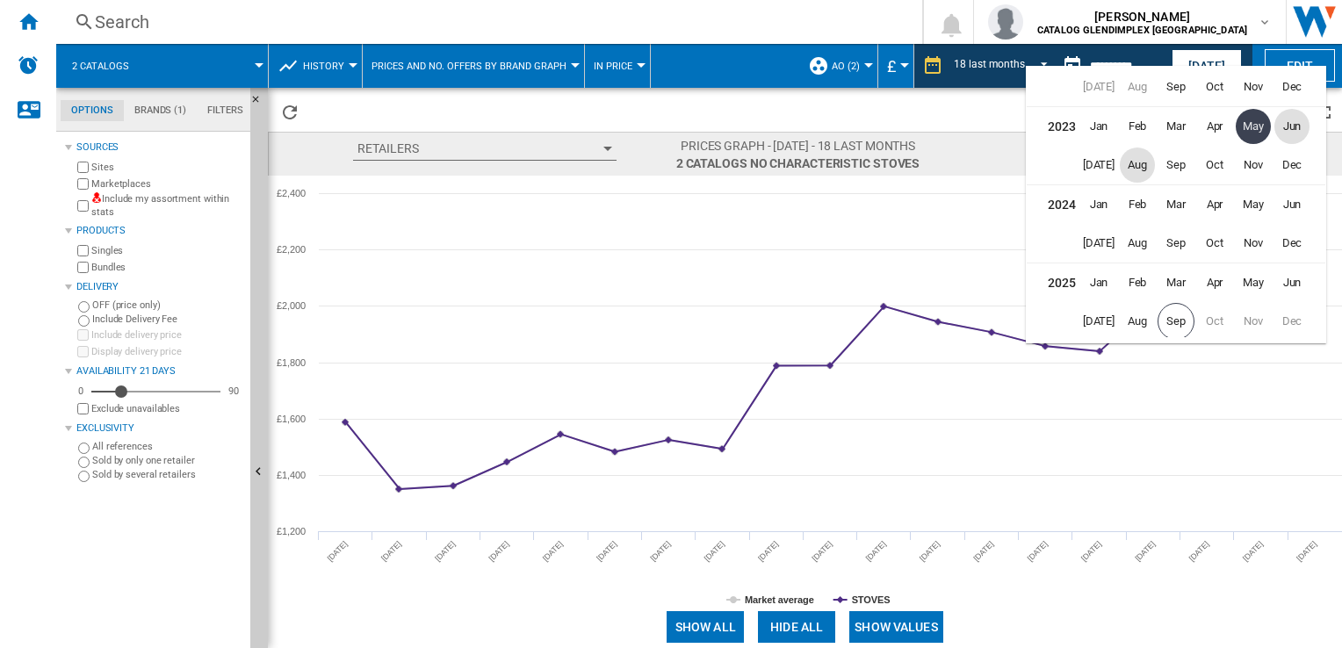
click at [1130, 170] on span "Aug" at bounding box center [1136, 165] width 35 height 35
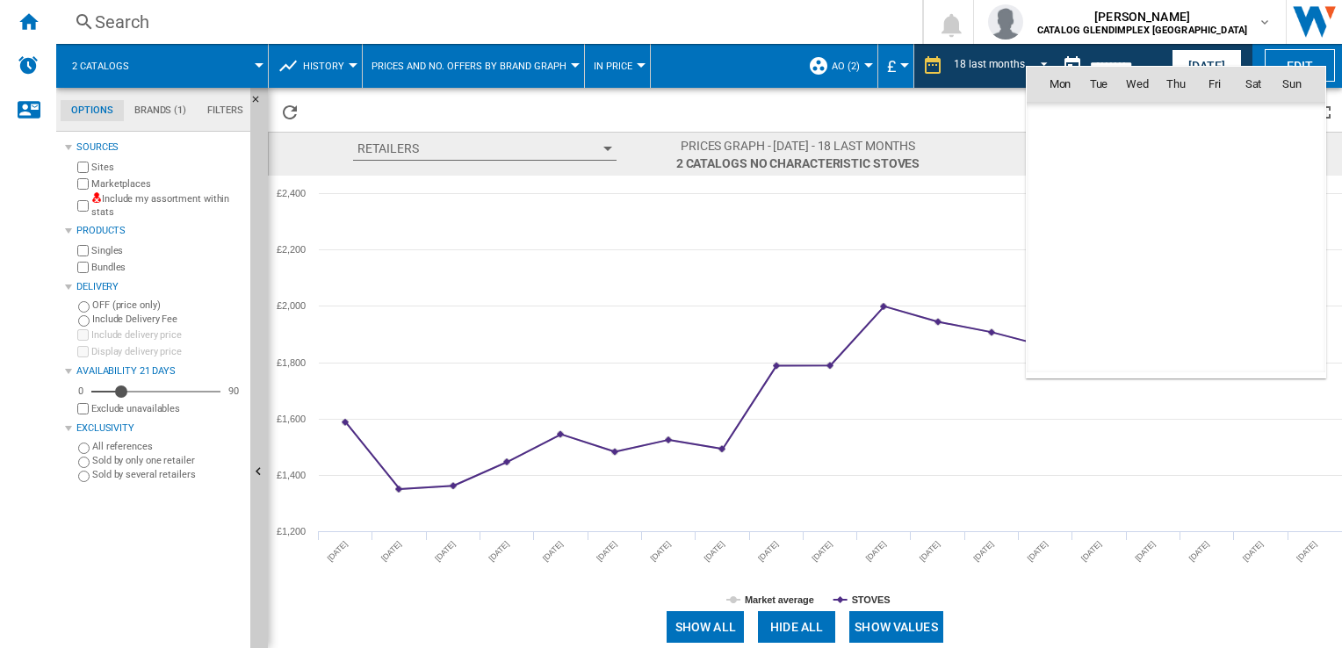
scroll to position [2559, 0]
click at [1096, 164] on span "1" at bounding box center [1098, 160] width 35 height 35
type input "**********"
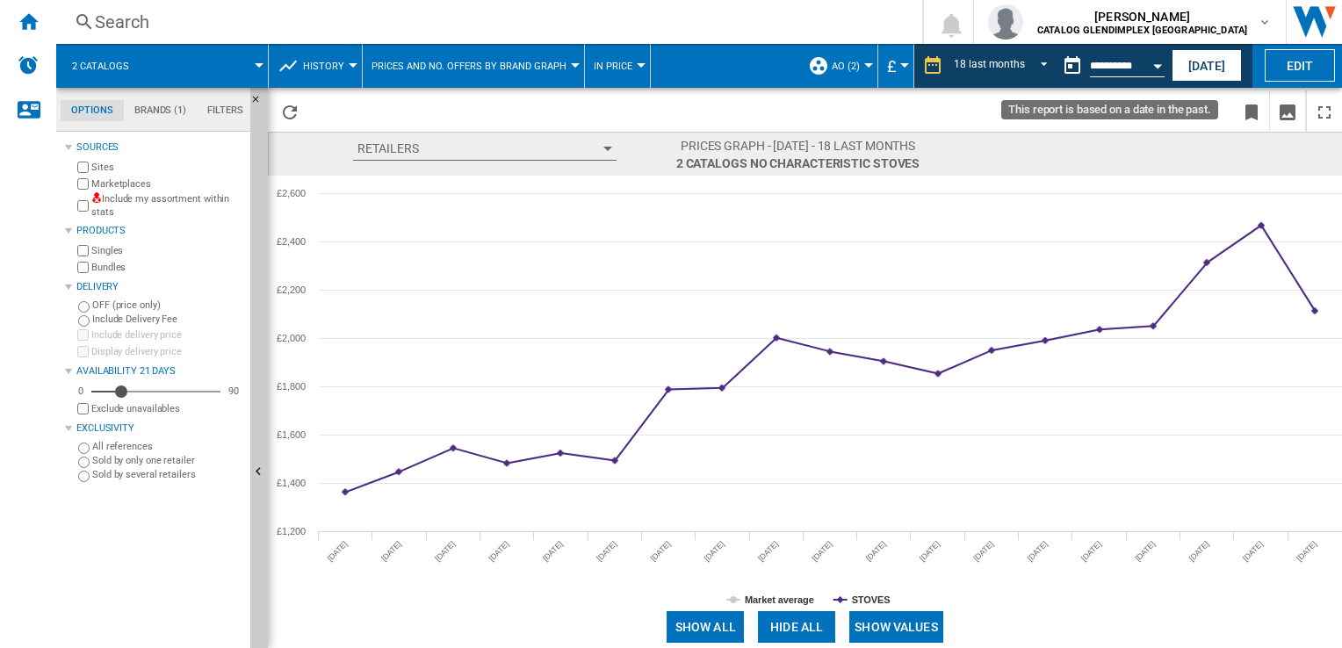
click at [1158, 65] on div "Open calendar" at bounding box center [1157, 66] width 9 height 4
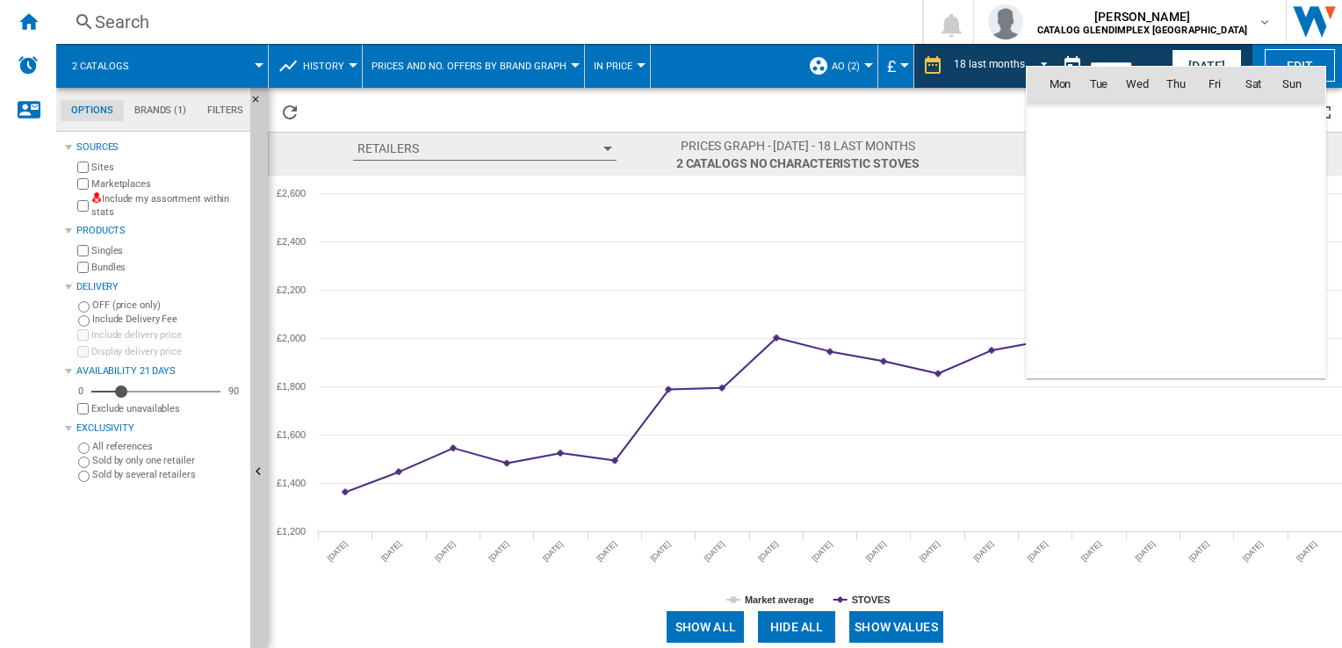
scroll to position [2559, 0]
click at [1082, 348] on span "[DATE]" at bounding box center [1065, 355] width 36 height 14
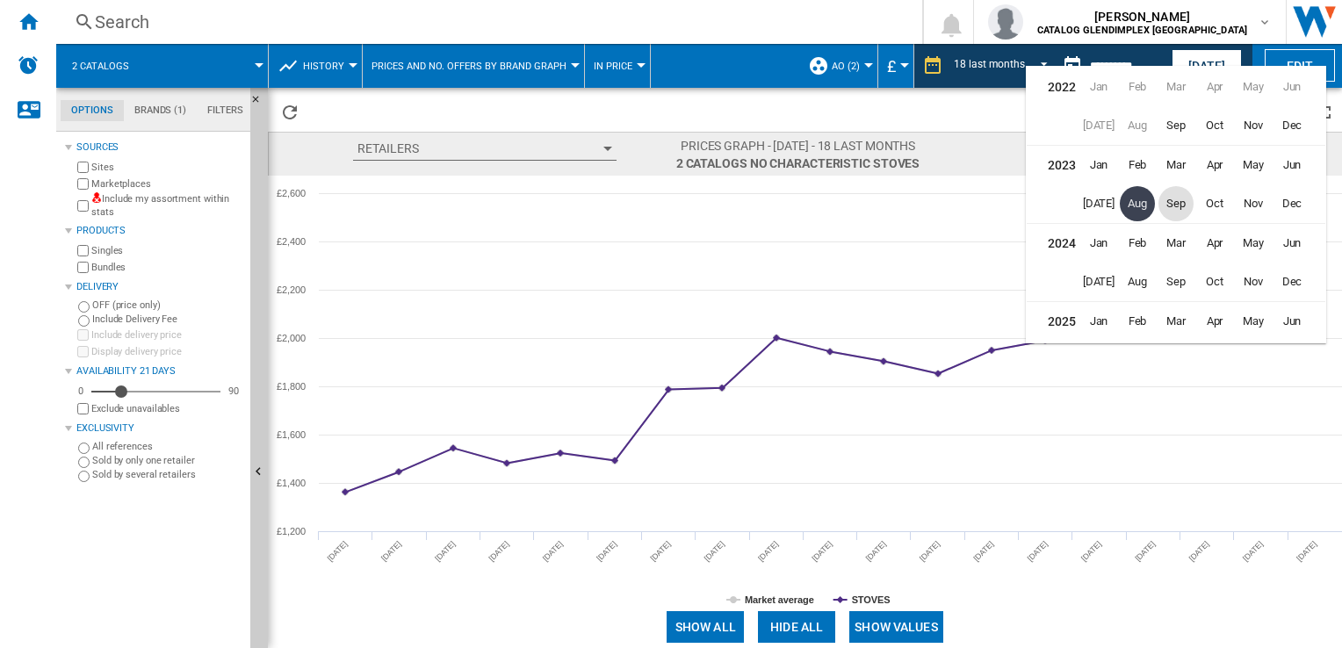
scroll to position [39, 0]
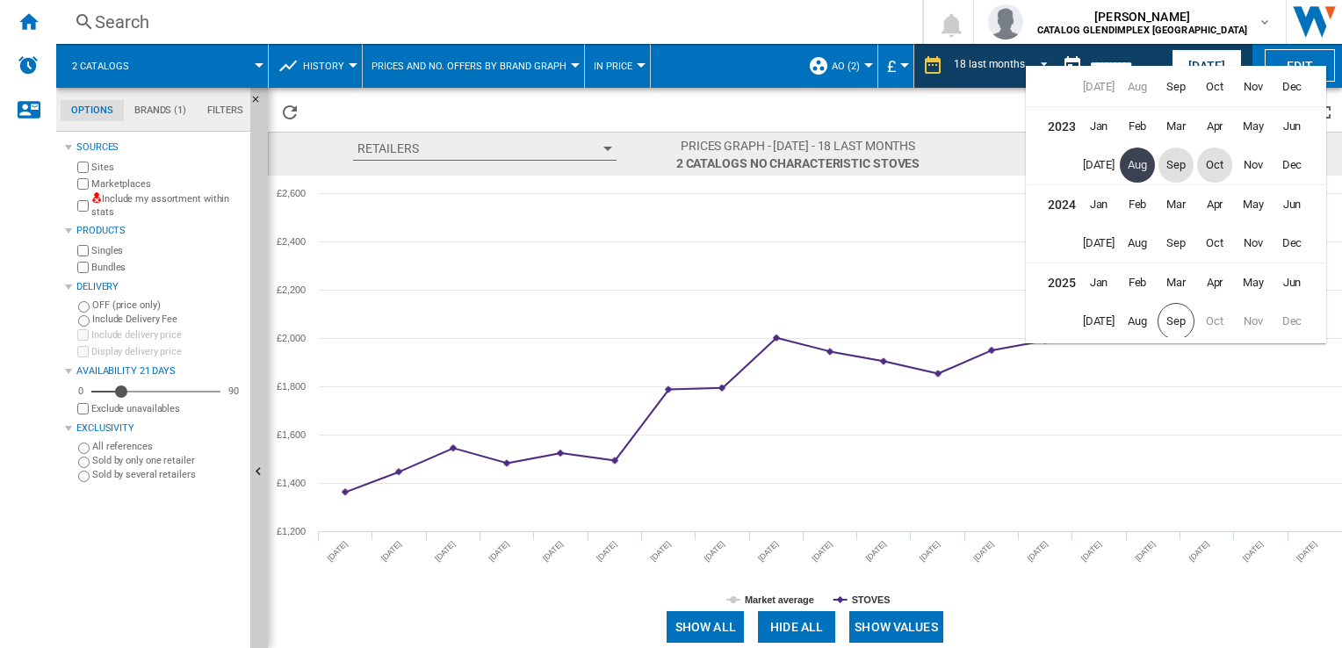
click at [1213, 171] on span "Oct" at bounding box center [1214, 165] width 35 height 35
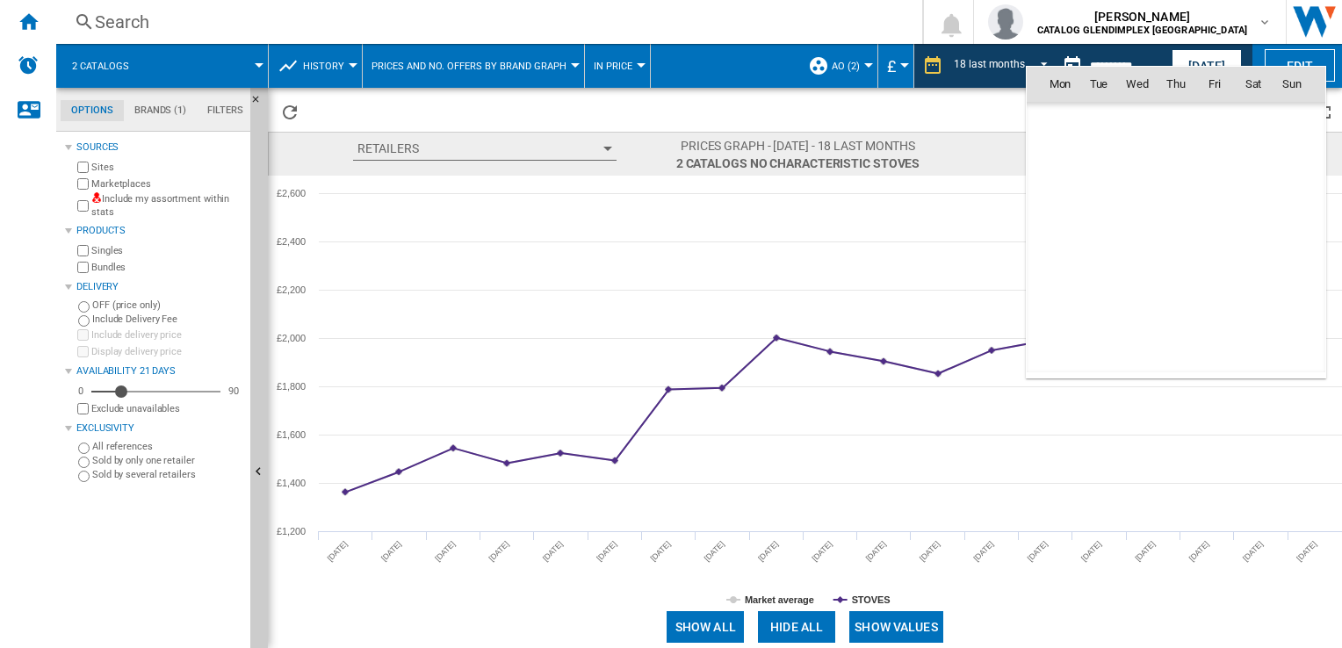
scroll to position [3024, 0]
click at [1290, 122] on span "1" at bounding box center [1291, 122] width 35 height 35
type input "**********"
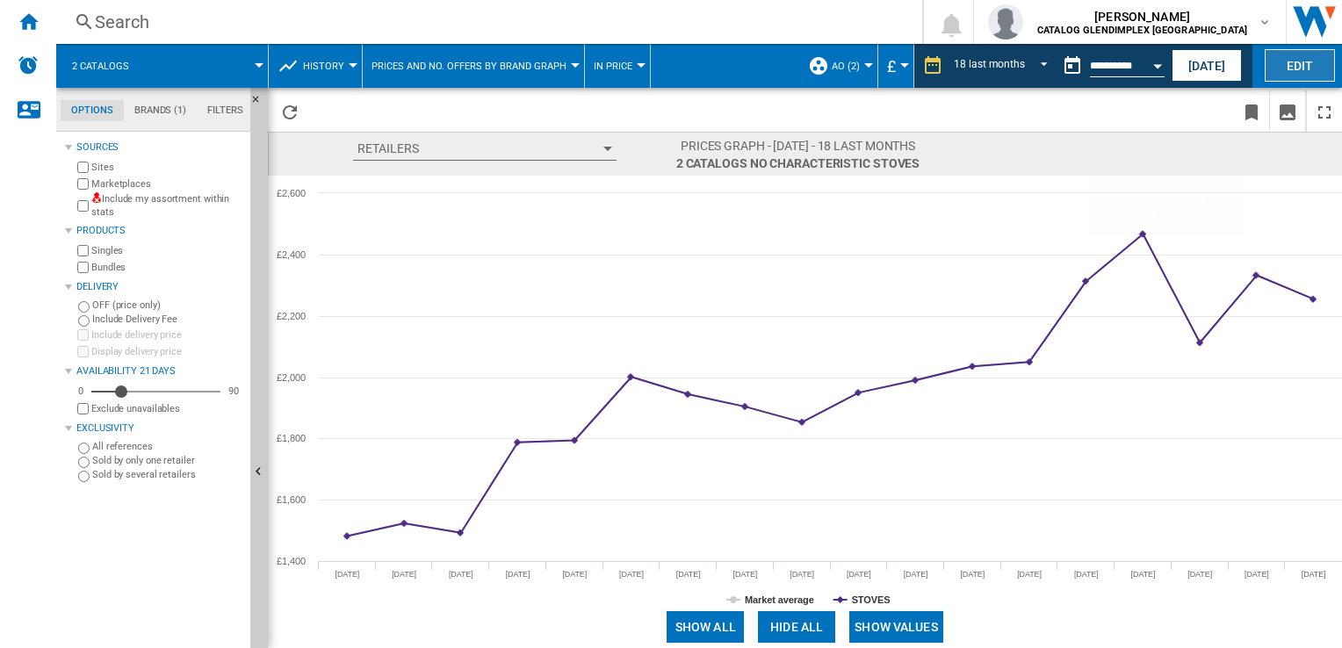
click at [1306, 79] on button "Edit" at bounding box center [1299, 65] width 70 height 32
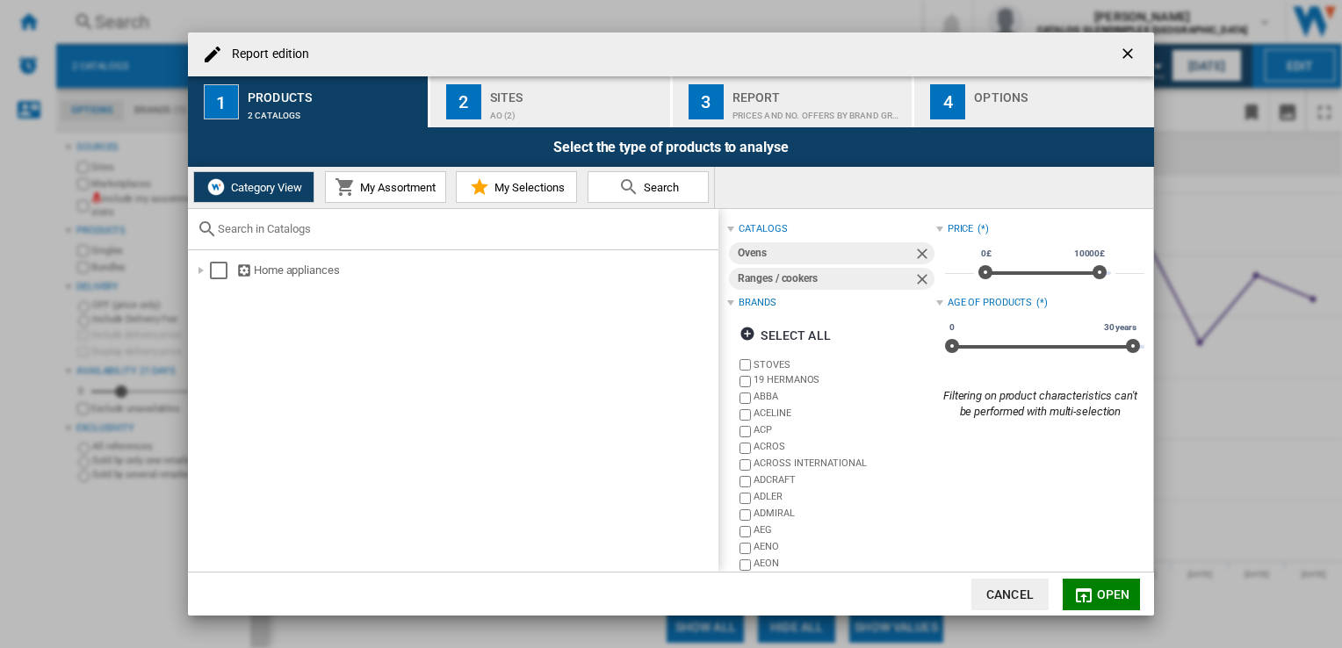
click at [273, 193] on span "Category View" at bounding box center [265, 187] width 76 height 13
click at [782, 338] on div "Deselect all" at bounding box center [792, 336] width 106 height 32
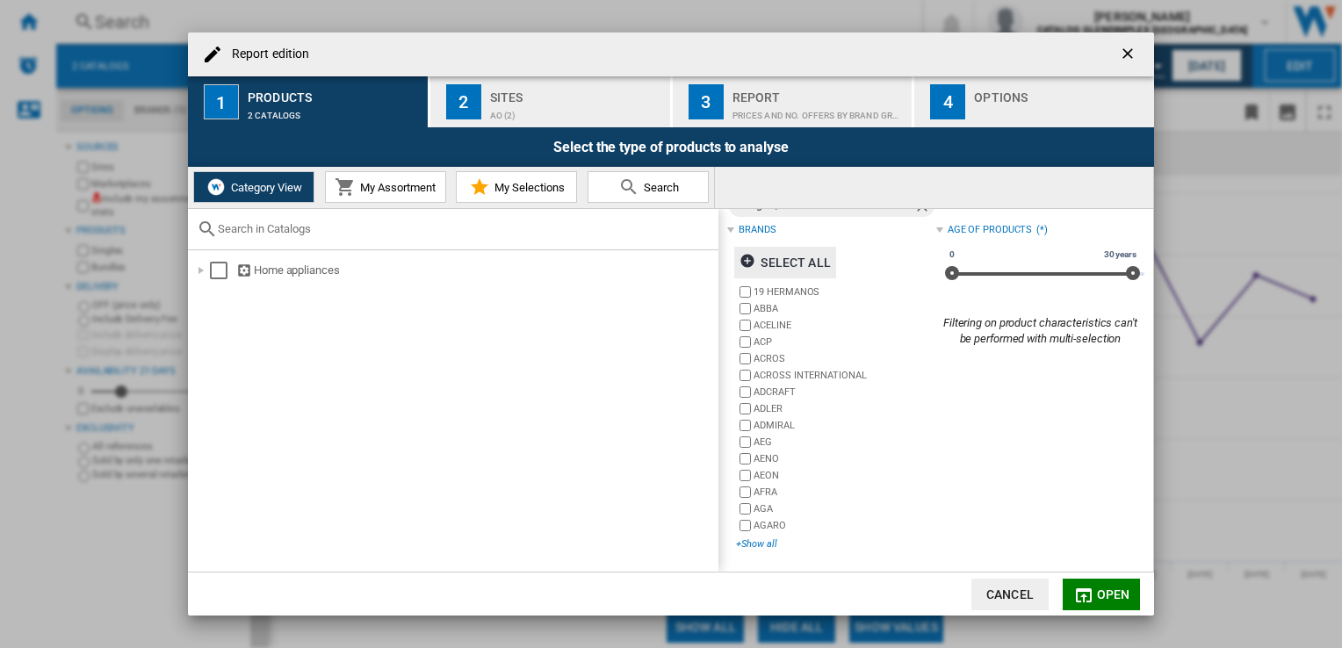
click at [766, 537] on div "+Show all" at bounding box center [835, 543] width 199 height 13
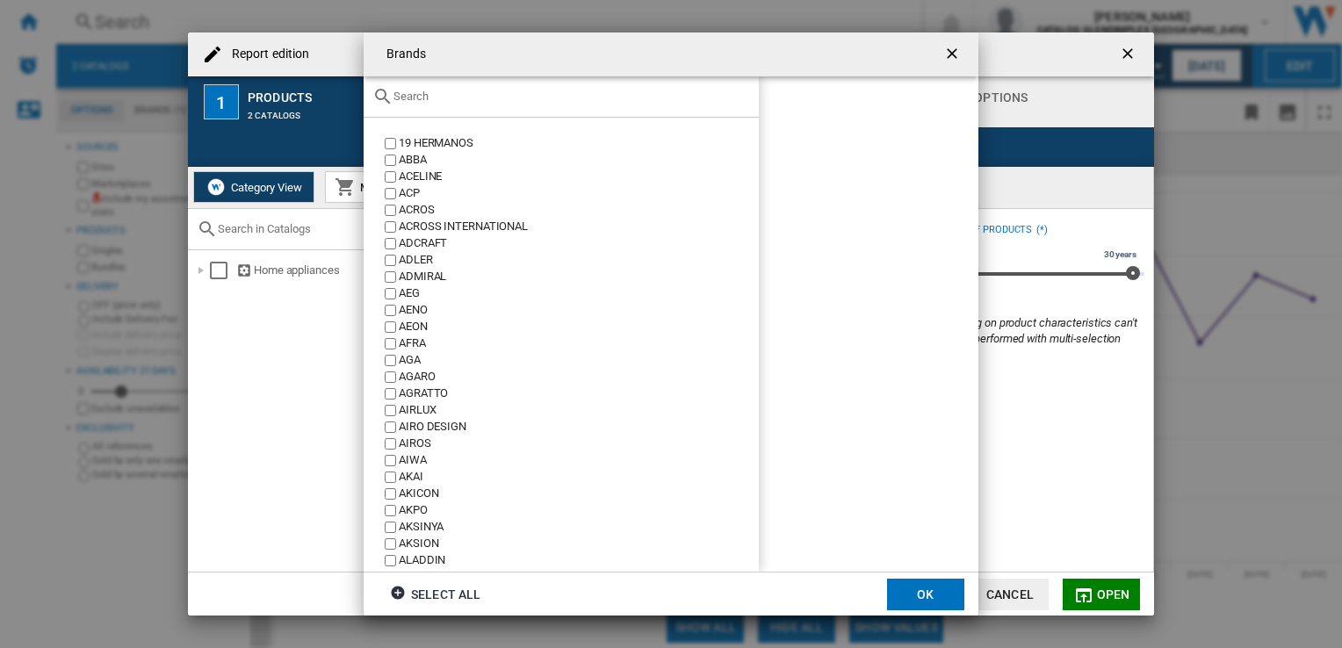
click at [478, 107] on div "Brands 19 ..." at bounding box center [560, 96] width 395 height 41
click at [428, 97] on input "Brands 19 ..." at bounding box center [571, 96] width 356 height 13
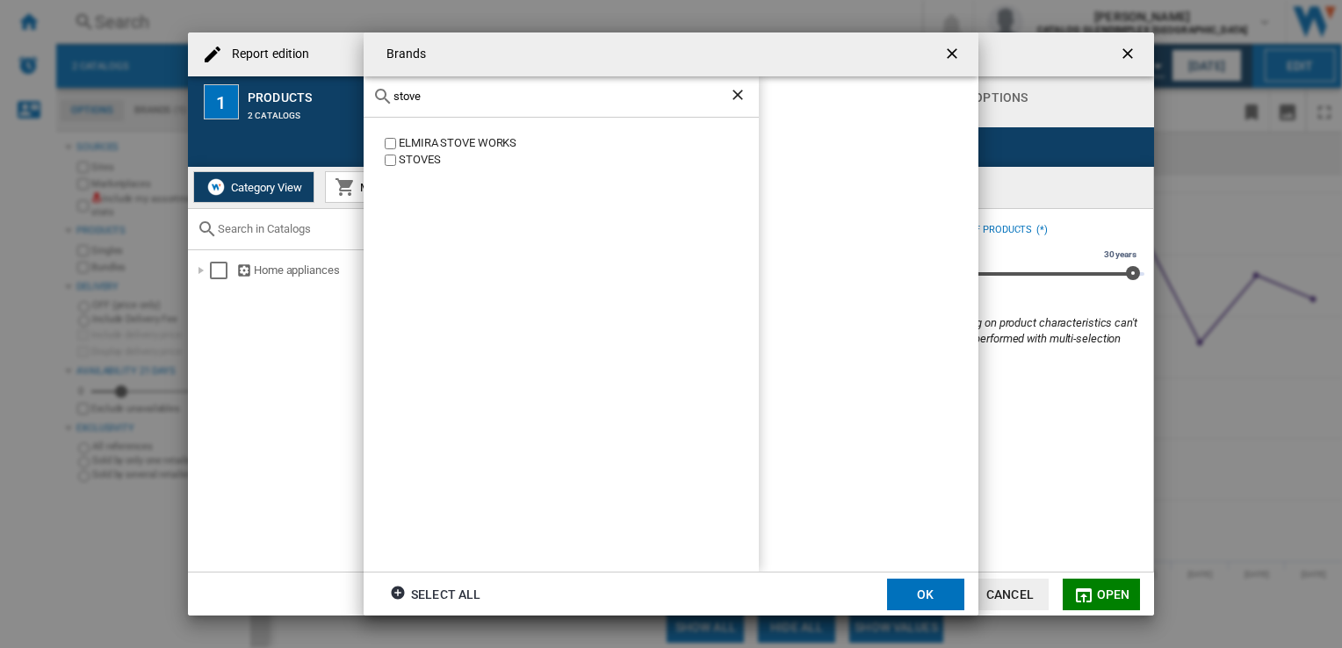
type input "stove"
click at [917, 586] on button "OK" at bounding box center [925, 595] width 77 height 32
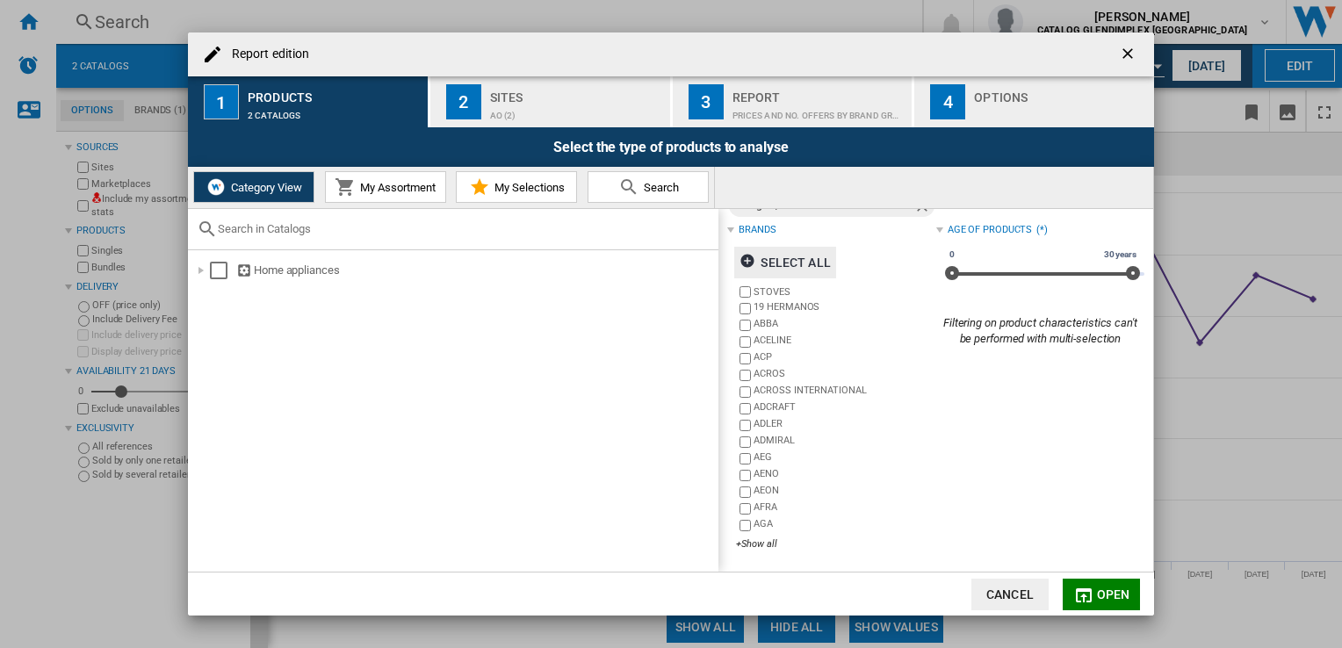
click at [408, 195] on button "My Assortment" at bounding box center [385, 187] width 121 height 32
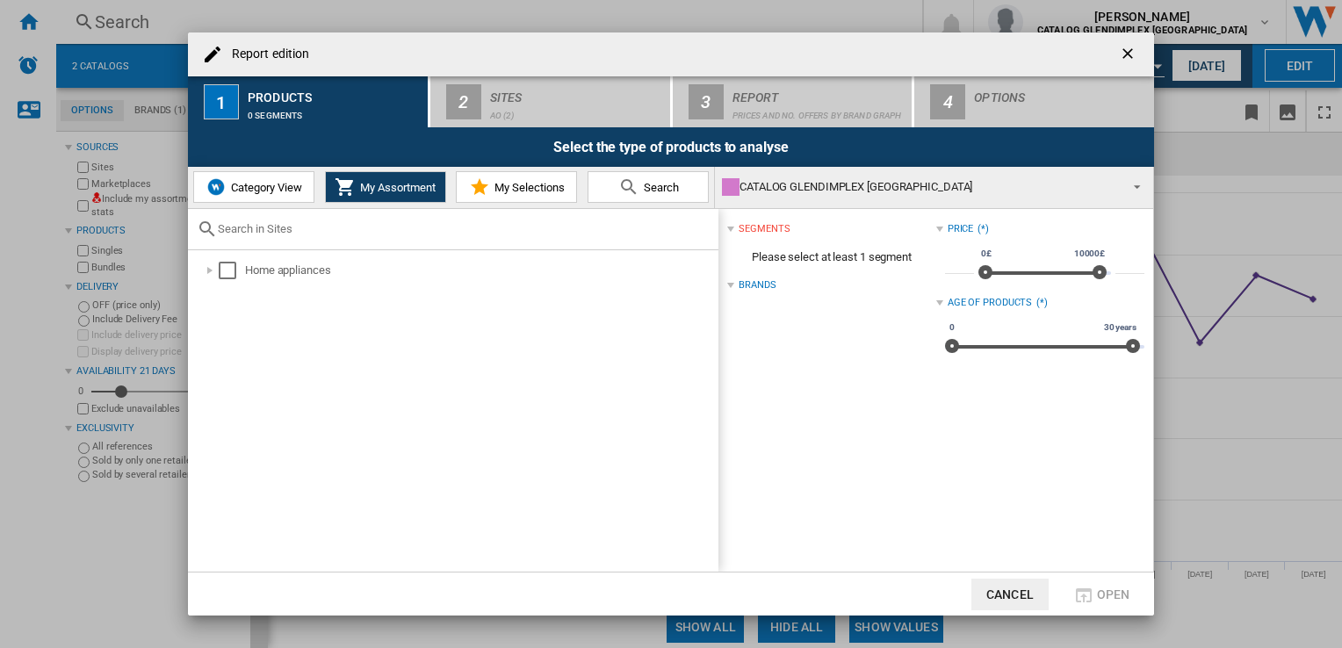
click at [518, 192] on span "My Selections" at bounding box center [527, 187] width 75 height 13
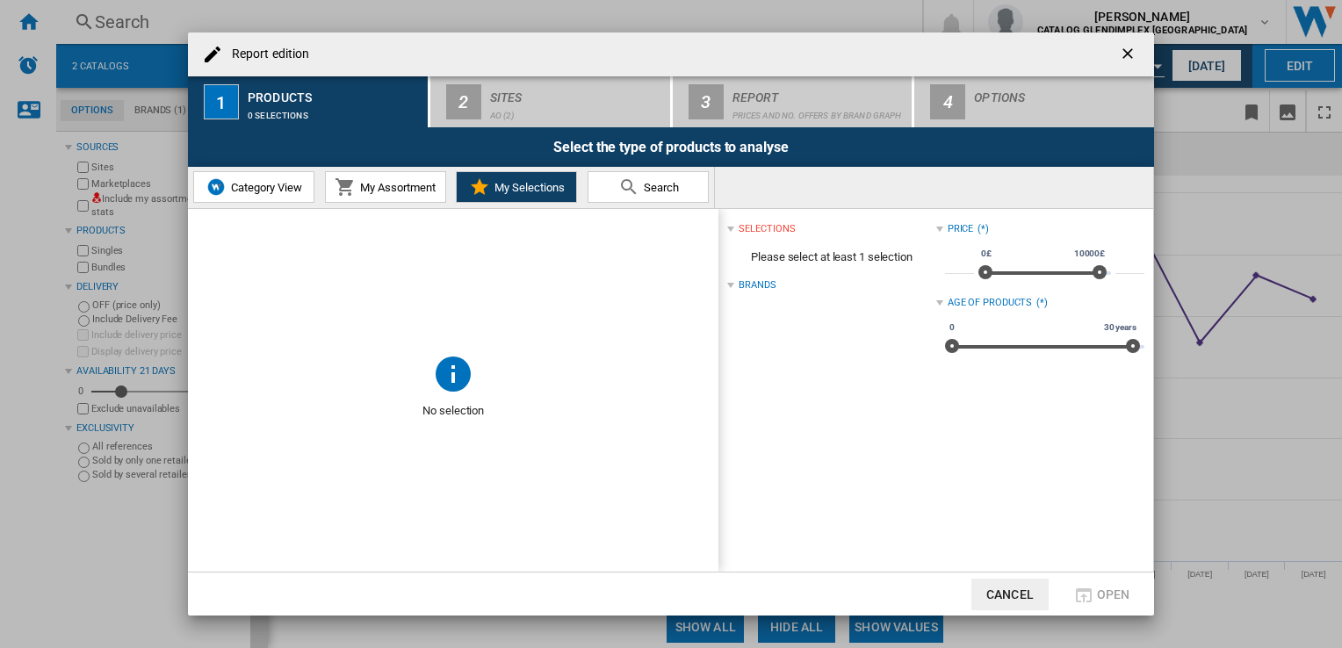
click at [601, 197] on button "Search" at bounding box center [647, 187] width 121 height 32
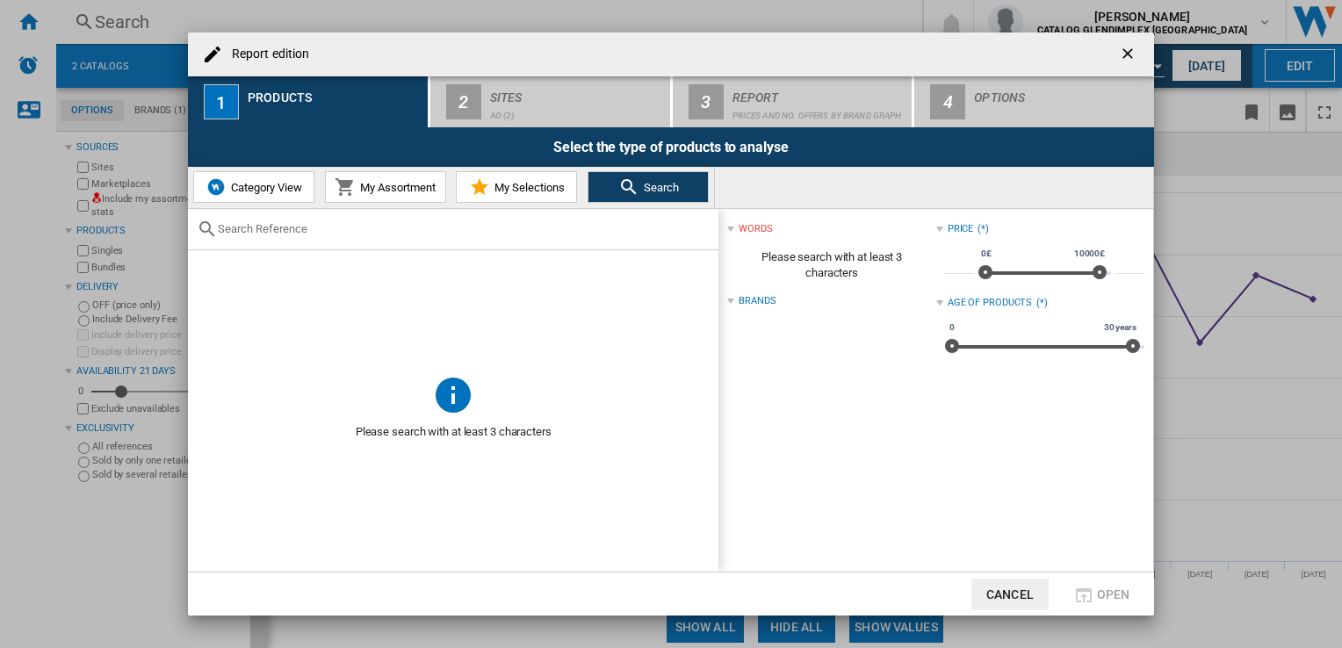
click at [291, 185] on span "Category View" at bounding box center [265, 187] width 76 height 13
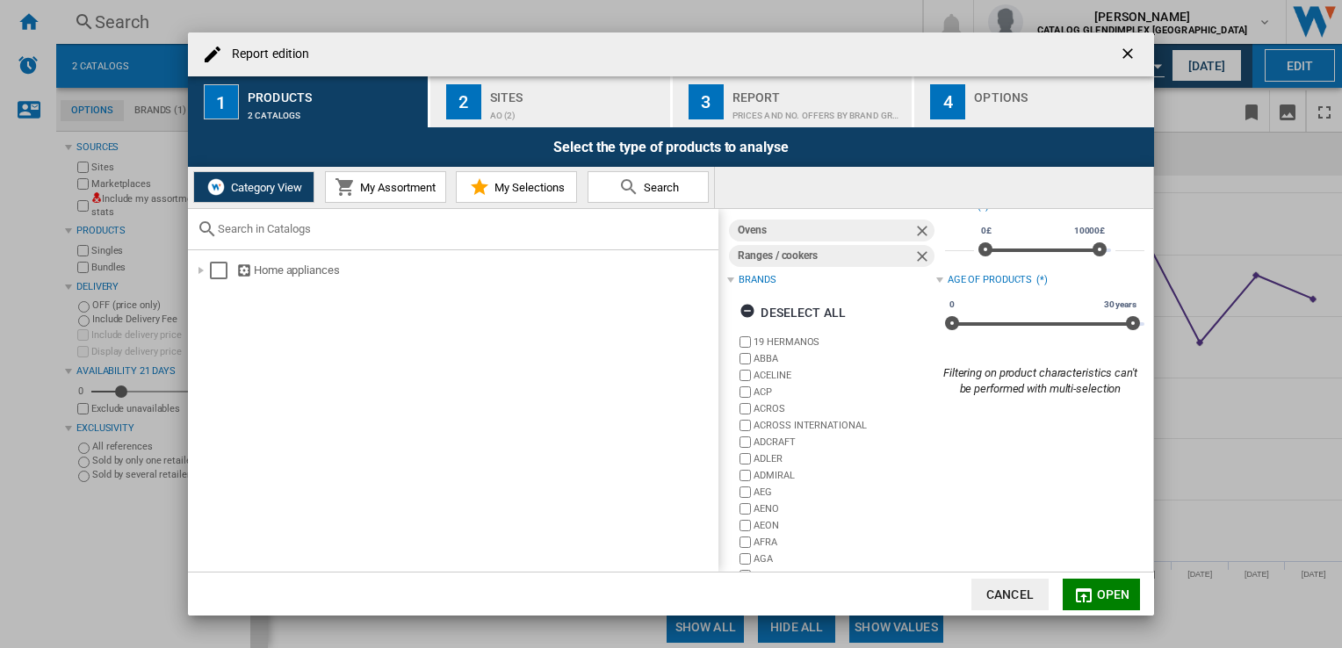
scroll to position [0, 0]
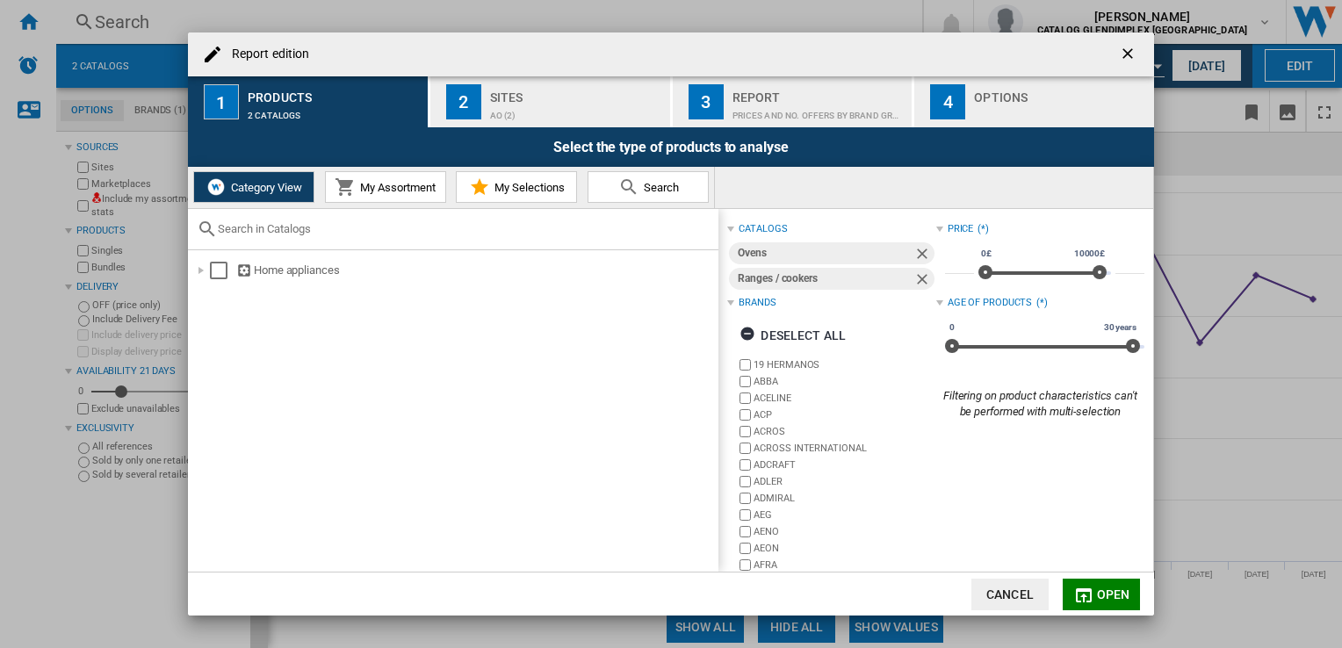
click at [913, 245] on ng-md-icon "Remove" at bounding box center [923, 255] width 21 height 21
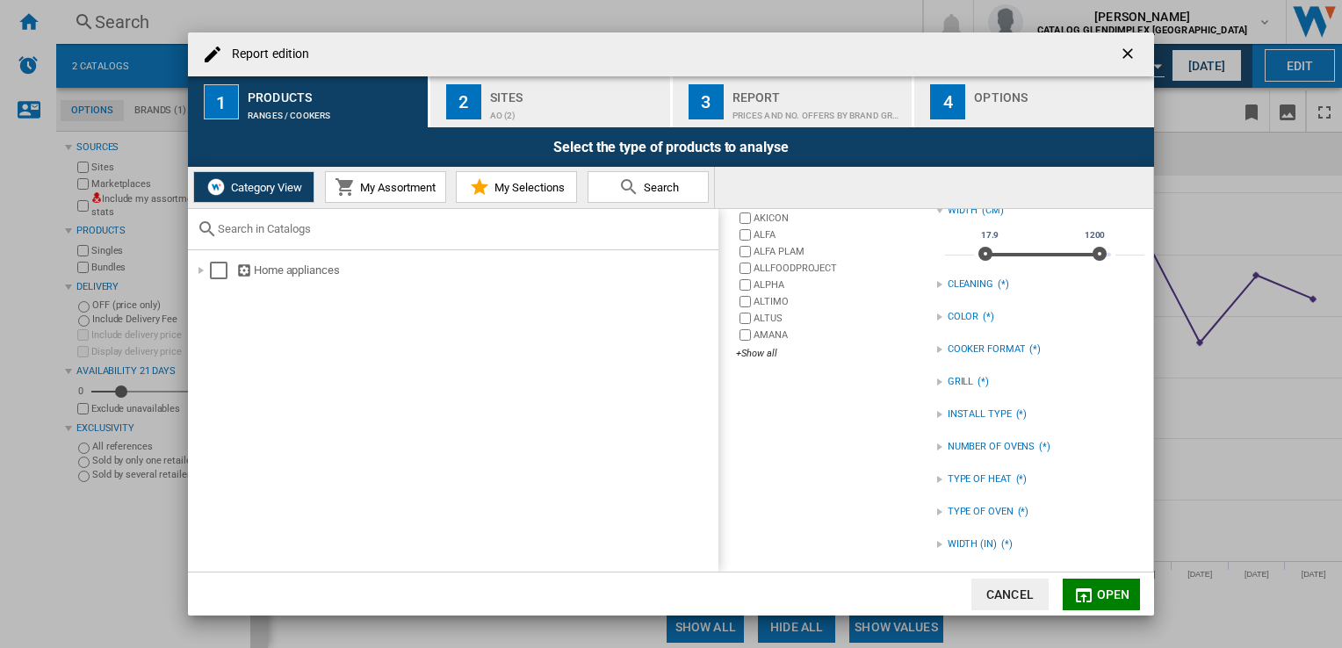
scroll to position [240, 0]
click at [749, 345] on div "+Show all" at bounding box center [835, 351] width 199 height 13
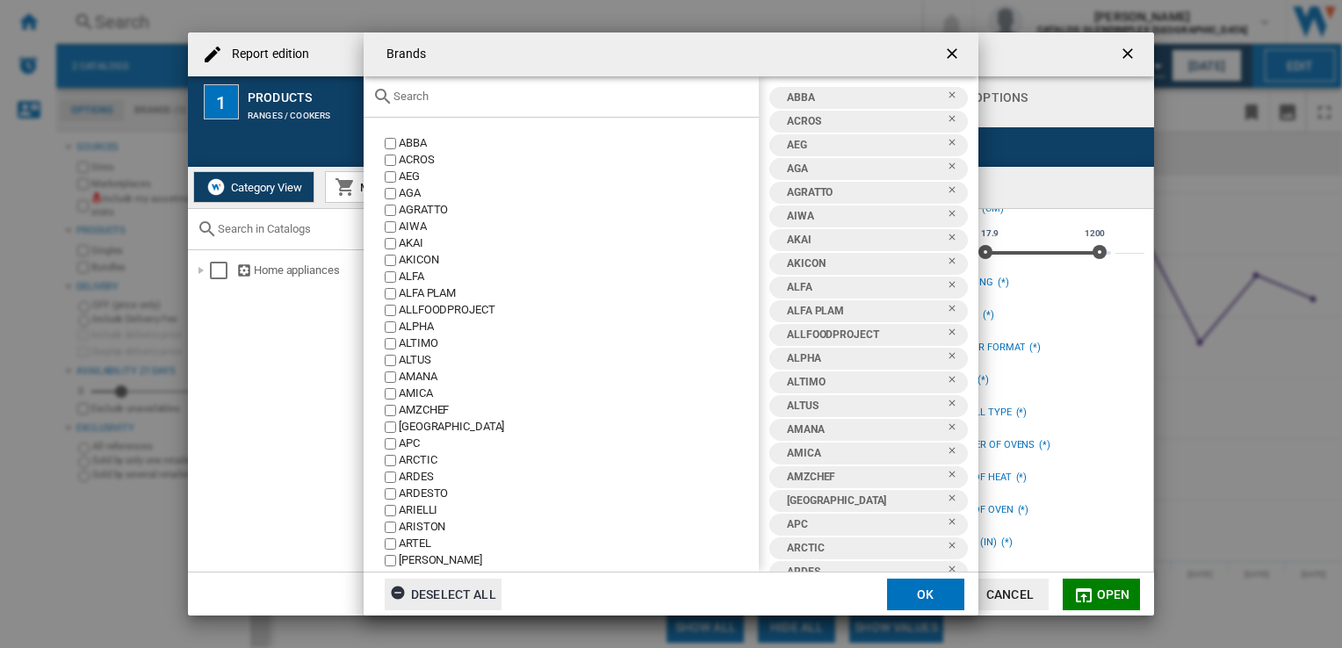
click at [468, 593] on div "Deselect all" at bounding box center [443, 595] width 106 height 32
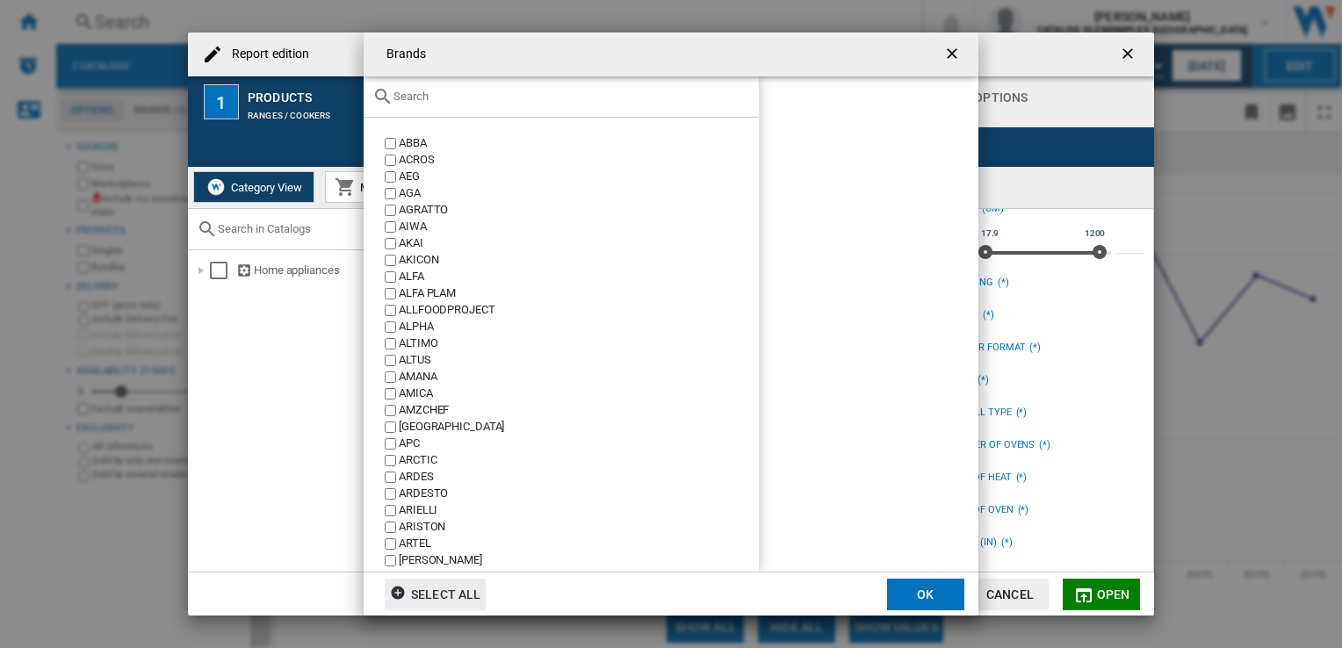
click at [465, 96] on input "Brands ABBA ..." at bounding box center [571, 96] width 356 height 13
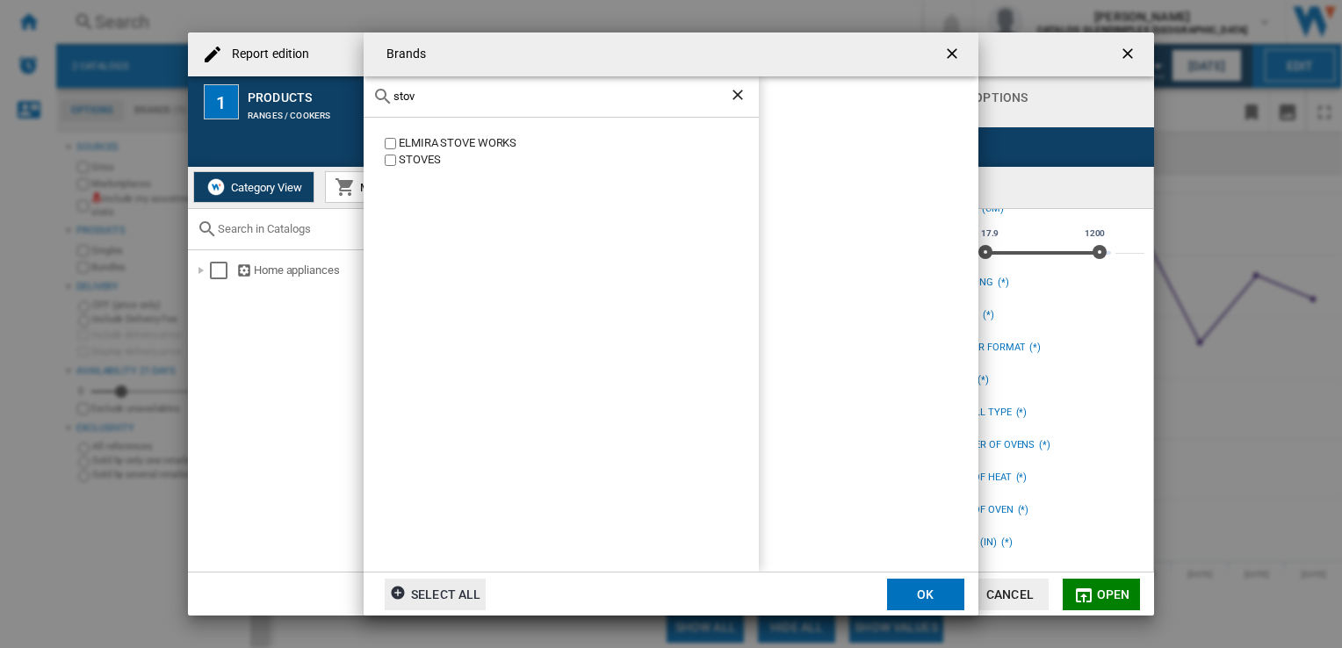
type input "stov"
click at [918, 589] on button "OK" at bounding box center [925, 595] width 77 height 32
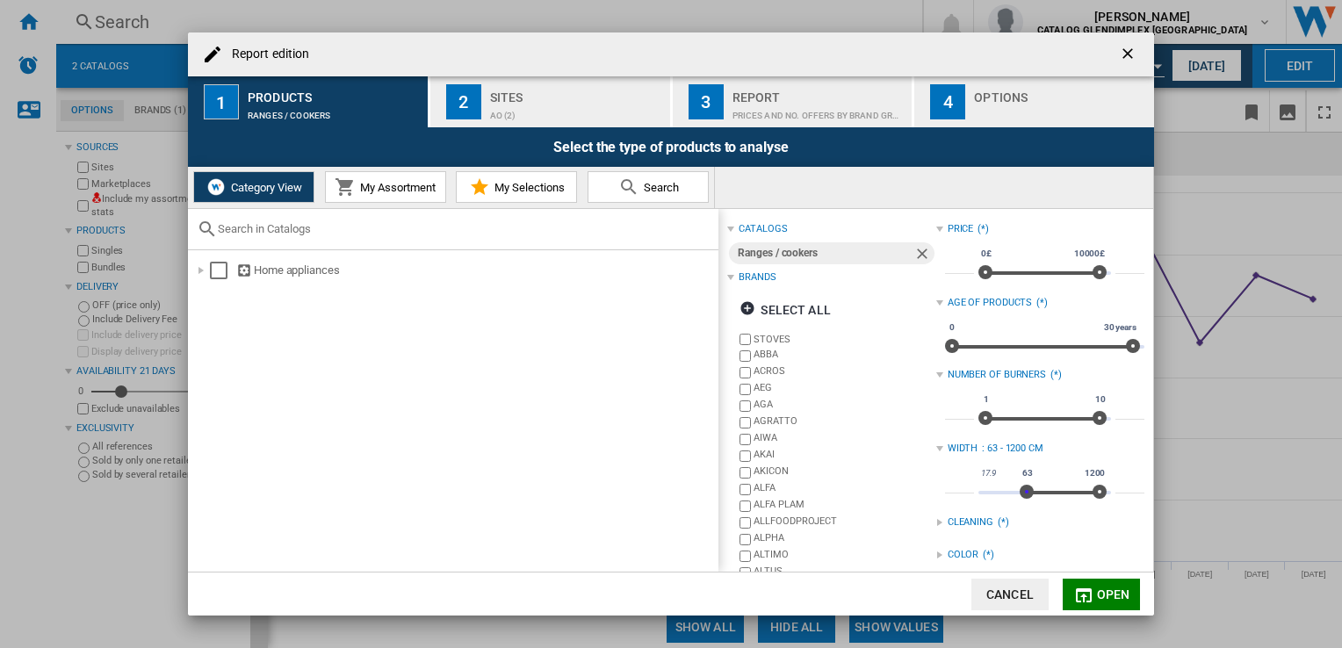
drag, startPoint x: 982, startPoint y: 493, endPoint x: 1022, endPoint y: 492, distance: 39.5
click at [1022, 492] on span "Report edition ..." at bounding box center [1026, 492] width 14 height 14
type input "****"
click at [1019, 493] on span "Report edition ..." at bounding box center [1024, 492] width 14 height 14
click at [1095, 595] on button "Open" at bounding box center [1100, 595] width 77 height 32
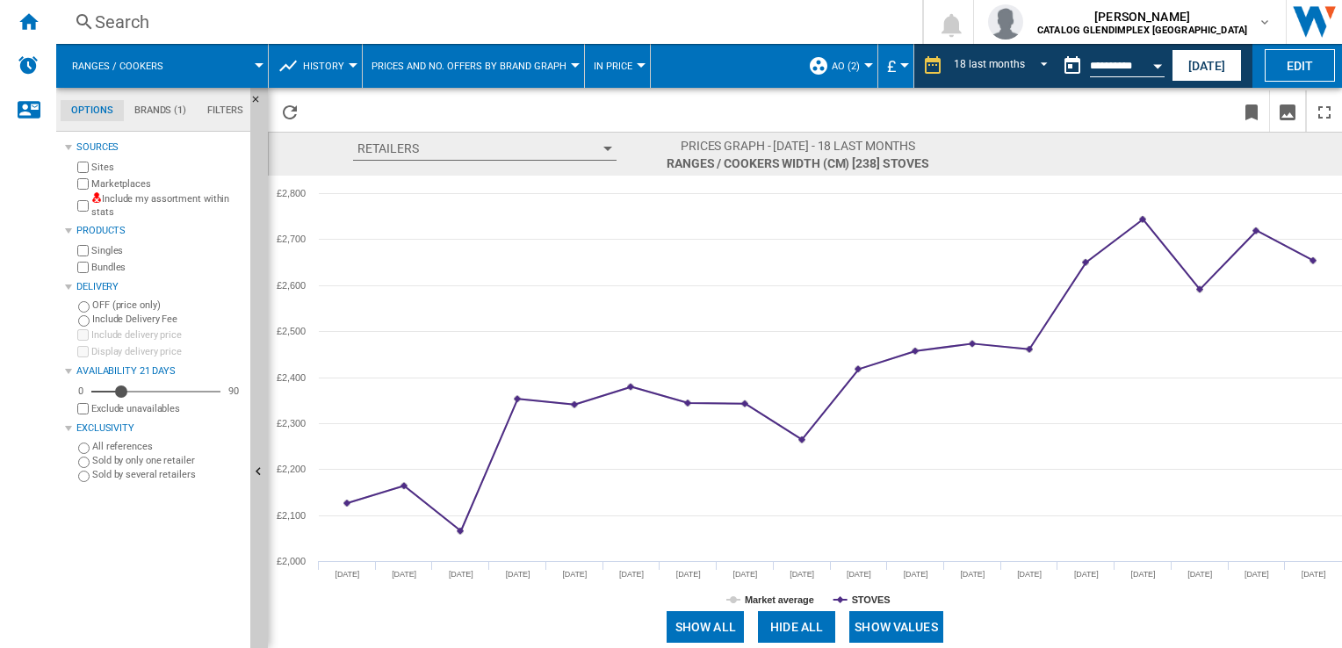
click at [608, 155] on button "Retailers" at bounding box center [484, 149] width 263 height 24
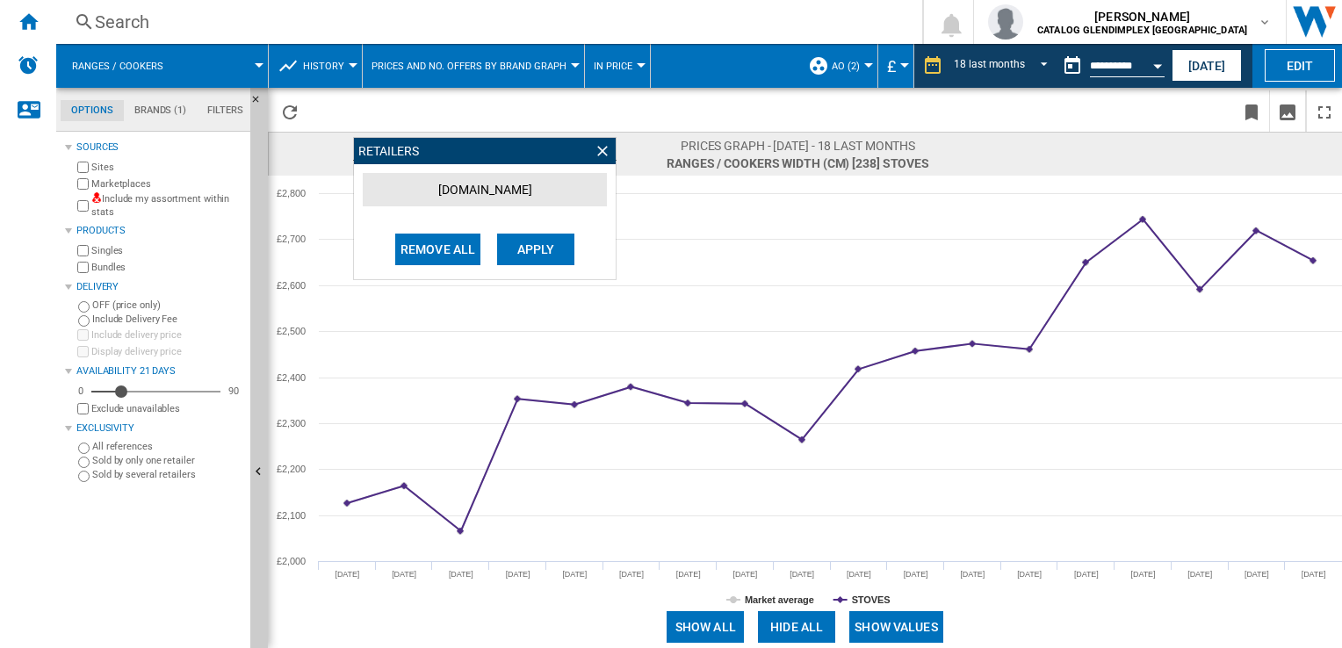
click at [608, 155] on ng-md-icon at bounding box center [603, 151] width 18 height 18
